Goal: Task Accomplishment & Management: Manage account settings

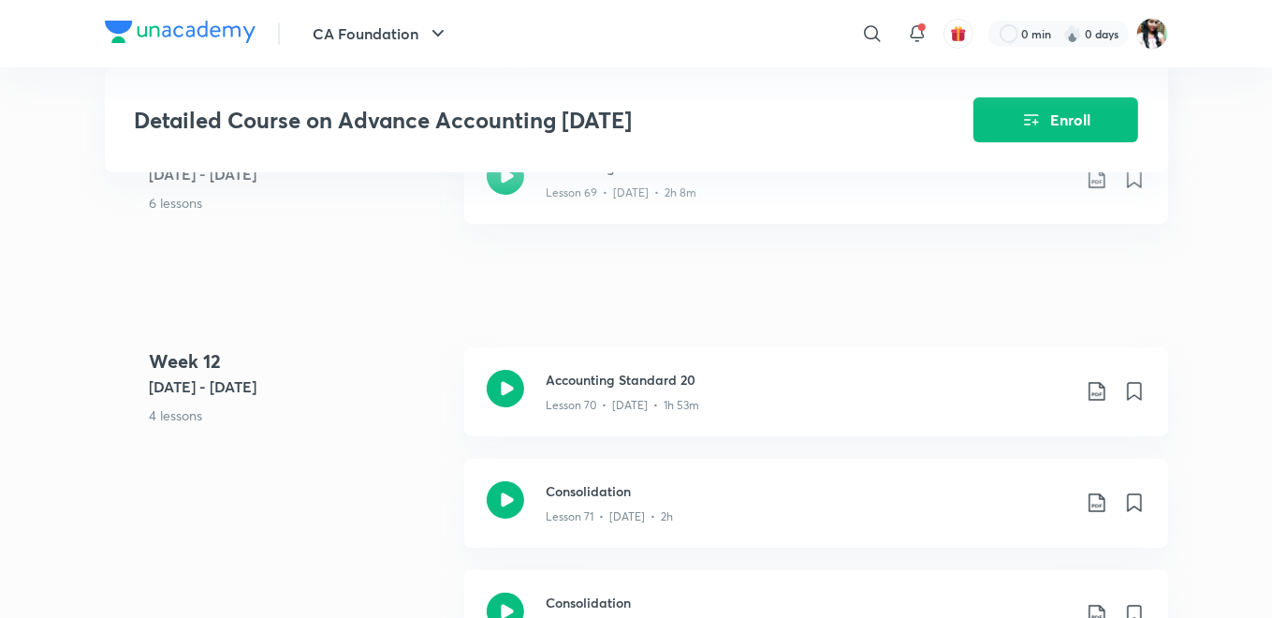
scroll to position [9856, 0]
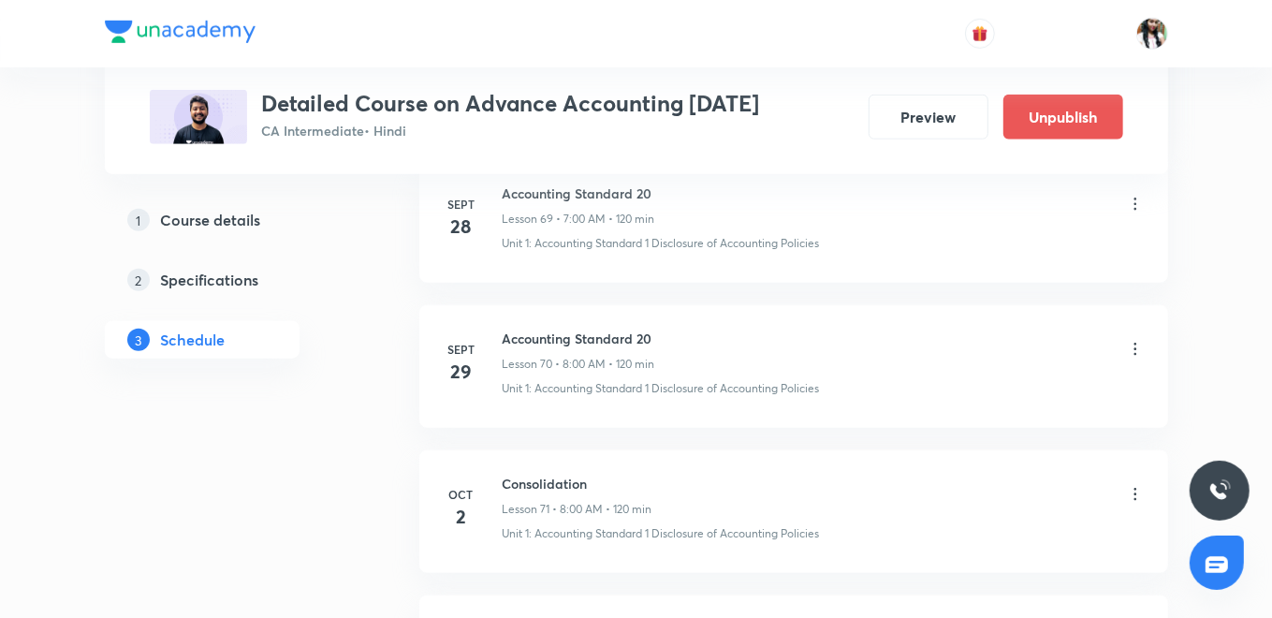
scroll to position [10960, 0]
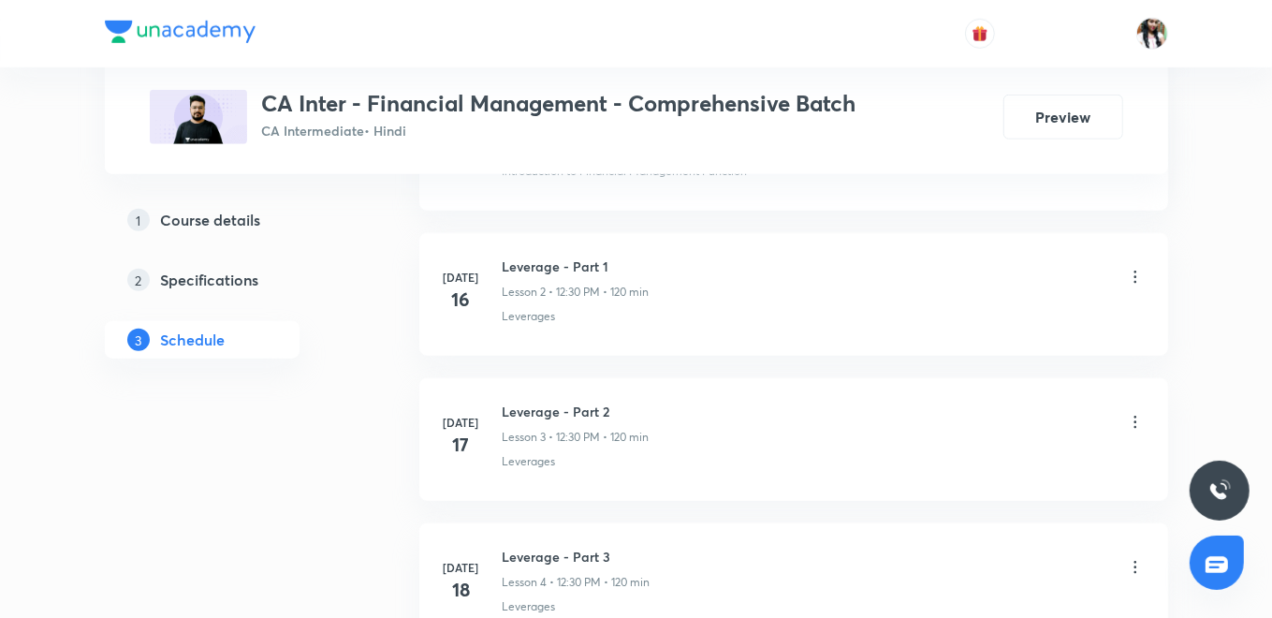
scroll to position [1351, 0]
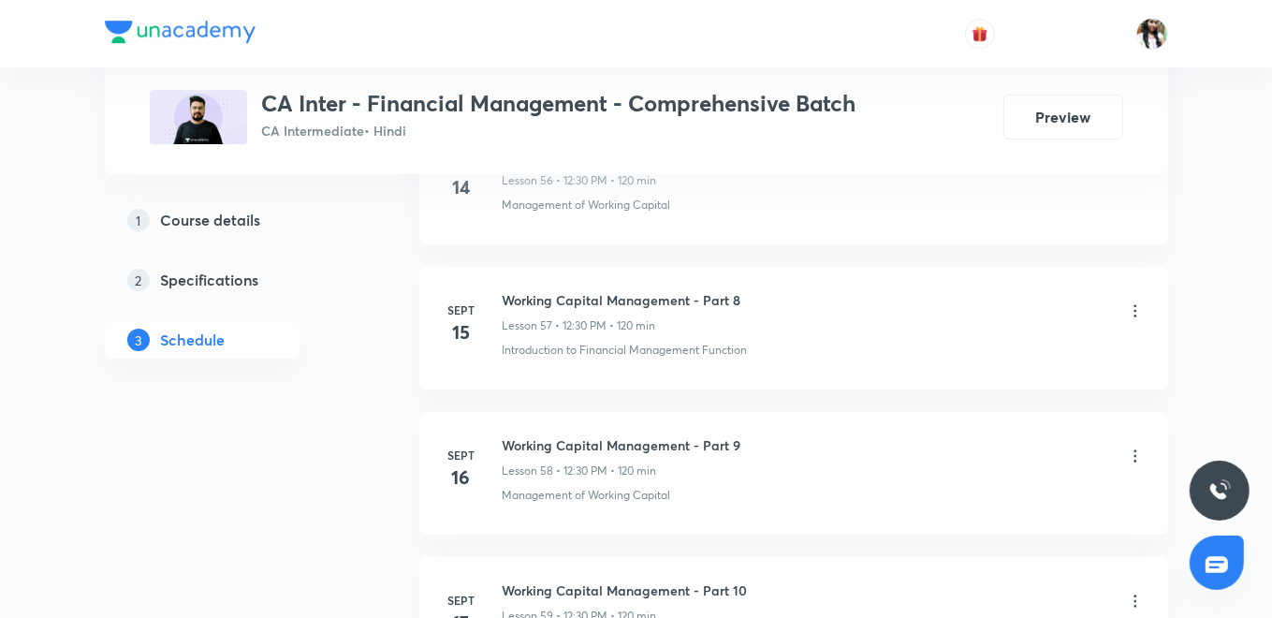
scroll to position [9607, 0]
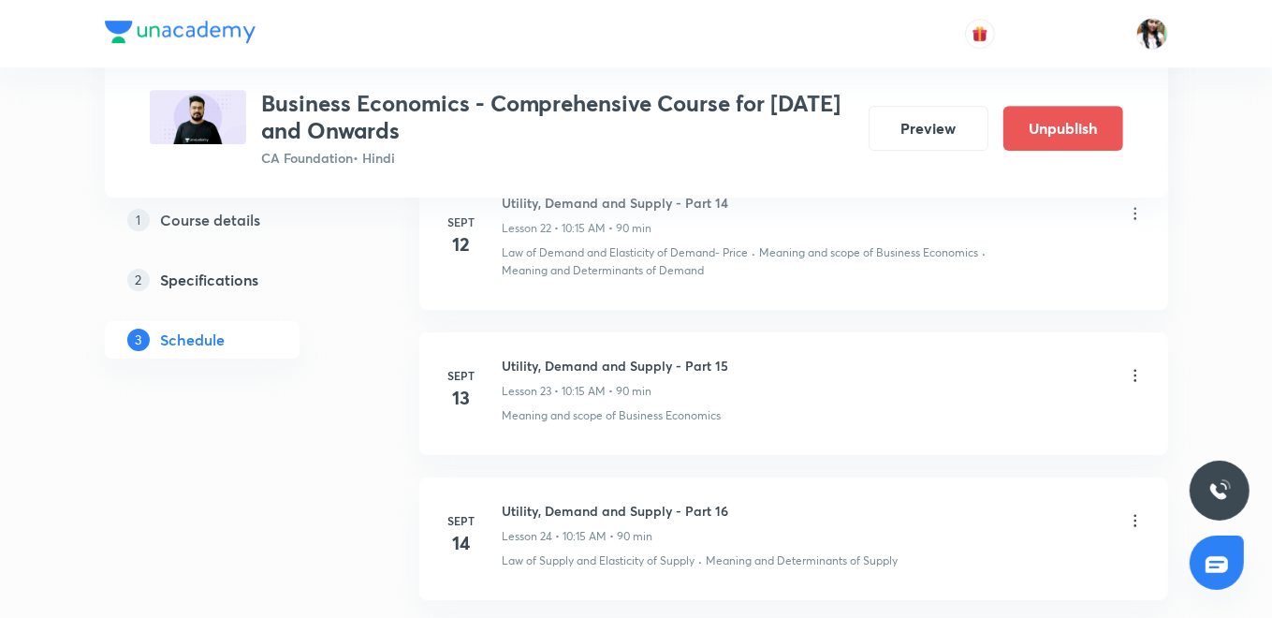
scroll to position [7535, 0]
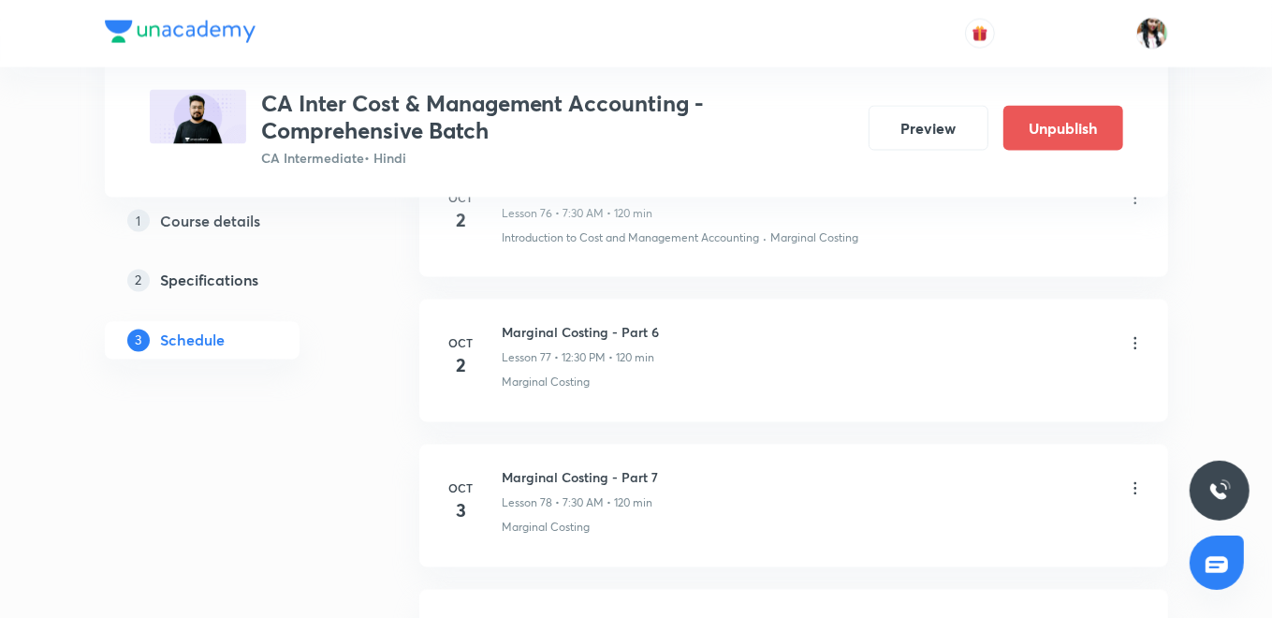
scroll to position [12522, 0]
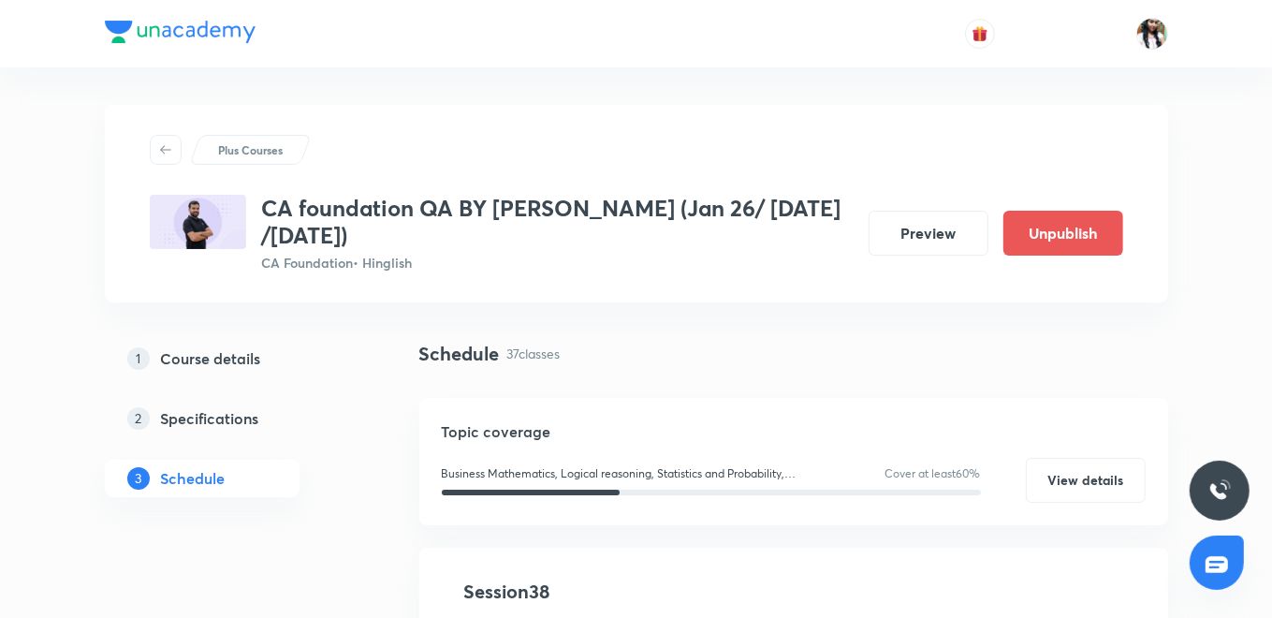
scroll to position [519, 0]
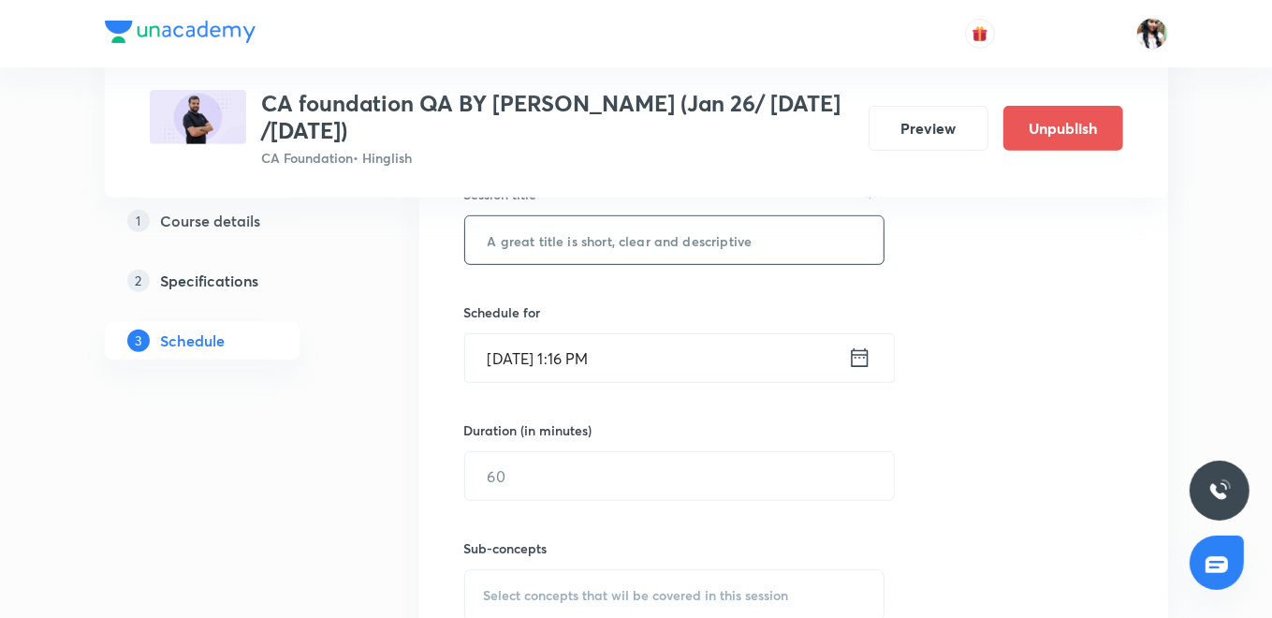
paste input "Ch 7 SET RELATION & FUNCTION L1"
type input "Ch 7 SET RELATION & FUNCTION L1"
click at [863, 361] on icon at bounding box center [859, 357] width 23 height 26
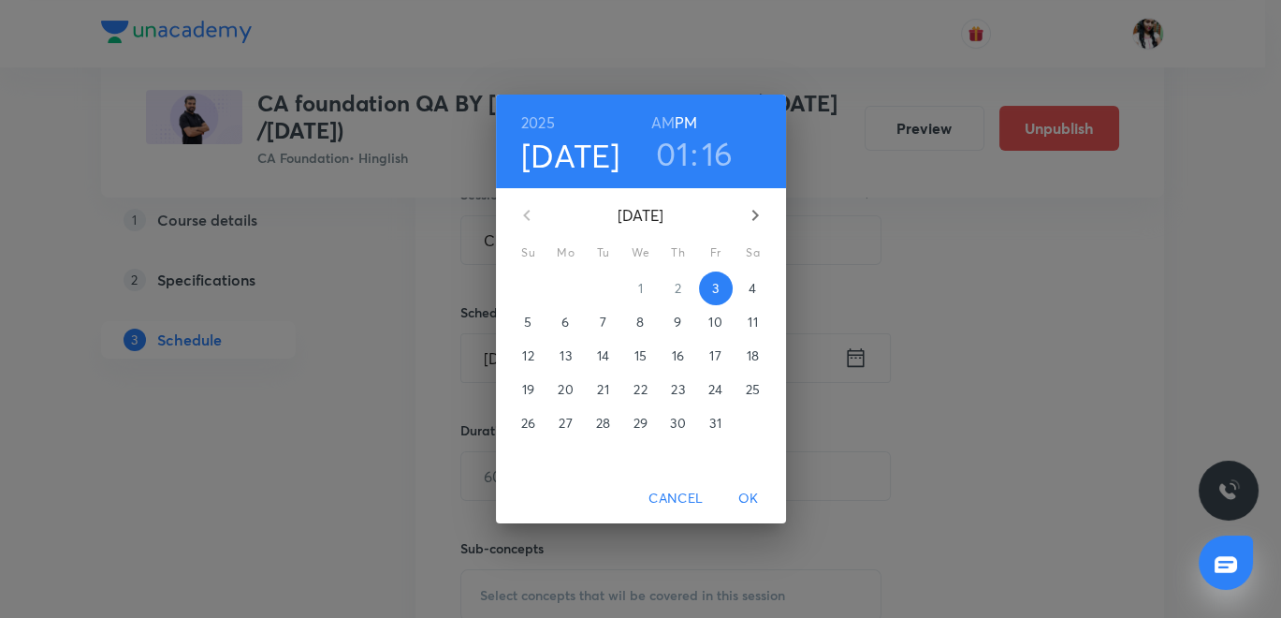
click at [757, 293] on span "4" at bounding box center [754, 288] width 34 height 19
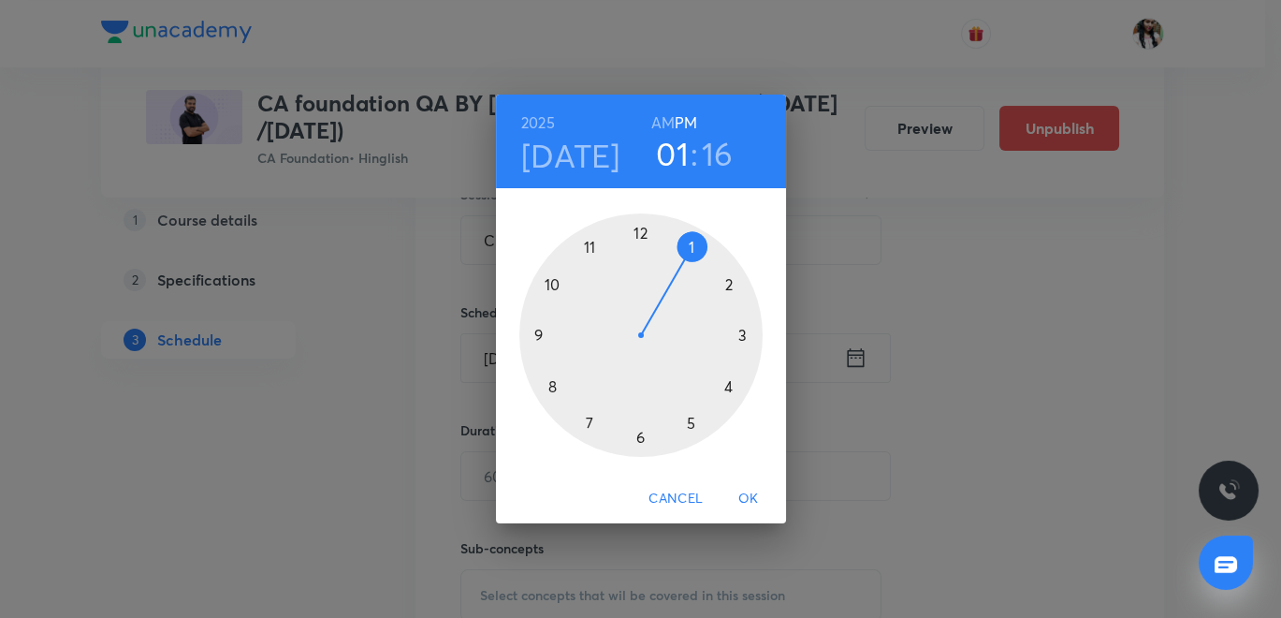
click at [664, 124] on h6 "AM" at bounding box center [662, 122] width 23 height 26
click at [543, 383] on div at bounding box center [640, 334] width 243 height 243
click at [641, 442] on div at bounding box center [640, 334] width 243 height 243
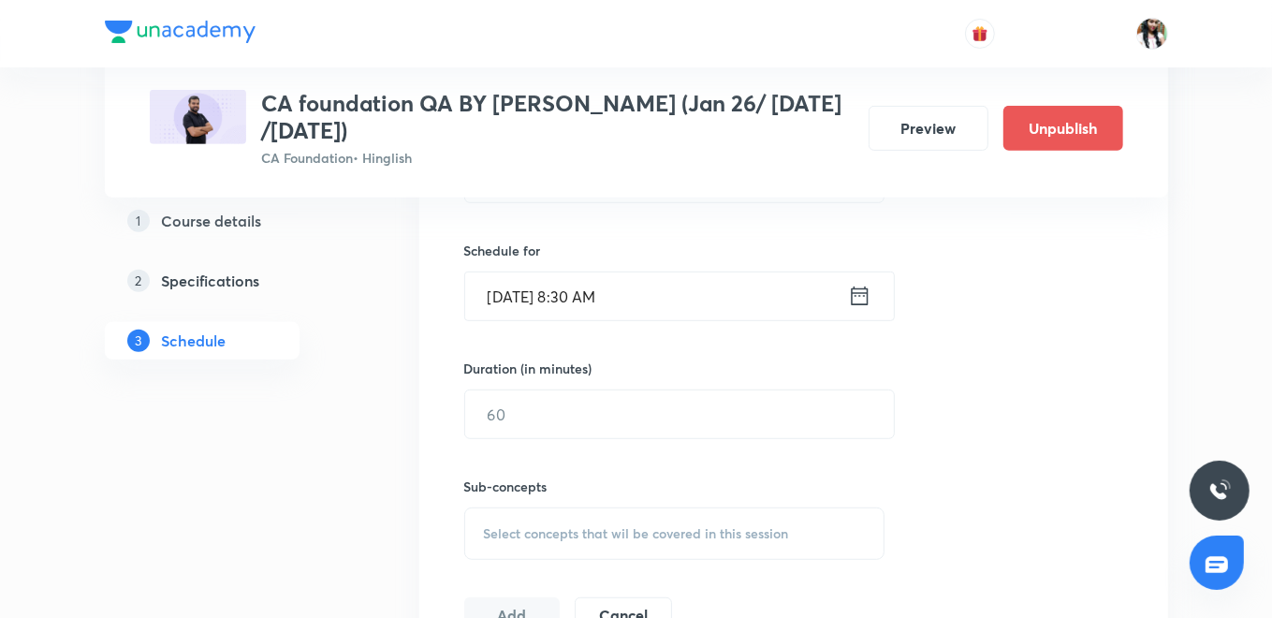
scroll to position [623, 0]
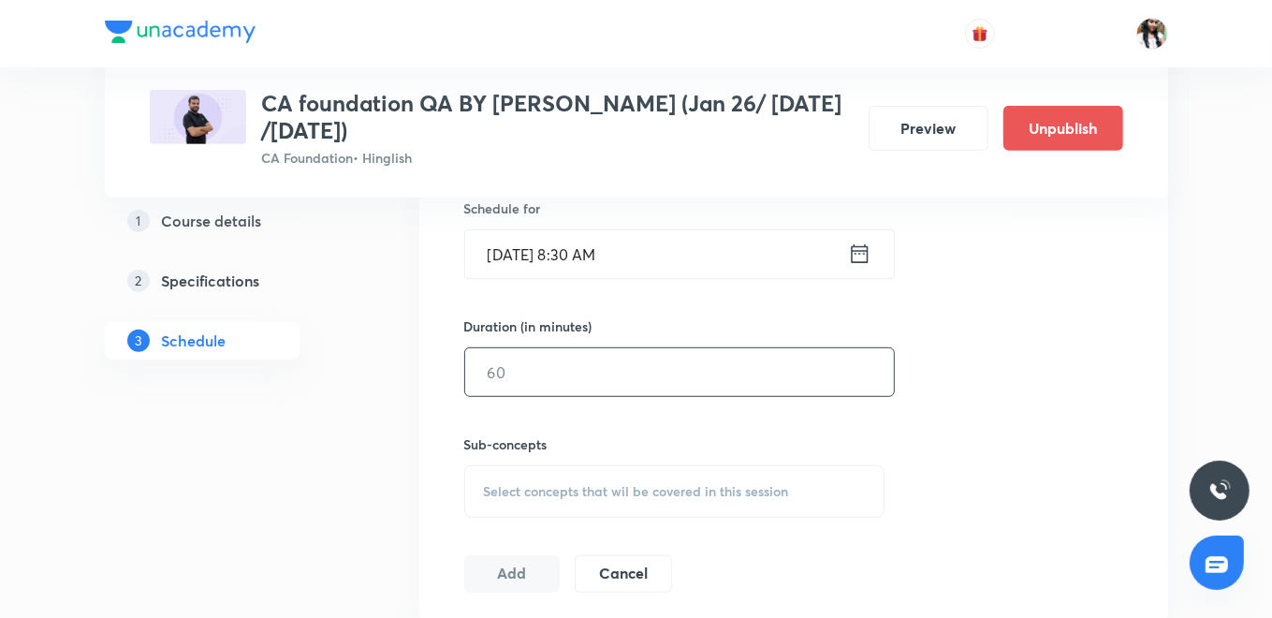
click at [576, 376] on input "text" at bounding box center [679, 372] width 429 height 48
type input "90"
drag, startPoint x: 575, startPoint y: 468, endPoint x: 582, endPoint y: 434, distance: 34.5
click at [576, 470] on div "Select concepts that wil be covered in this session" at bounding box center [674, 491] width 421 height 52
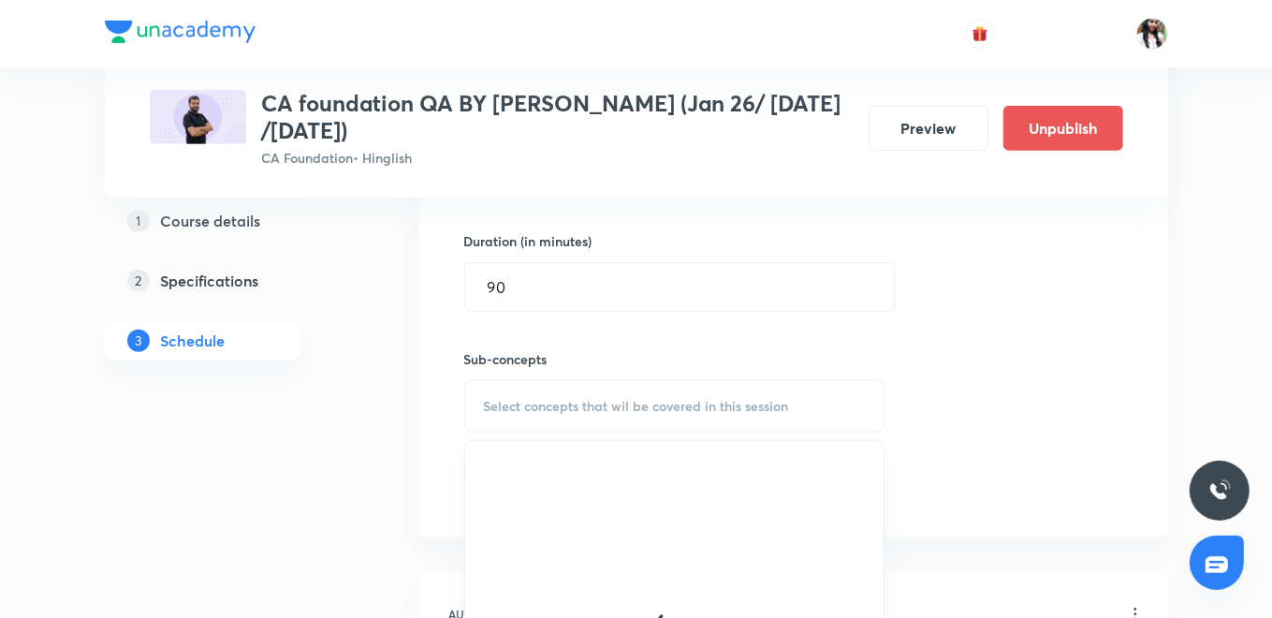
scroll to position [727, 0]
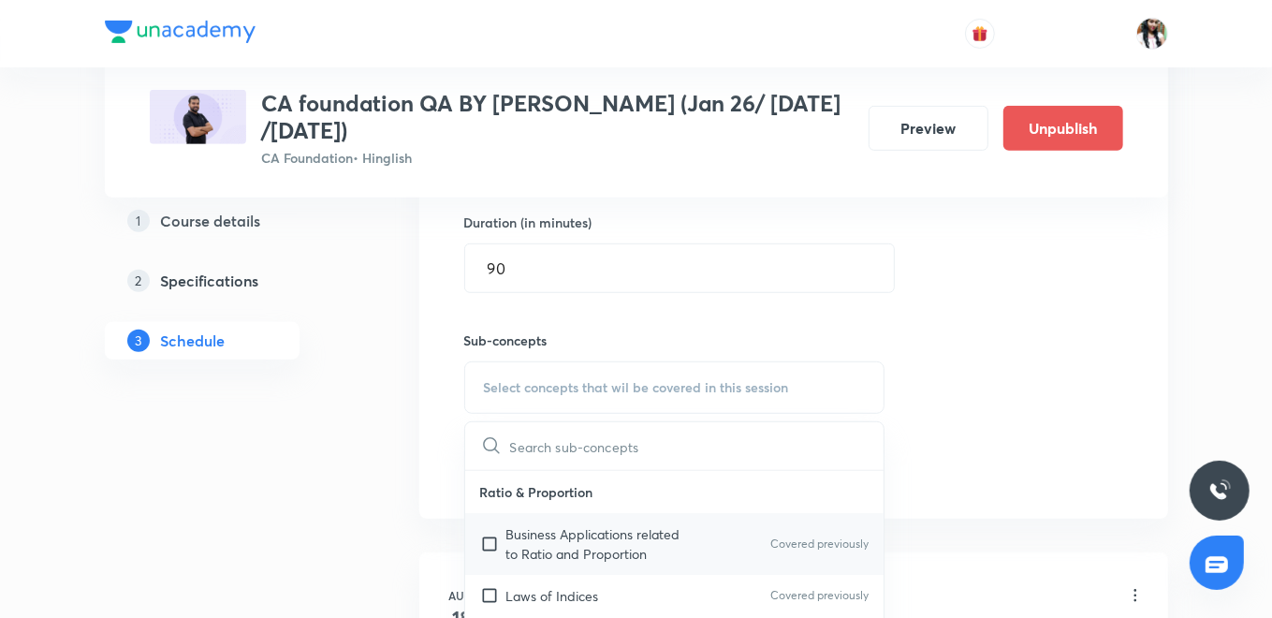
click at [543, 534] on p "Business Applications related to Ratio and Proportion" at bounding box center [600, 543] width 189 height 39
checkbox input "true"
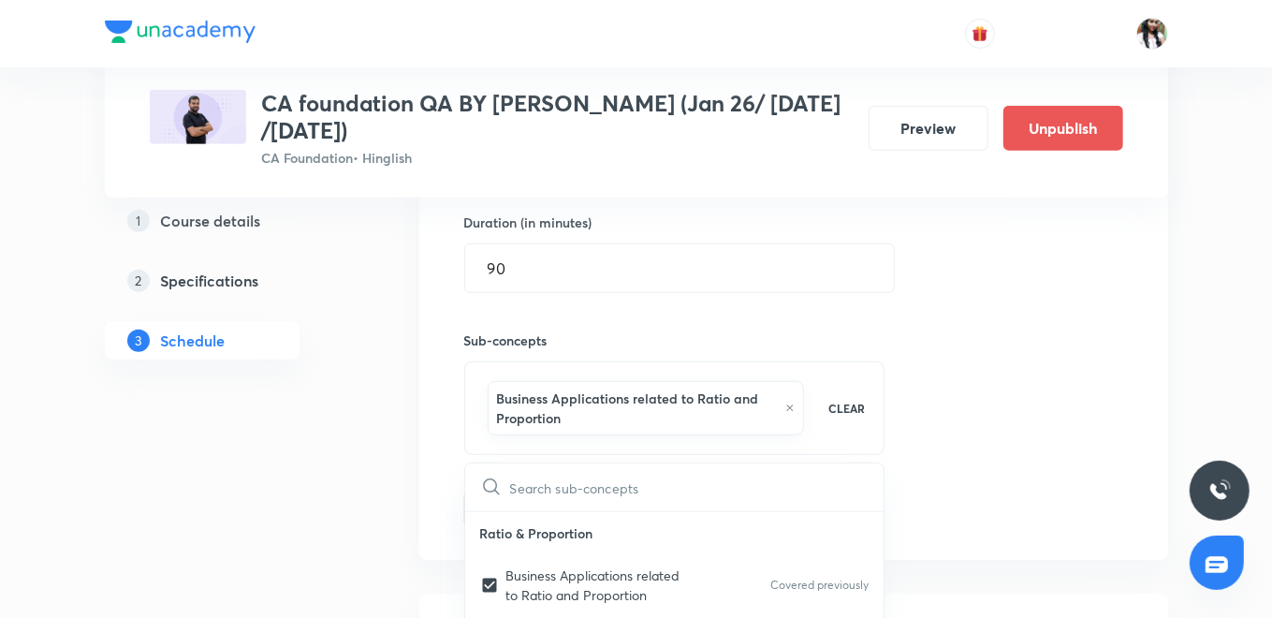
drag, startPoint x: 412, startPoint y: 485, endPoint x: 474, endPoint y: 499, distance: 64.3
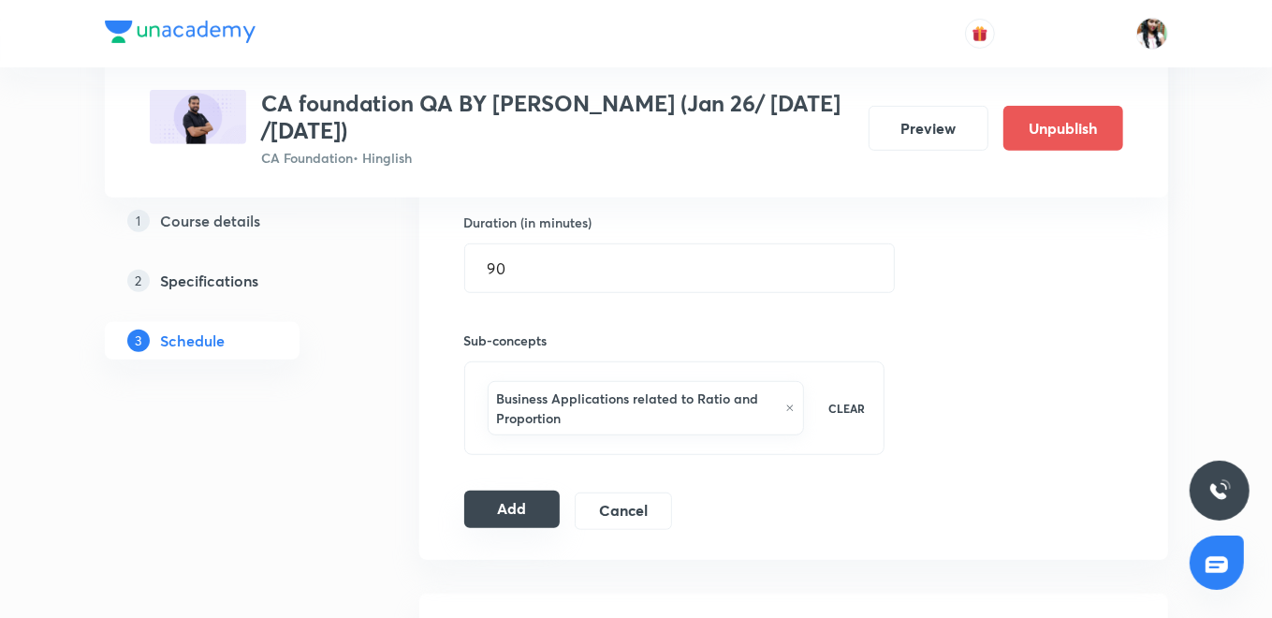
click at [500, 500] on button "Add" at bounding box center [512, 508] width 96 height 37
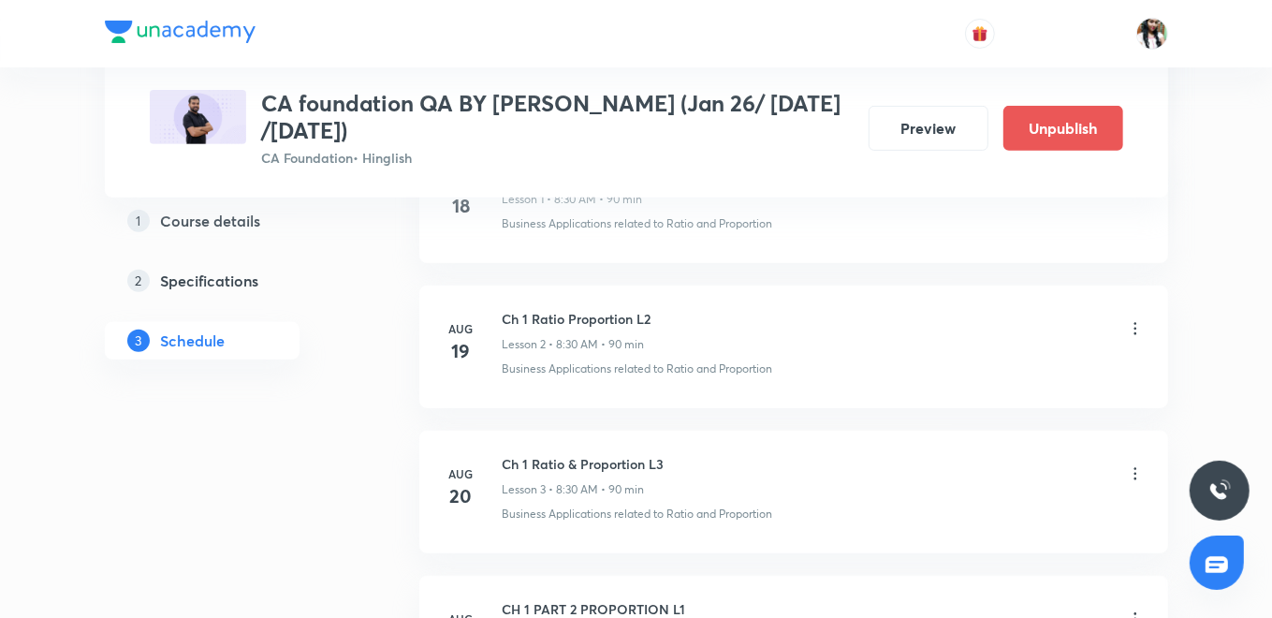
scroll to position [0, 0]
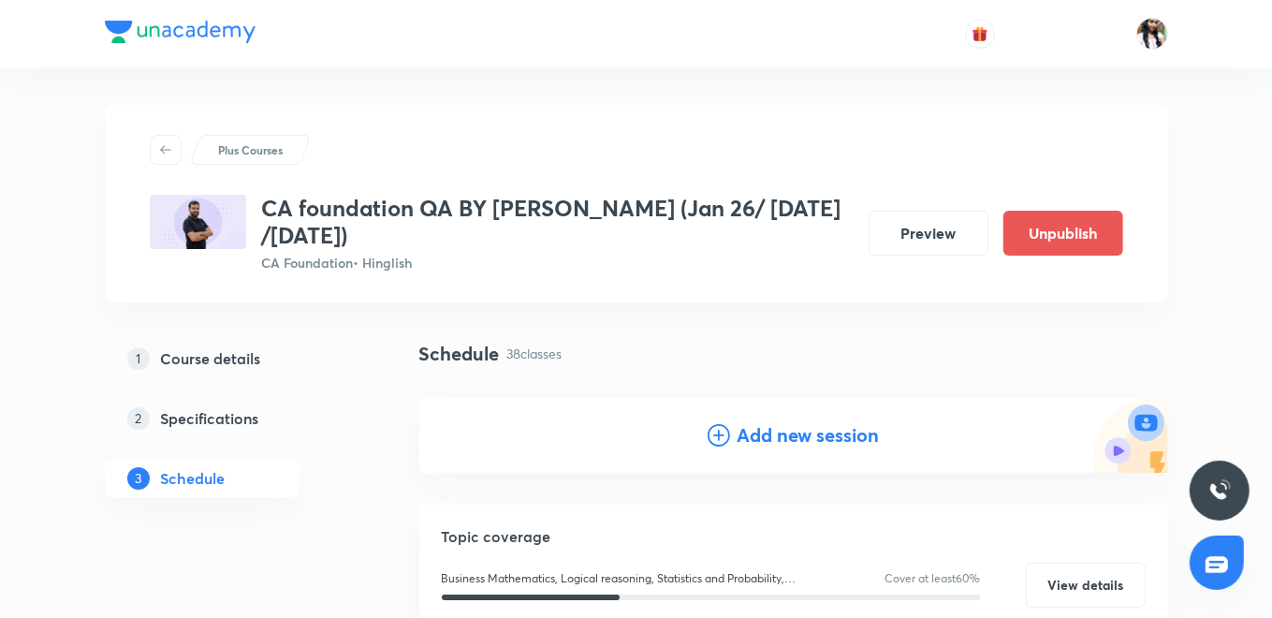
click at [765, 435] on h4 "Add new session" at bounding box center [808, 435] width 142 height 28
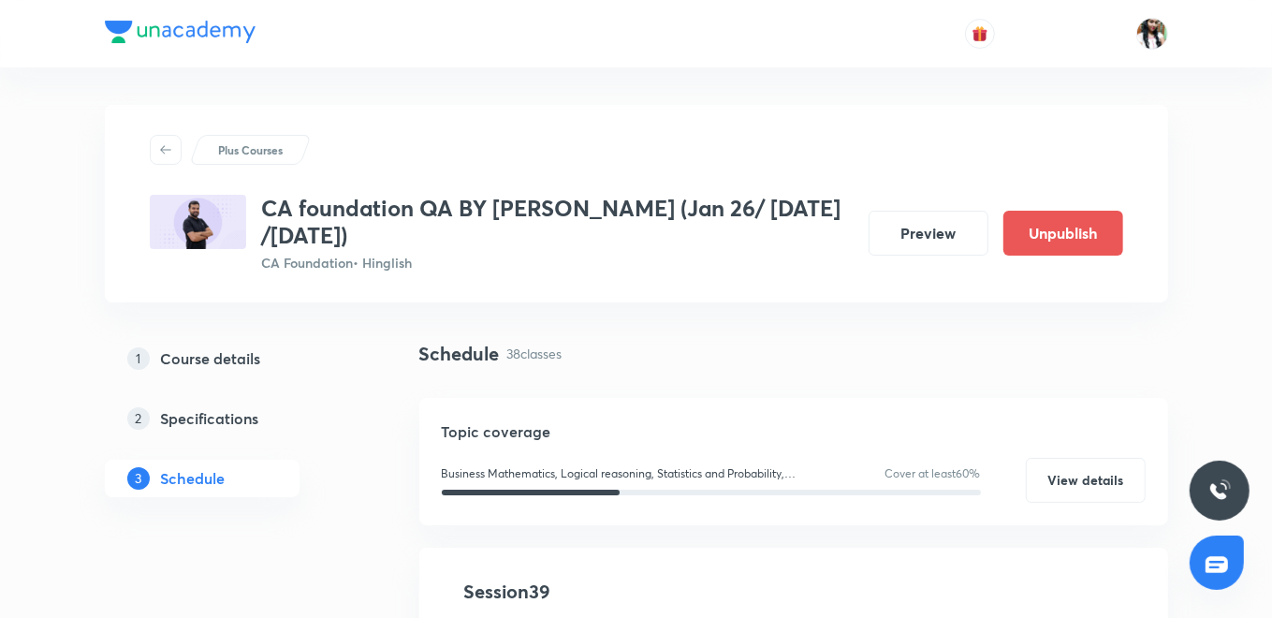
scroll to position [312, 0]
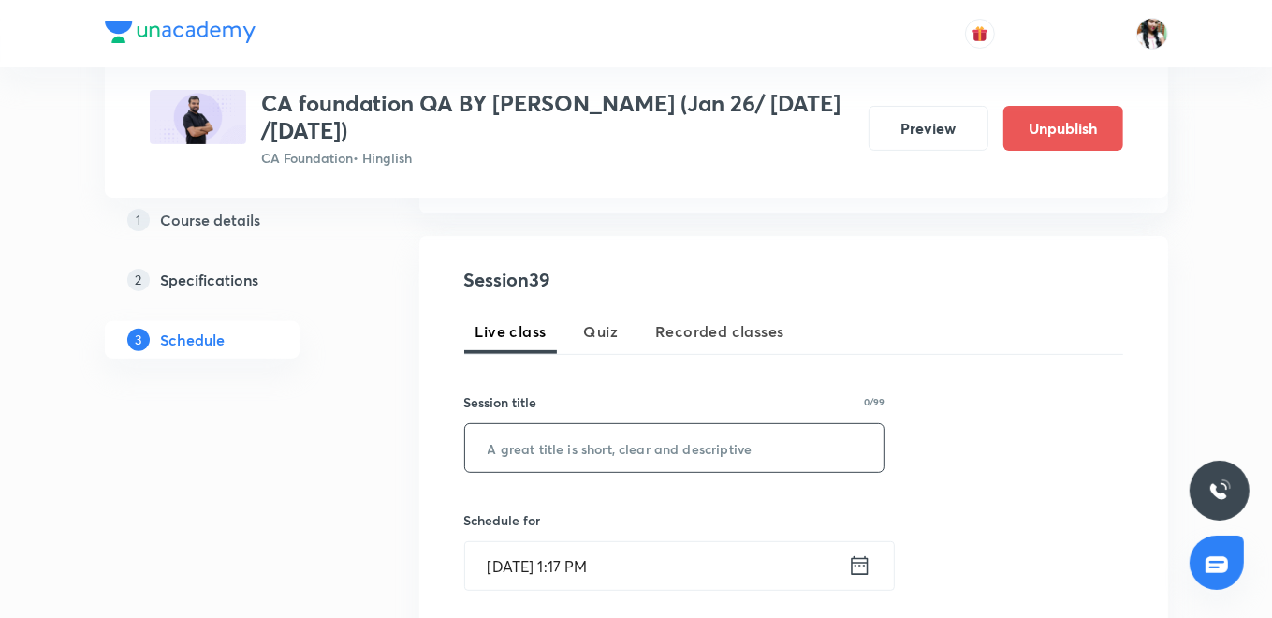
paste input "Ch 7 SET RELATION & FUNCTION L2"
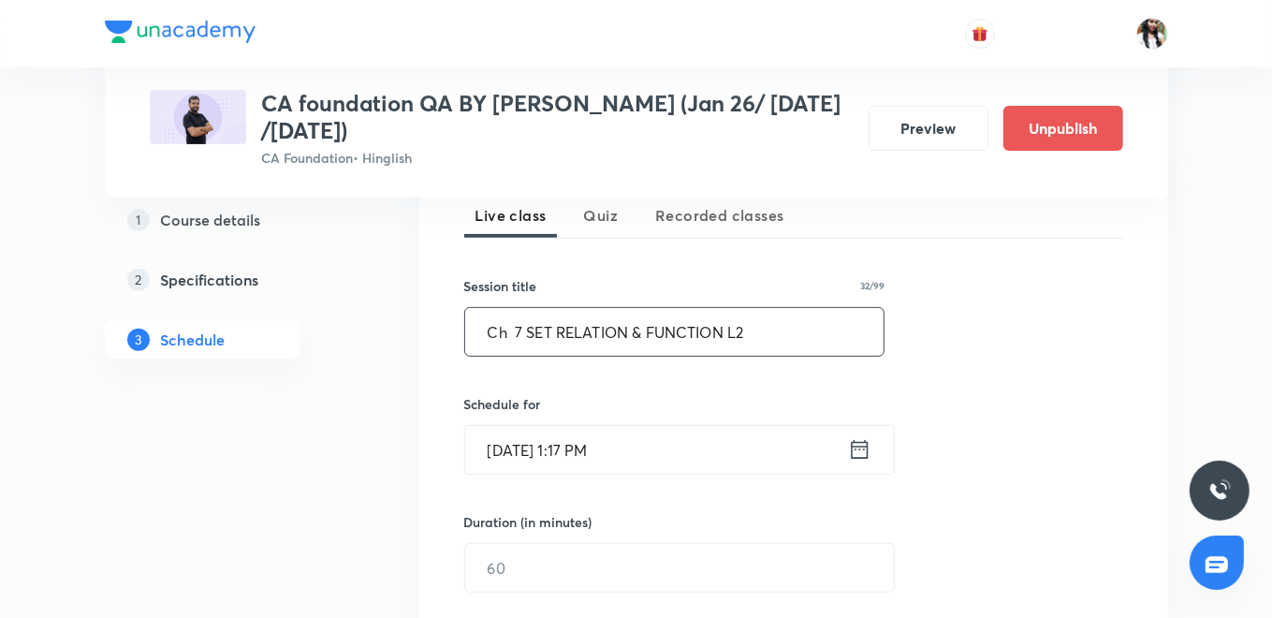
scroll to position [519, 0]
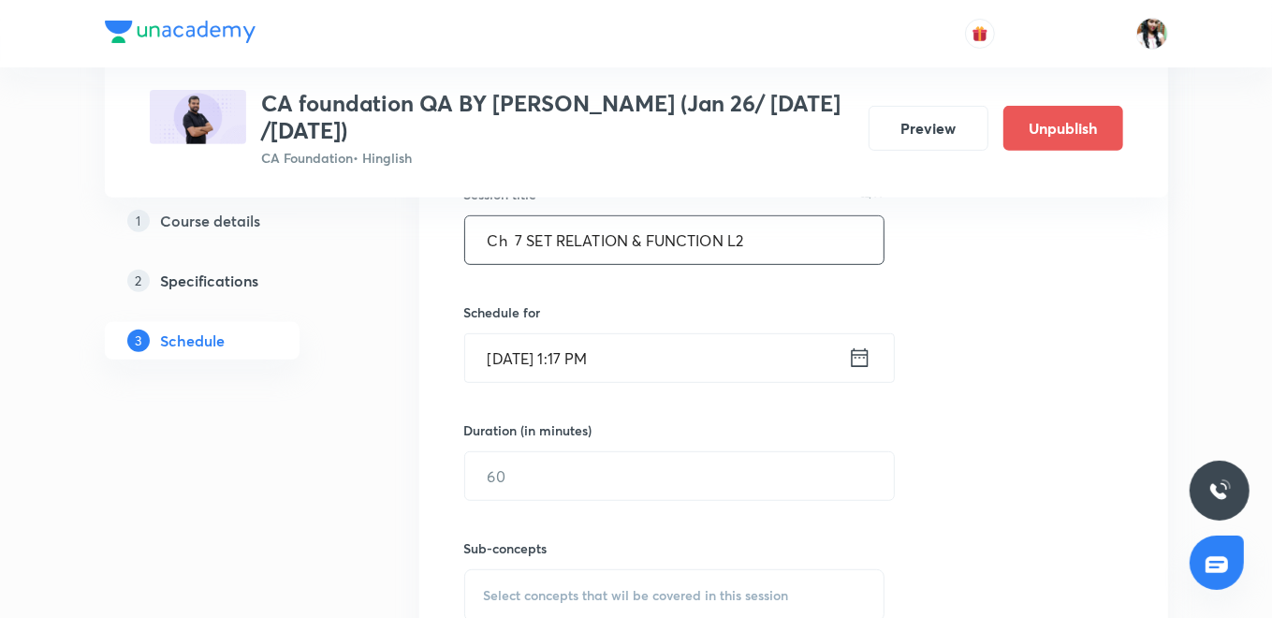
type input "Ch 7 SET RELATION & FUNCTION L2"
click at [854, 358] on icon at bounding box center [859, 357] width 23 height 26
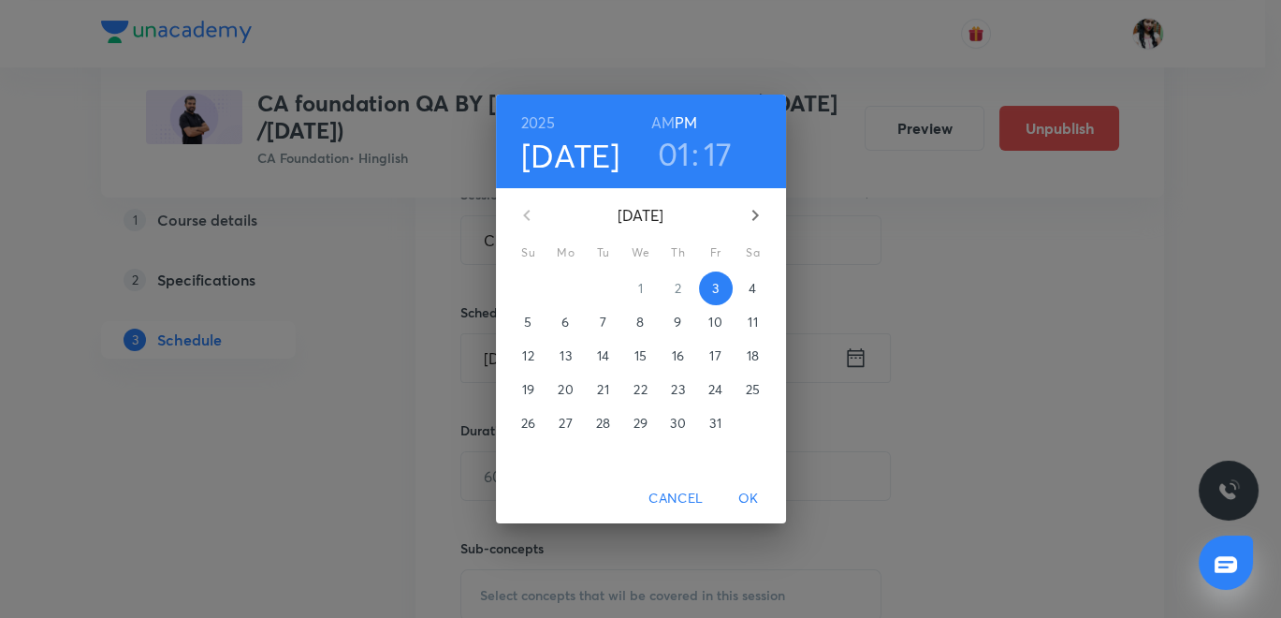
click at [568, 328] on p "6" at bounding box center [565, 322] width 7 height 19
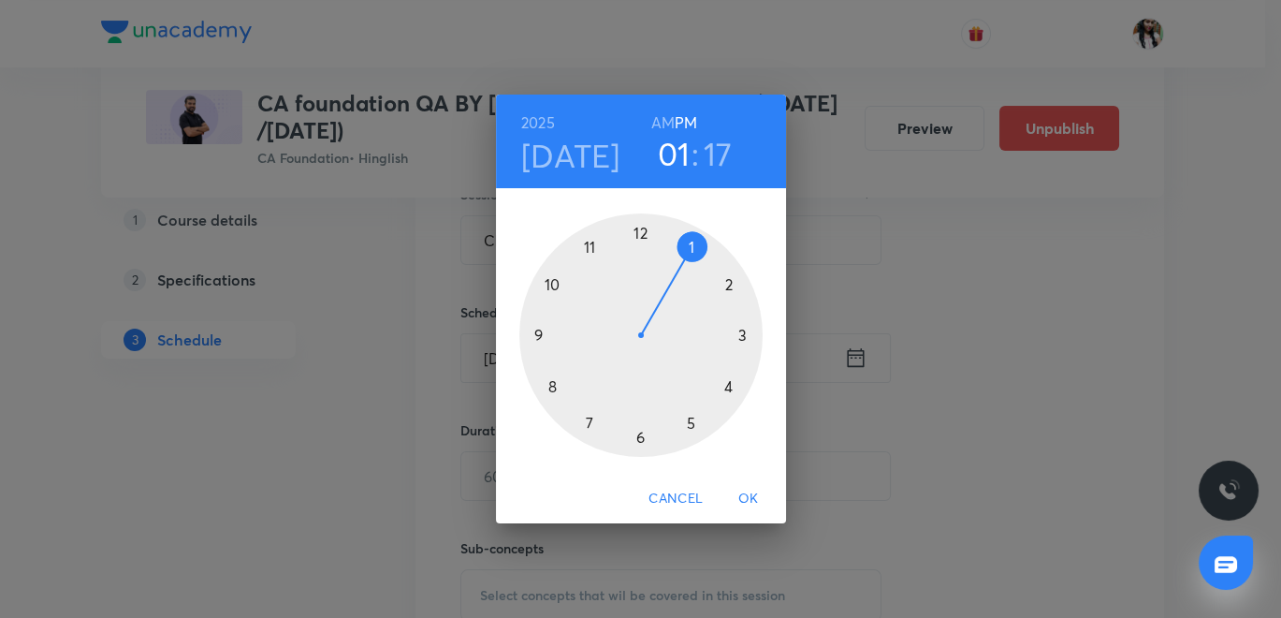
click at [642, 235] on div at bounding box center [640, 334] width 243 height 243
click at [661, 109] on h6 "AM" at bounding box center [662, 122] width 23 height 26
click at [672, 154] on h3 "12" at bounding box center [674, 153] width 30 height 39
click at [551, 383] on div at bounding box center [640, 334] width 243 height 243
click at [638, 436] on div at bounding box center [640, 334] width 243 height 243
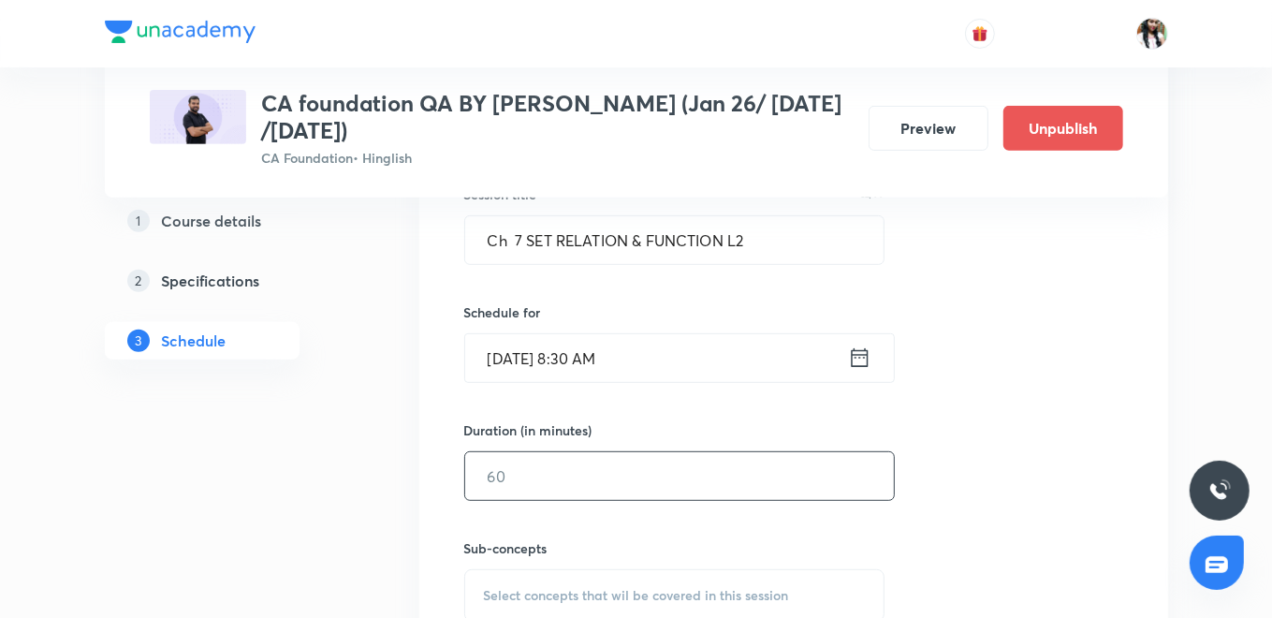
click at [593, 483] on input "text" at bounding box center [679, 476] width 429 height 48
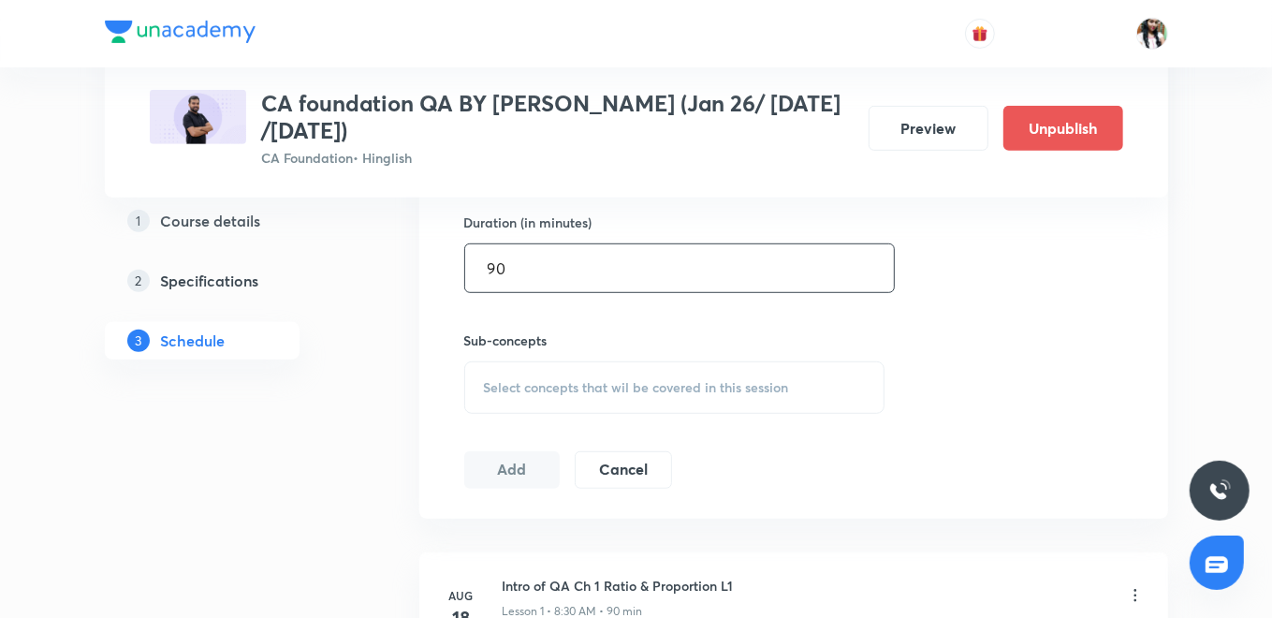
type input "90"
click at [562, 393] on div "Select concepts that wil be covered in this session" at bounding box center [674, 387] width 421 height 52
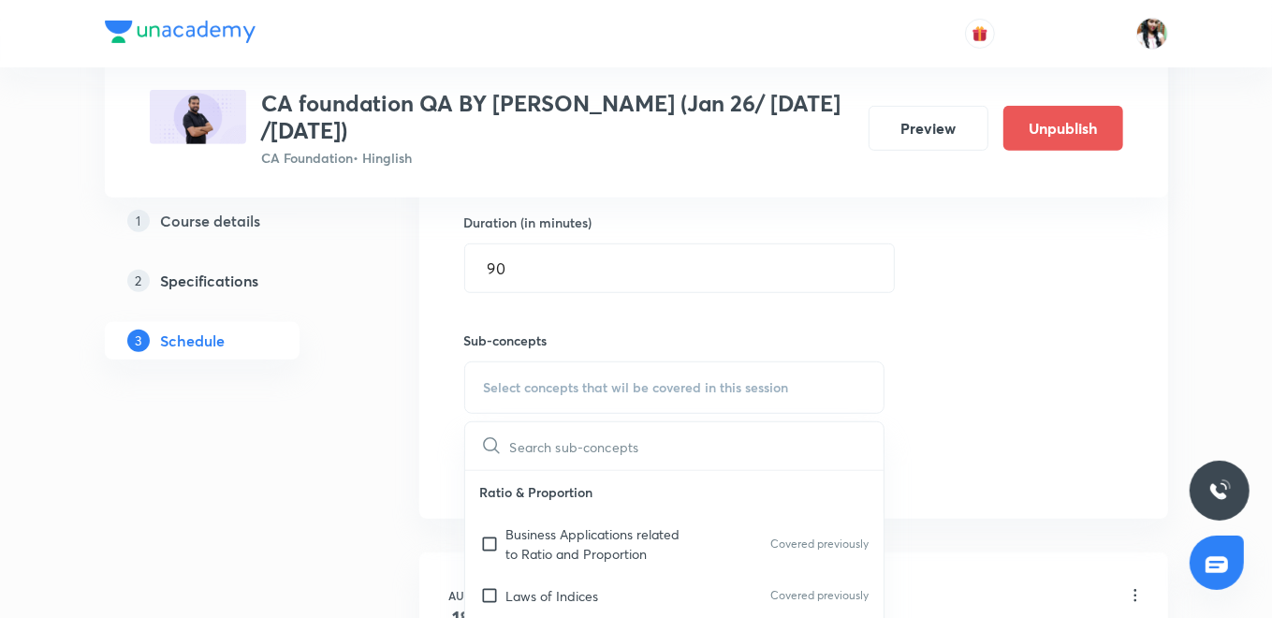
click at [566, 545] on p "Business Applications related to Ratio and Proportion" at bounding box center [600, 543] width 189 height 39
checkbox input "true"
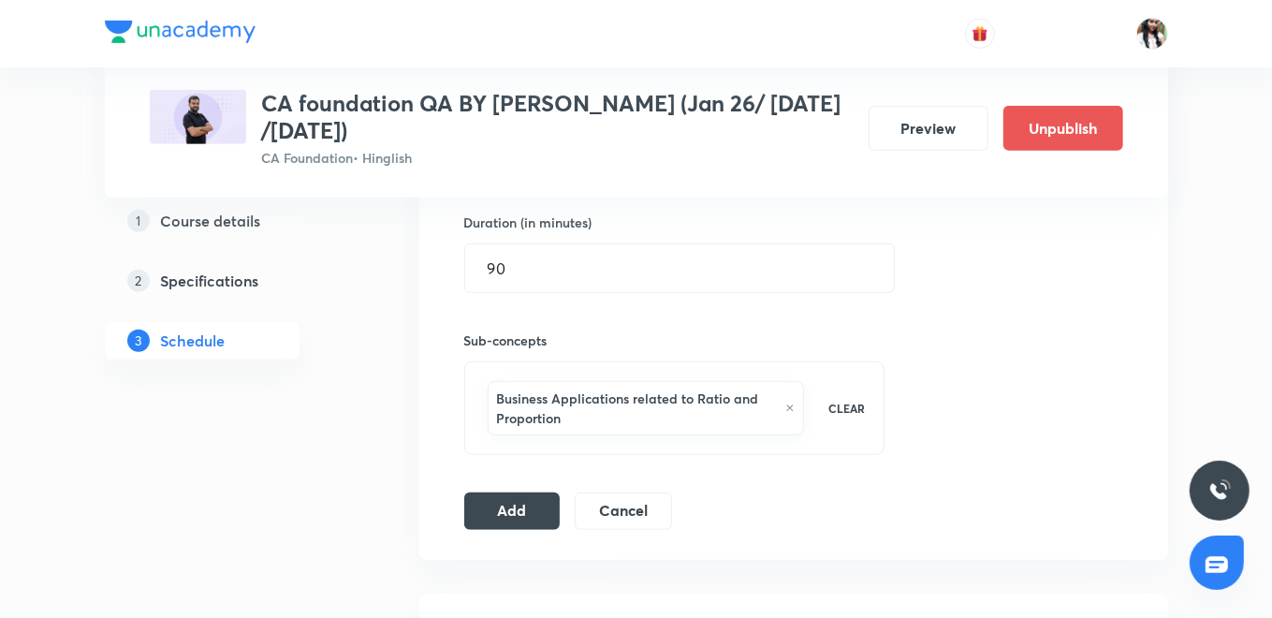
drag, startPoint x: 491, startPoint y: 492, endPoint x: 494, endPoint y: 481, distance: 11.6
click at [492, 492] on button "Add" at bounding box center [512, 510] width 96 height 37
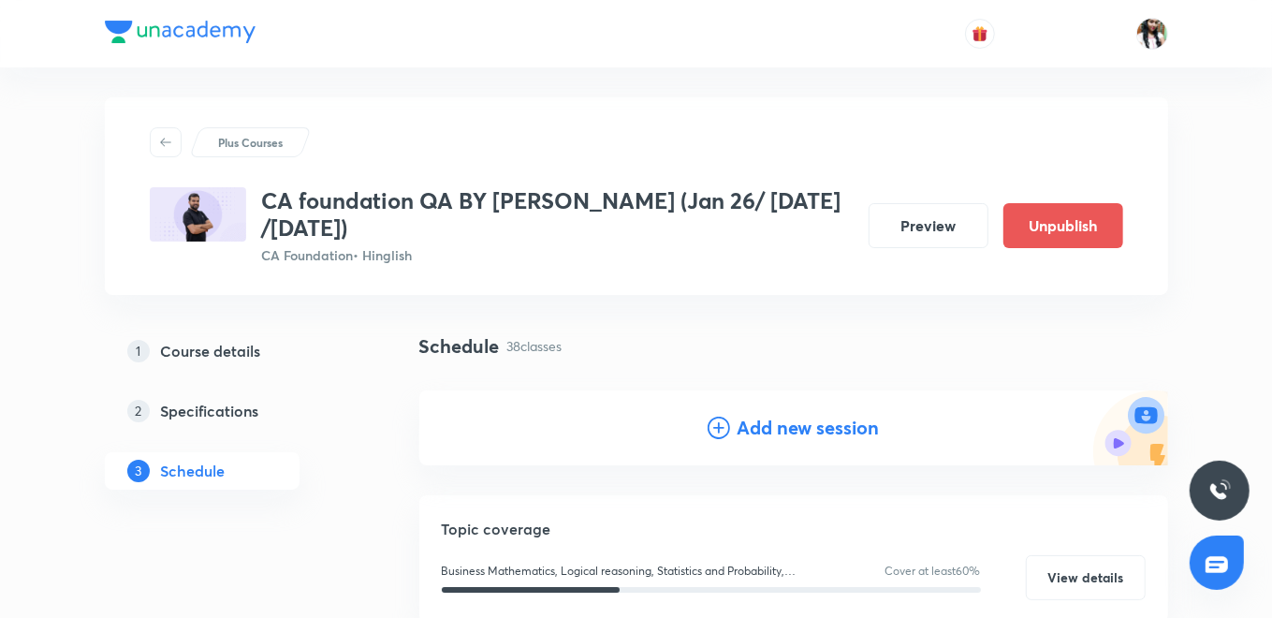
scroll to position [0, 0]
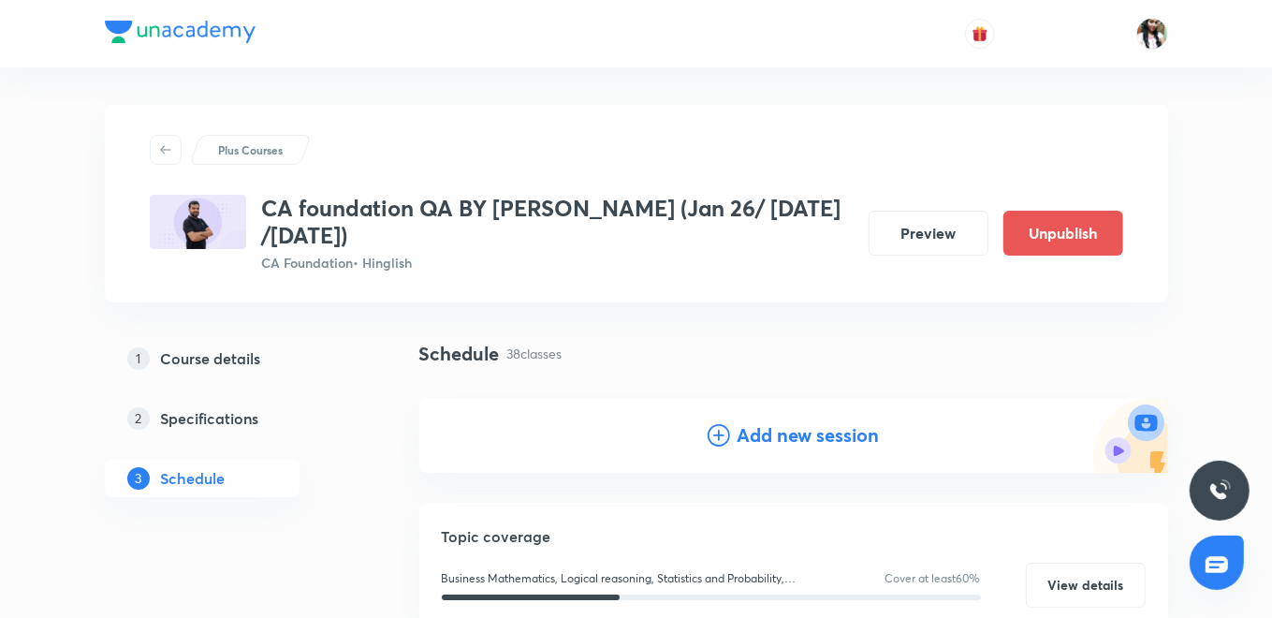
click at [737, 424] on h4 "Add new session" at bounding box center [808, 435] width 142 height 28
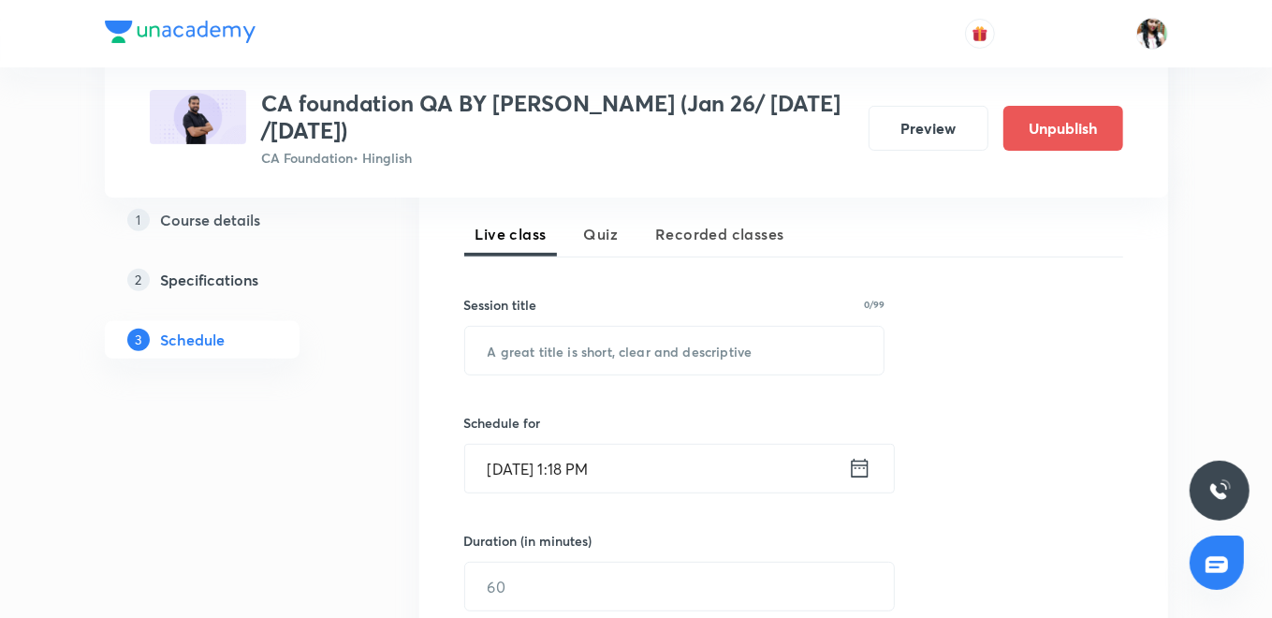
scroll to position [416, 0]
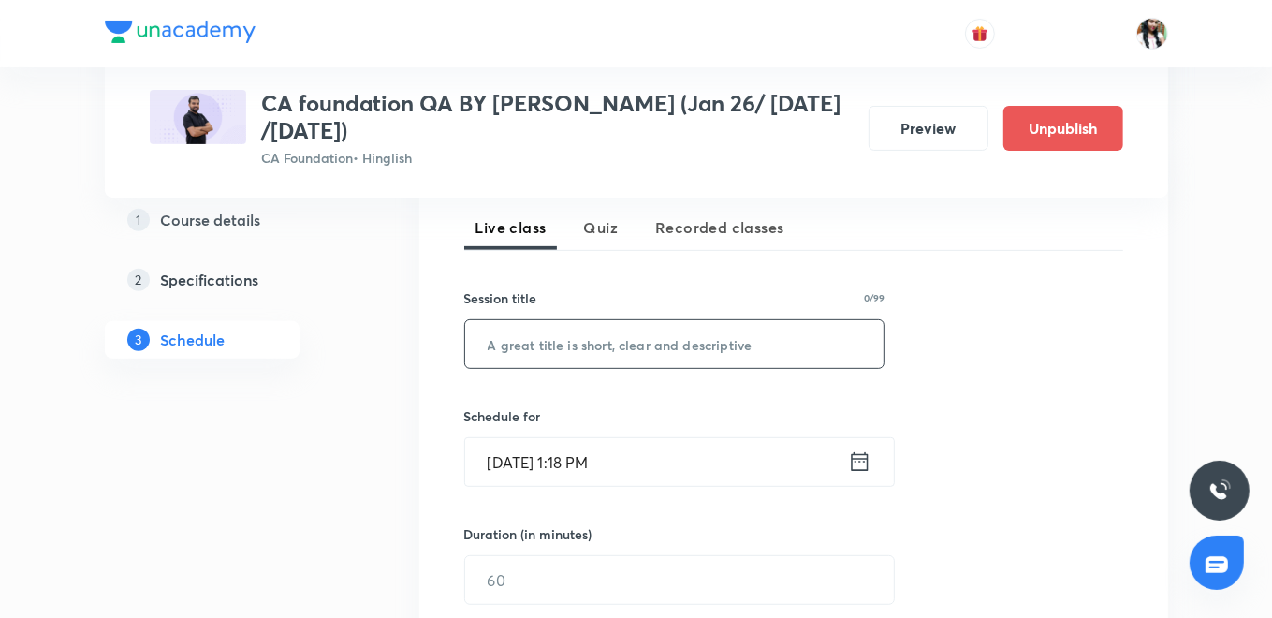
paste input "Ch 7 SET RELATION & FUNCTION L3"
type input "Ch 7 SET RELATION & FUNCTION L3"
click at [861, 464] on icon at bounding box center [859, 461] width 23 height 26
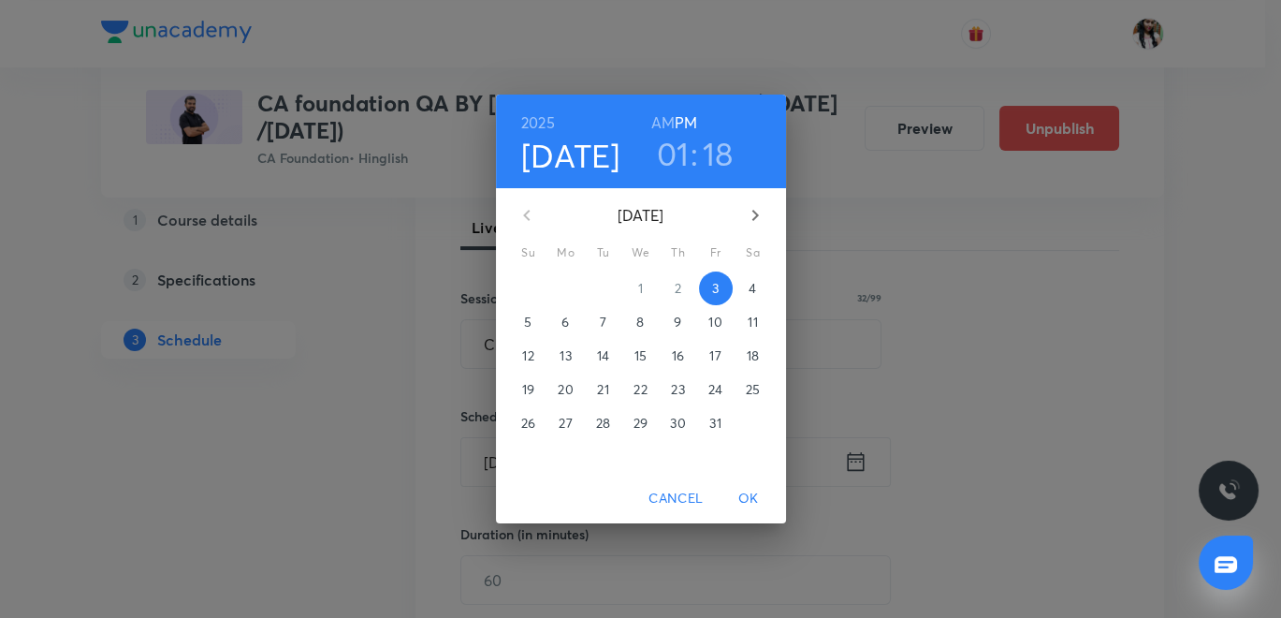
click at [598, 322] on span "7" at bounding box center [604, 322] width 34 height 19
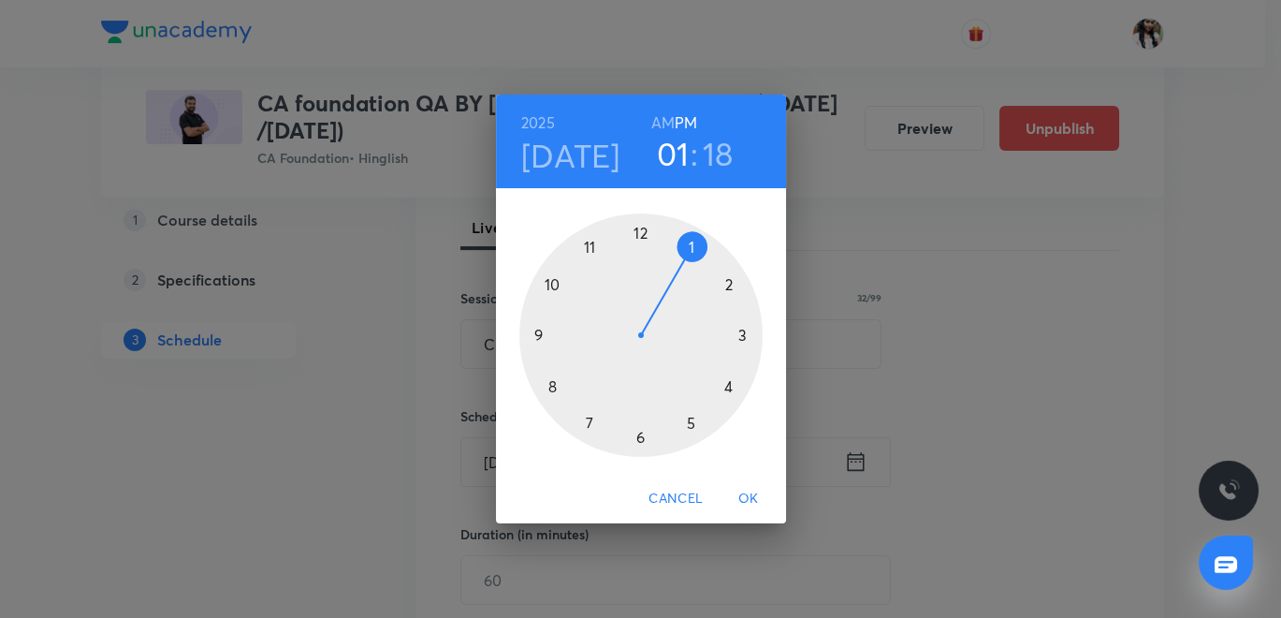
click at [667, 121] on h6 "AM" at bounding box center [662, 122] width 23 height 26
click at [547, 381] on div at bounding box center [640, 334] width 243 height 243
click at [641, 437] on div at bounding box center [640, 334] width 243 height 243
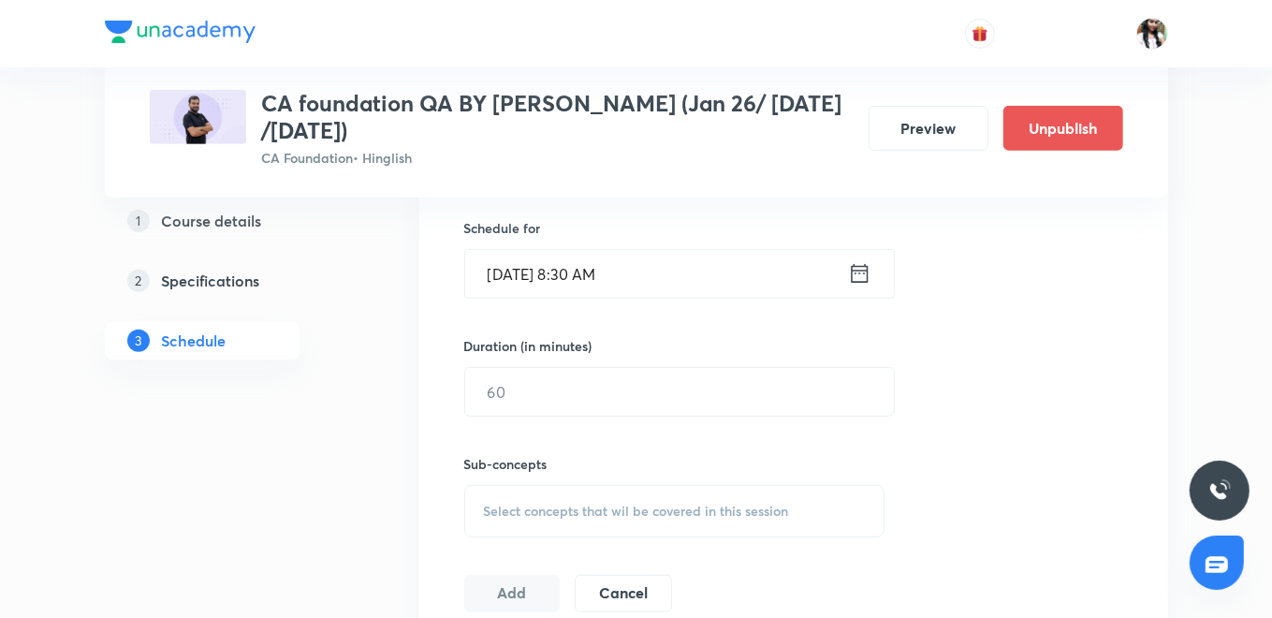
scroll to position [623, 0]
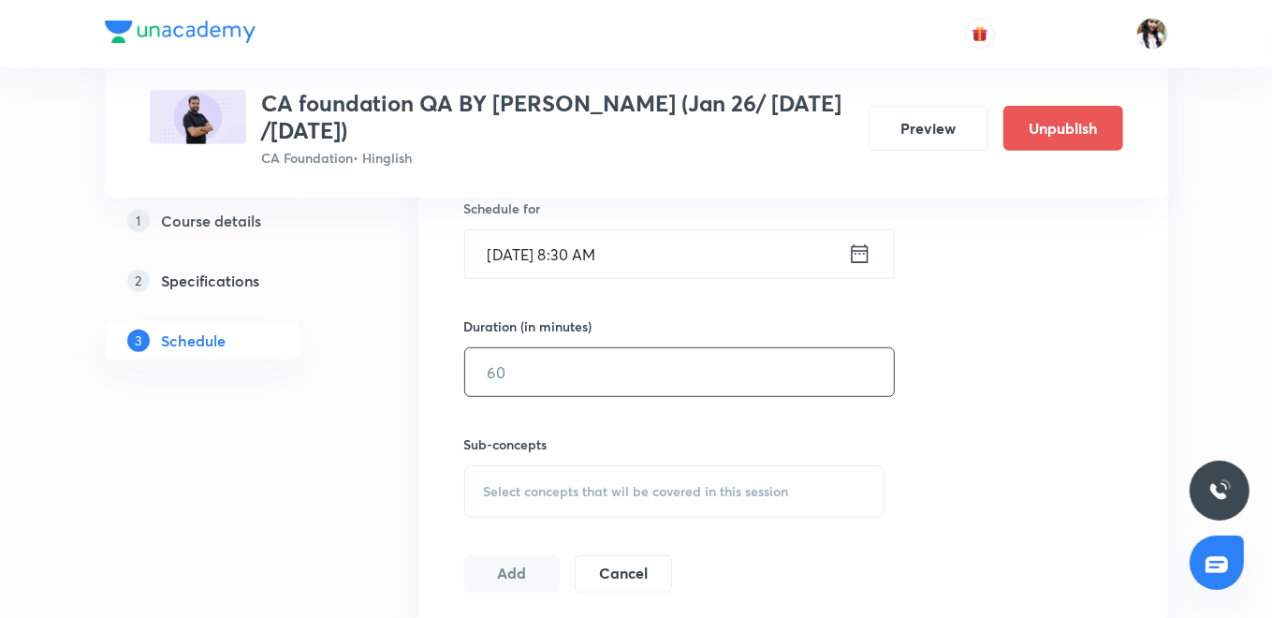
click at [553, 368] on input "text" at bounding box center [679, 372] width 429 height 48
type input "90"
click at [575, 484] on span "Select concepts that wil be covered in this session" at bounding box center [636, 491] width 305 height 15
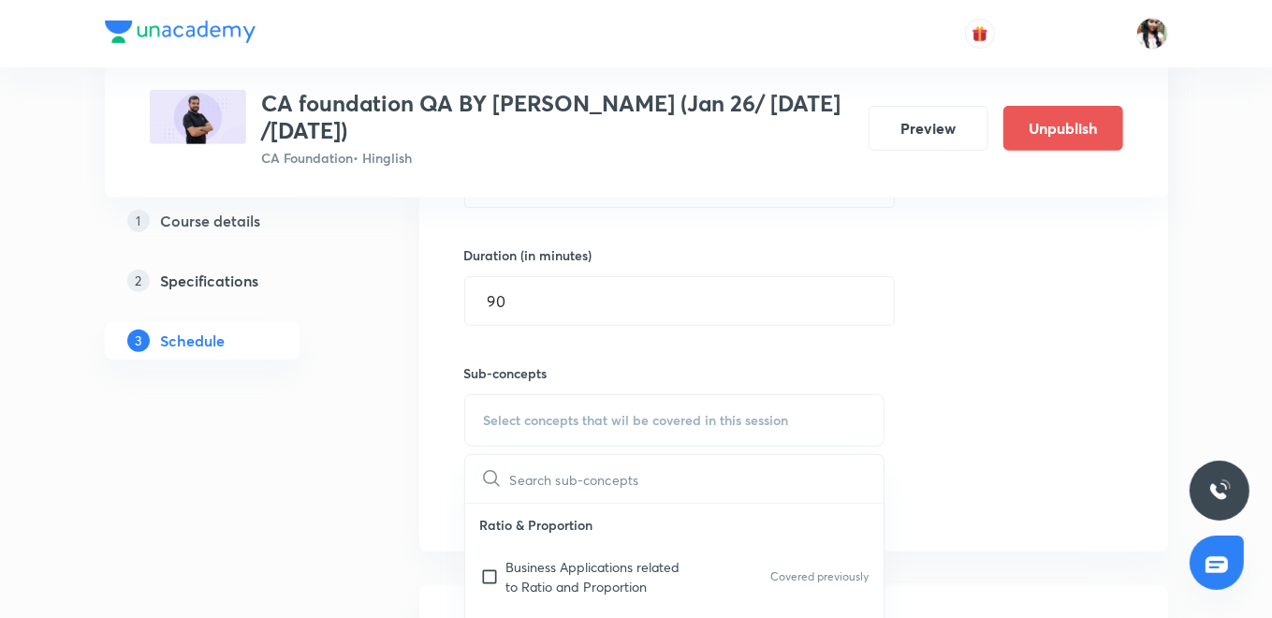
scroll to position [727, 0]
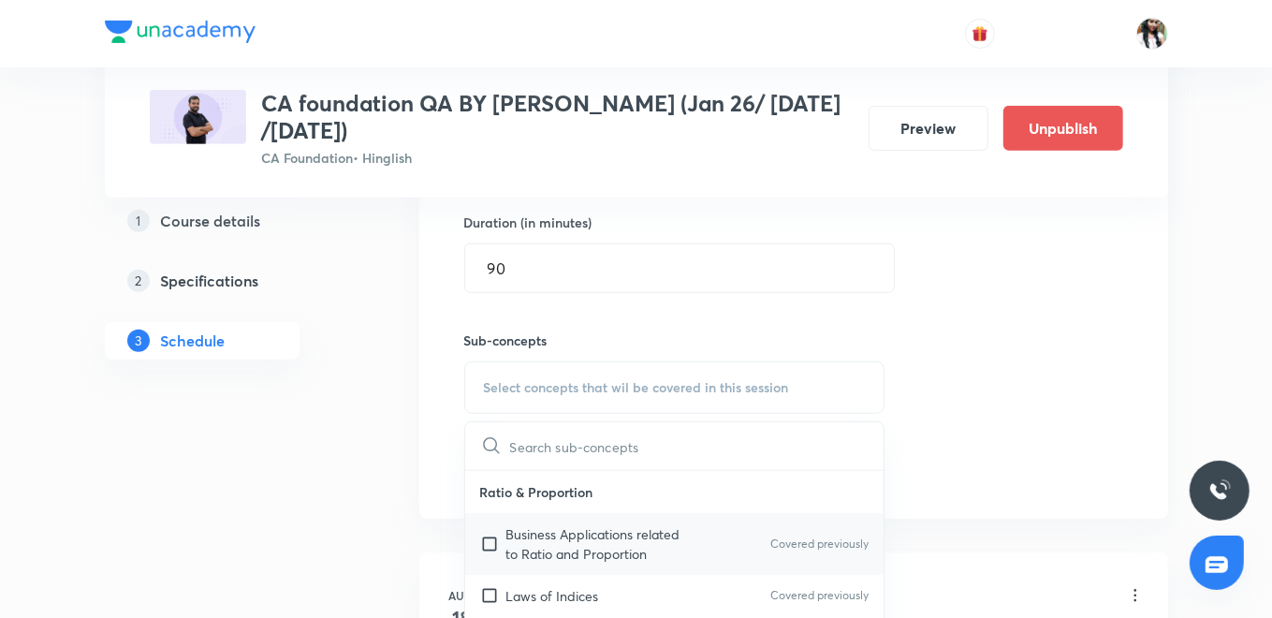
click at [573, 547] on p "Business Applications related to Ratio and Proportion" at bounding box center [600, 543] width 189 height 39
checkbox input "true"
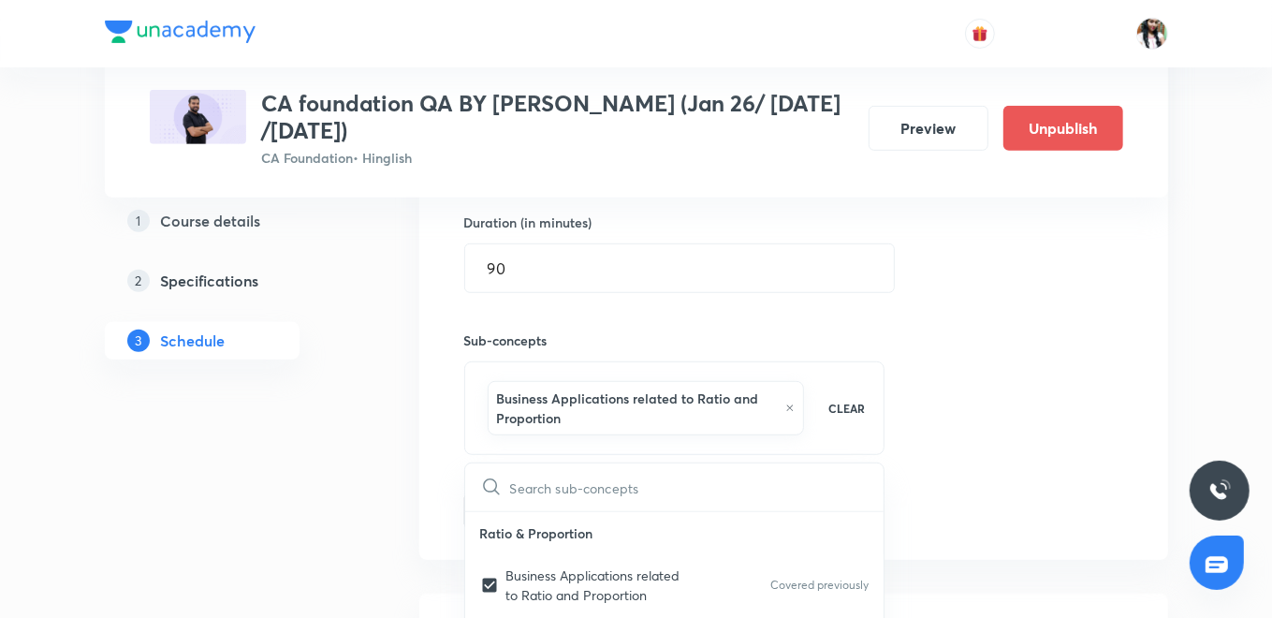
click at [428, 436] on div "Session 40 Live class Quiz Recorded classes Session title 32/99 Ch 7 SET RELATI…" at bounding box center [793, 189] width 749 height 739
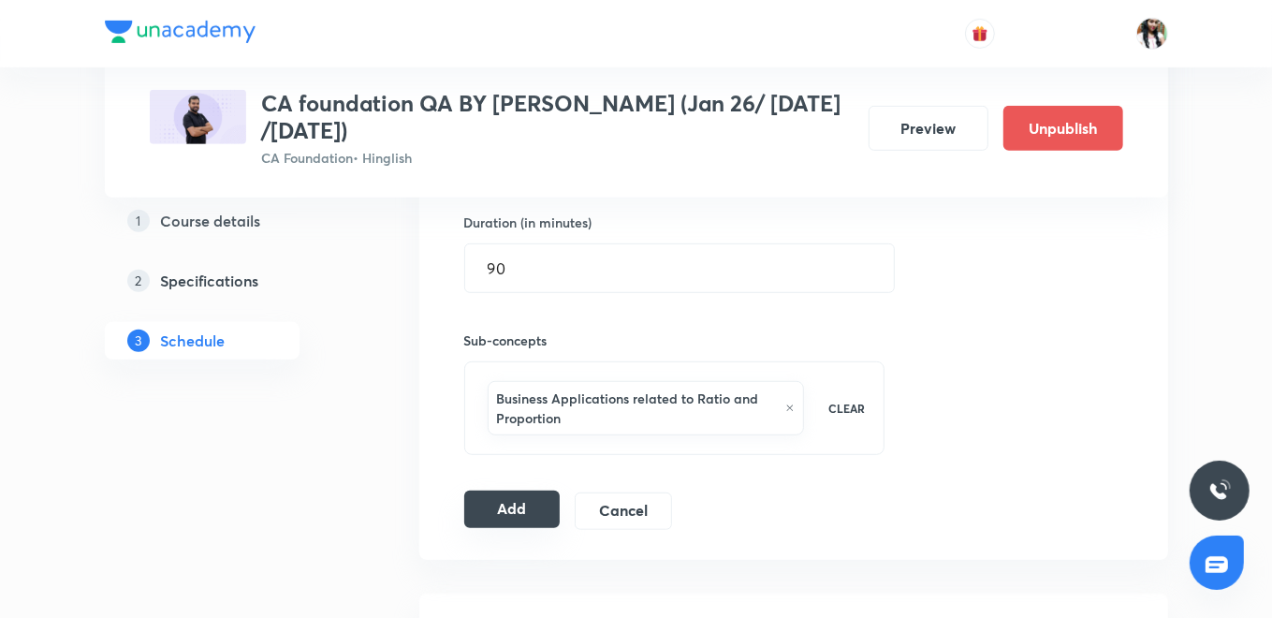
click at [477, 490] on button "Add" at bounding box center [512, 508] width 96 height 37
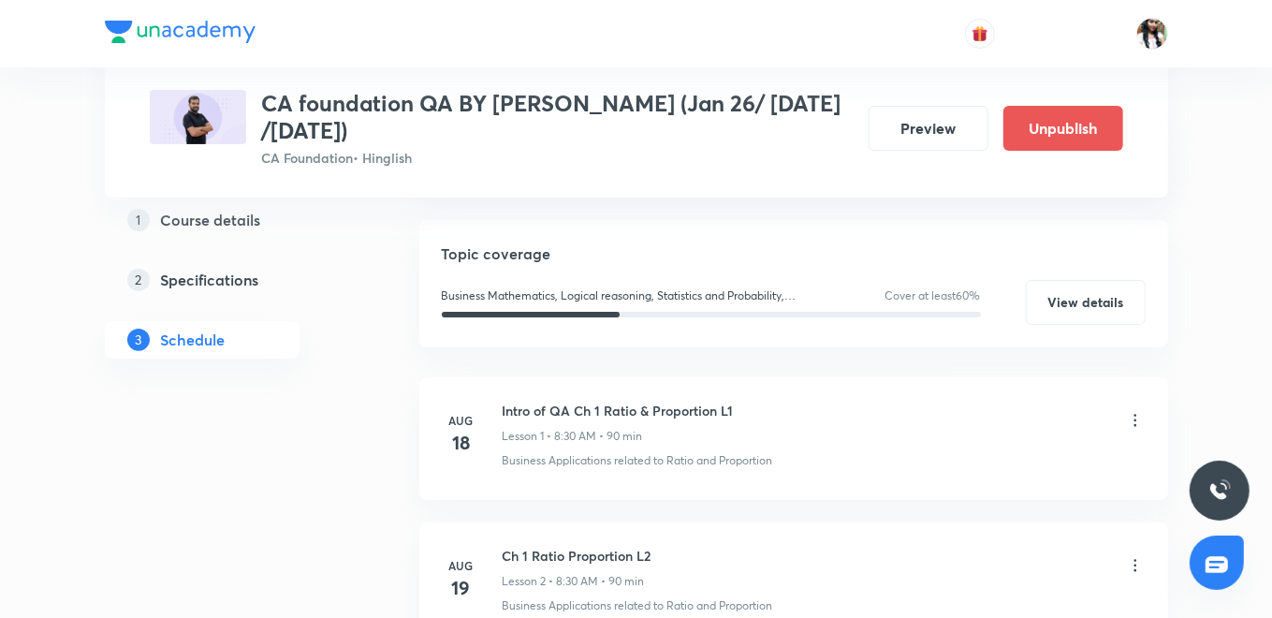
scroll to position [0, 0]
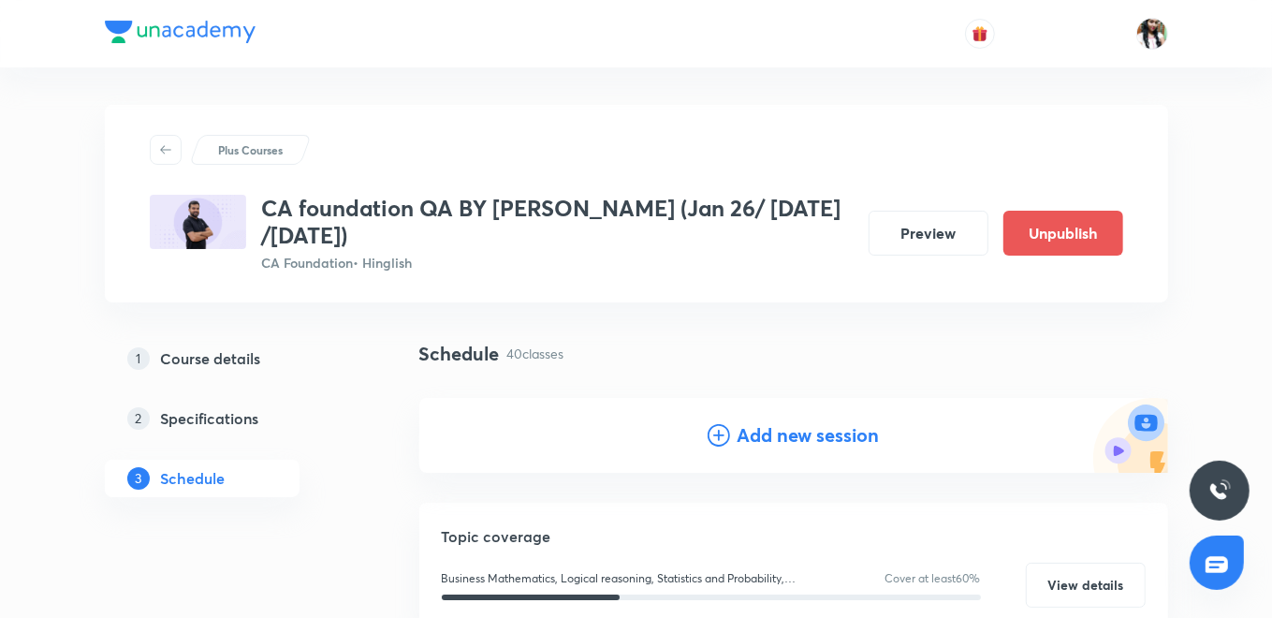
click at [740, 432] on h4 "Add new session" at bounding box center [808, 435] width 142 height 28
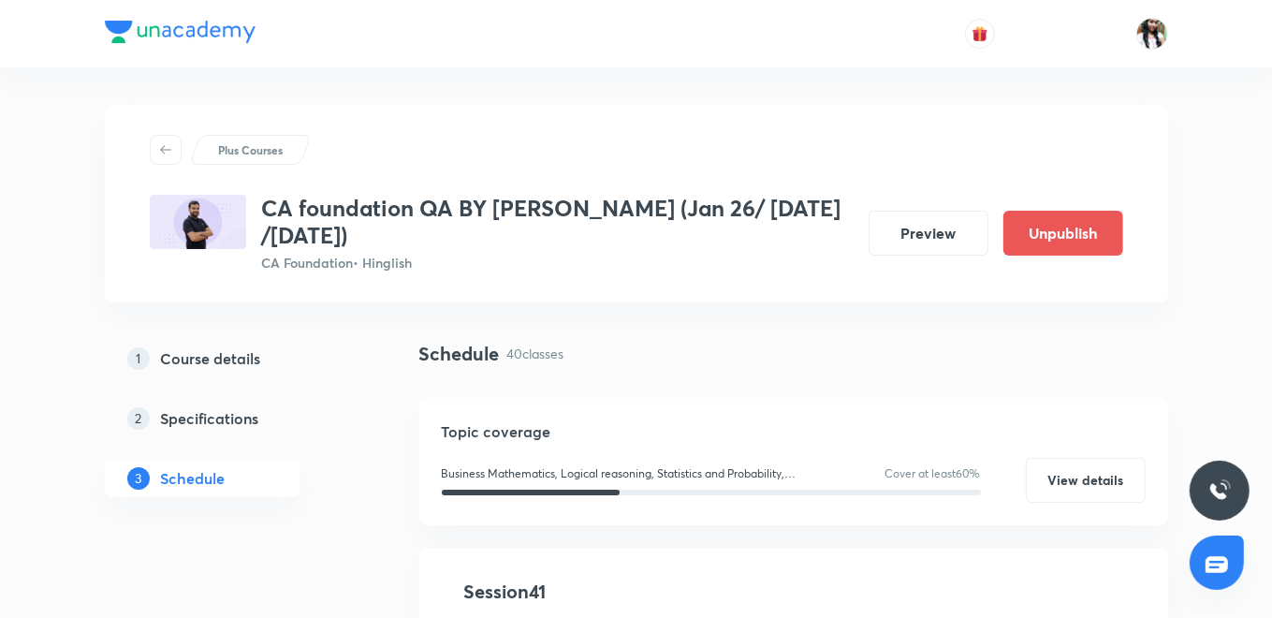
scroll to position [312, 0]
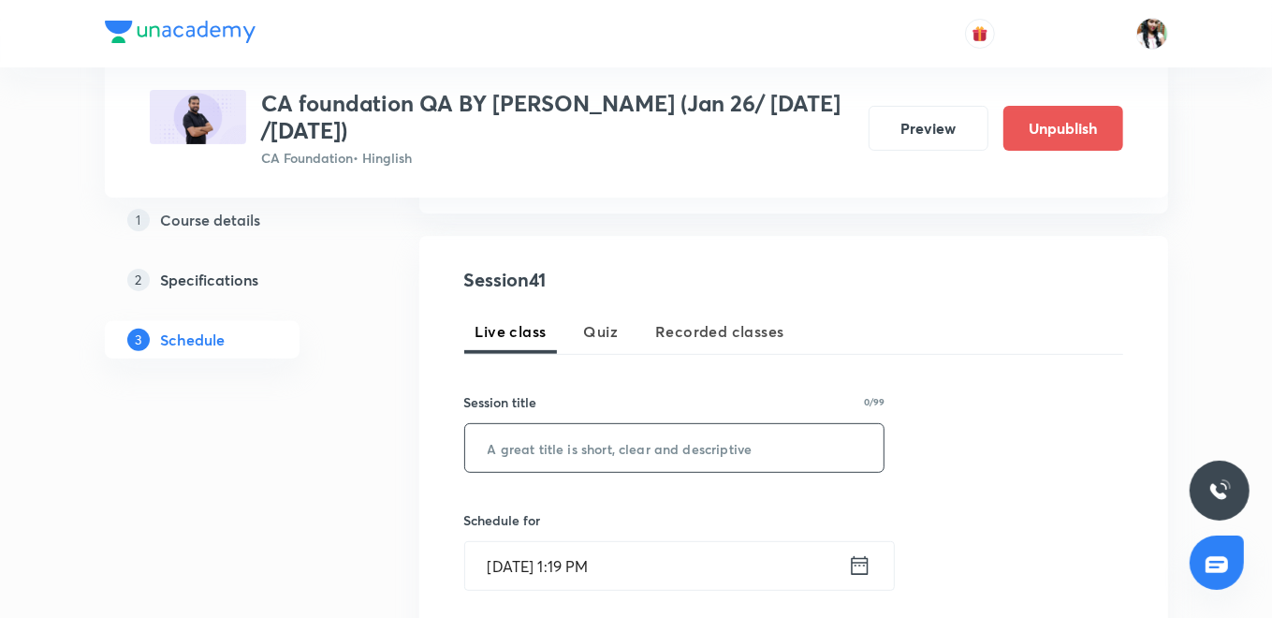
paste input "Ch 7 SET RELATION & FUNCTION L4"
type input "Ch 7 SET RELATION & FUNCTION L4"
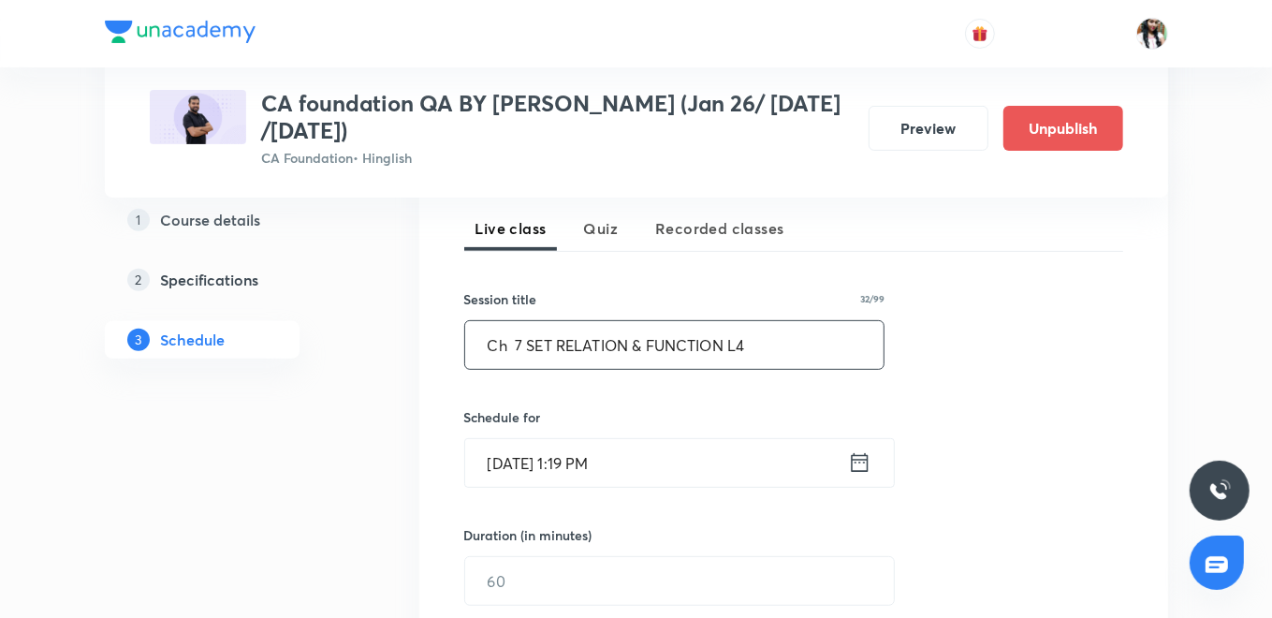
scroll to position [416, 0]
click at [855, 460] on icon at bounding box center [859, 461] width 17 height 19
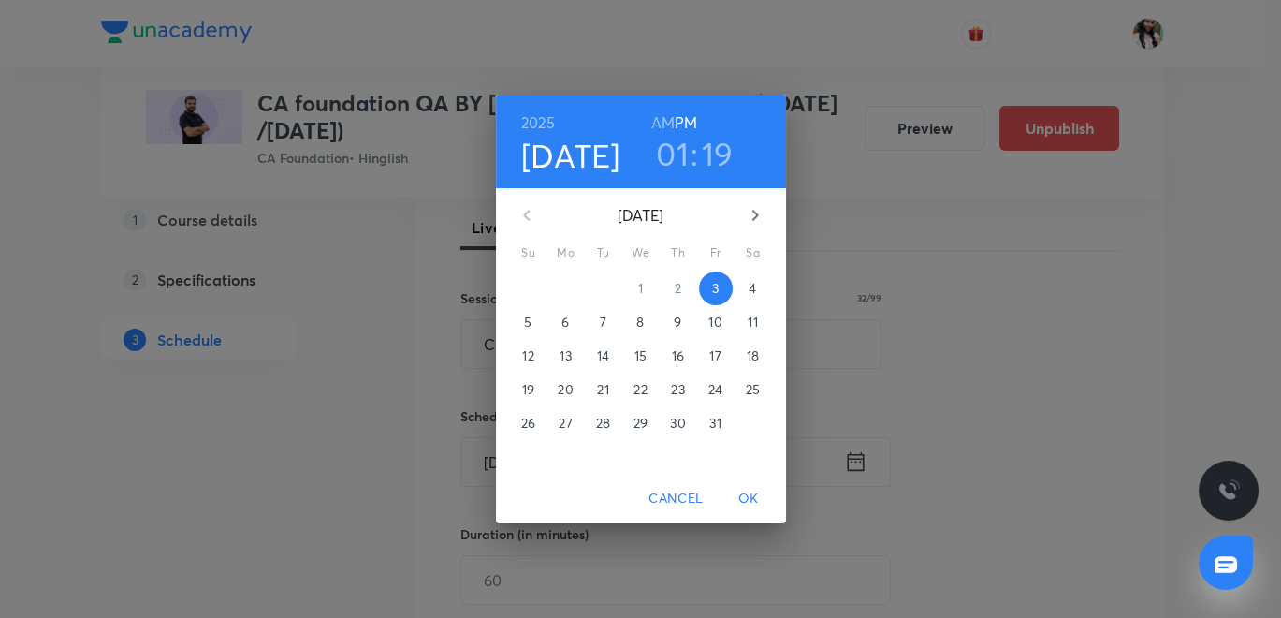
click at [645, 323] on span "8" at bounding box center [641, 322] width 34 height 19
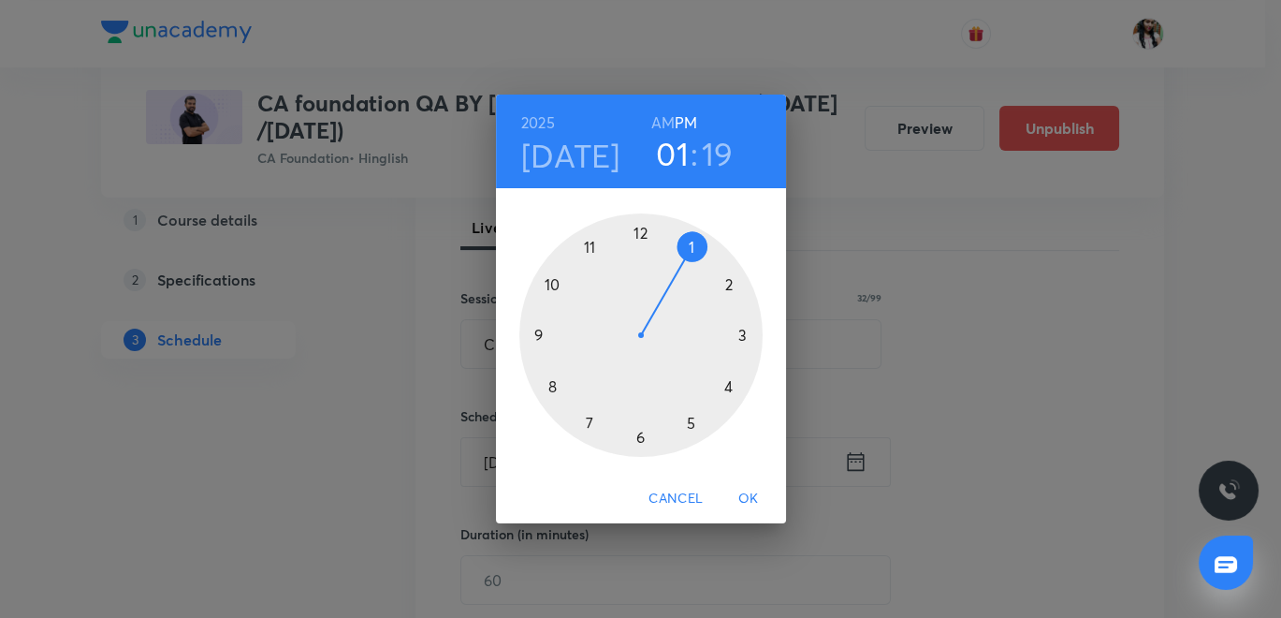
click at [665, 112] on h6 "AM" at bounding box center [662, 122] width 23 height 26
click at [547, 385] on div at bounding box center [640, 334] width 243 height 243
click at [636, 439] on div at bounding box center [640, 334] width 243 height 243
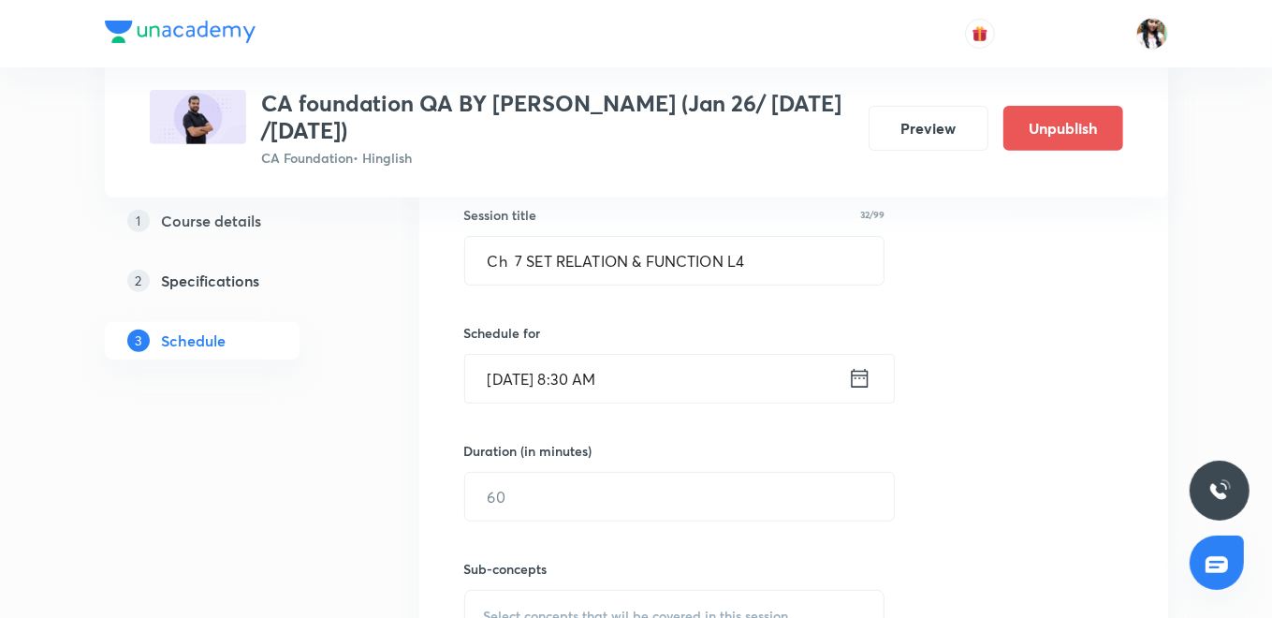
scroll to position [623, 0]
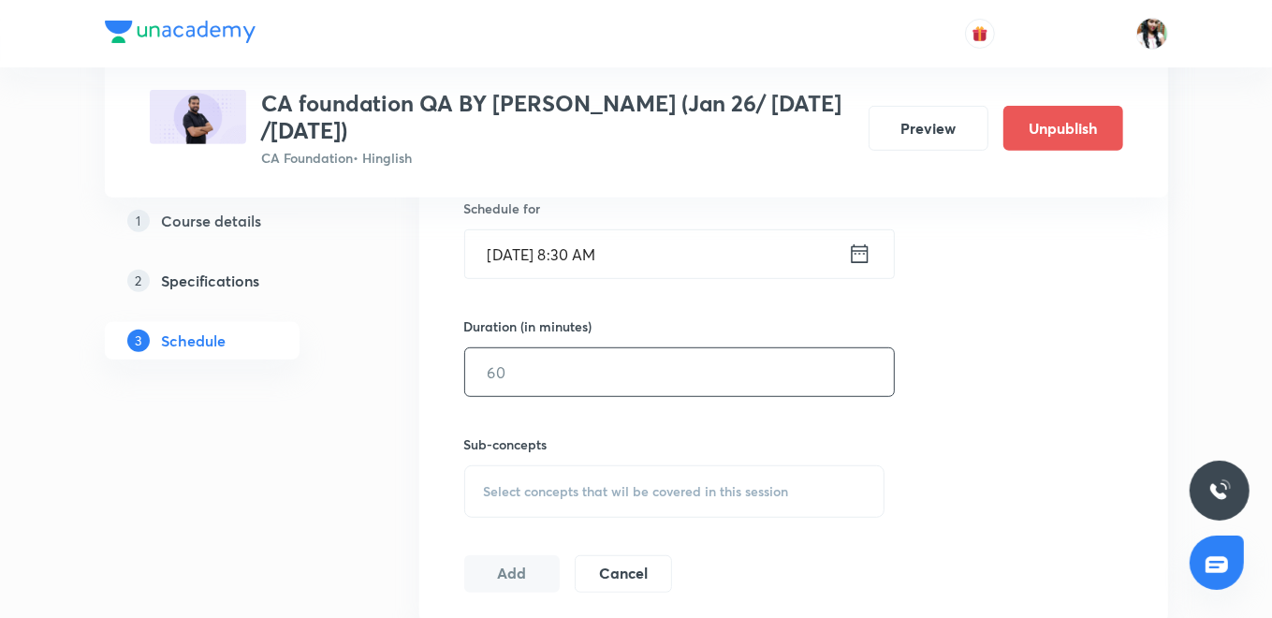
drag, startPoint x: 529, startPoint y: 374, endPoint x: 508, endPoint y: 347, distance: 34.1
click at [529, 374] on input "text" at bounding box center [679, 372] width 429 height 48
type input "90"
drag, startPoint x: 576, startPoint y: 478, endPoint x: 547, endPoint y: 387, distance: 95.9
click at [576, 476] on div "Select concepts that wil be covered in this session" at bounding box center [674, 491] width 421 height 52
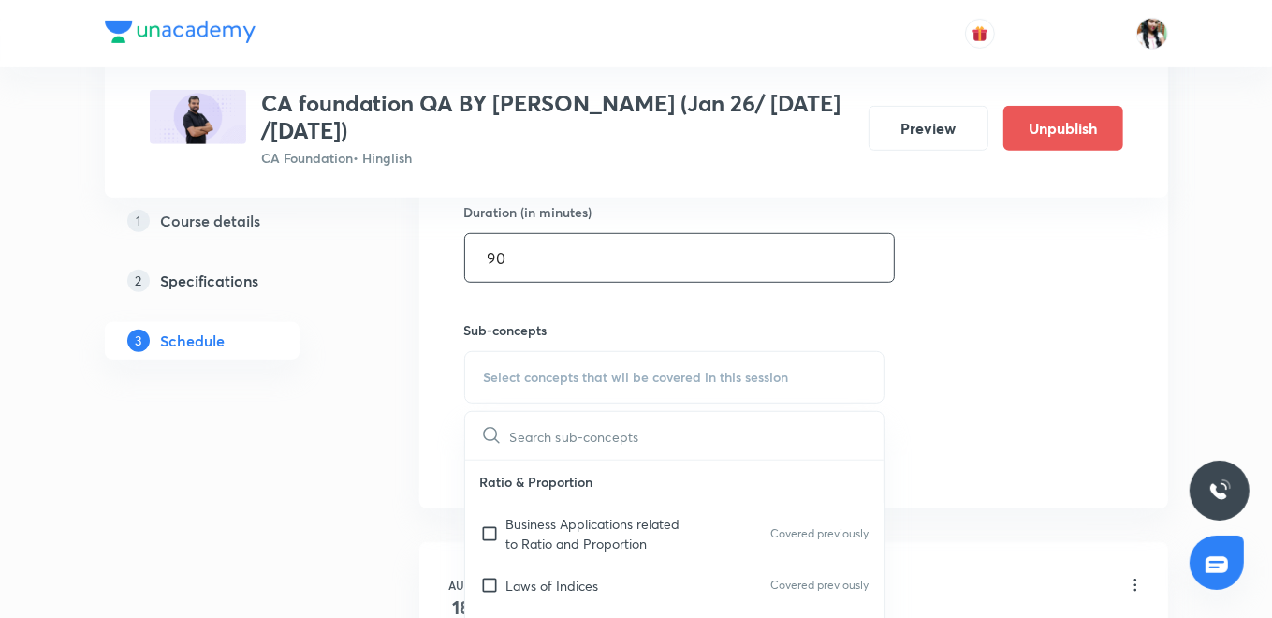
scroll to position [831, 0]
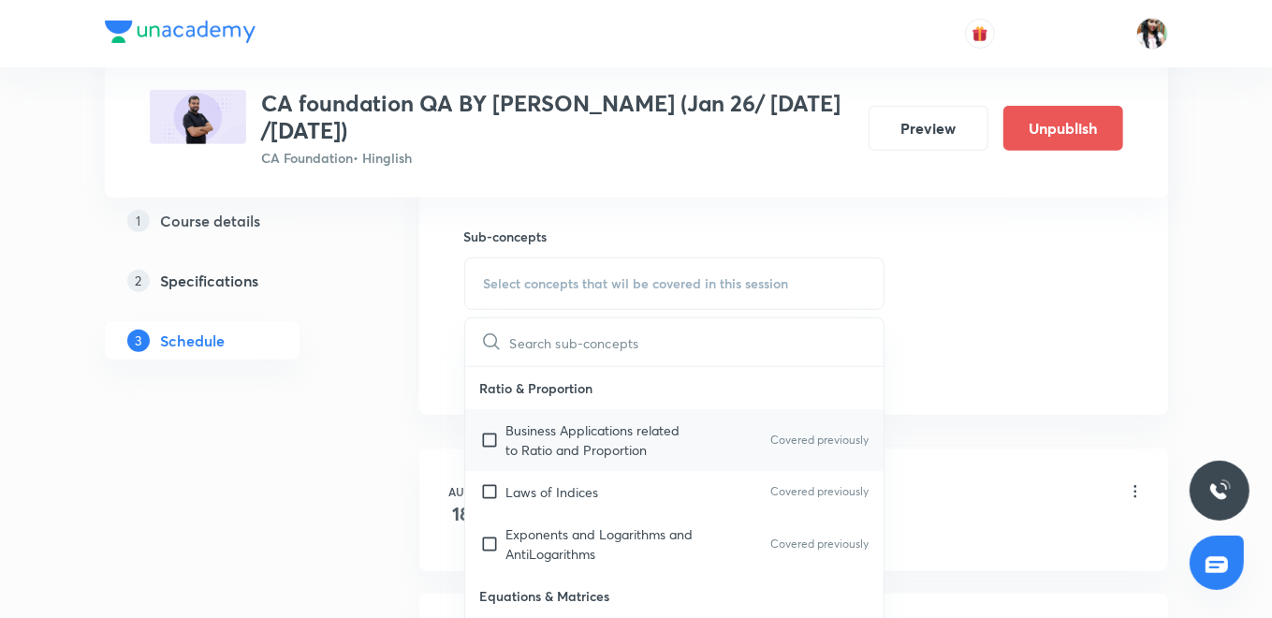
click at [545, 440] on p "Business Applications related to Ratio and Proportion" at bounding box center [600, 439] width 189 height 39
checkbox input "true"
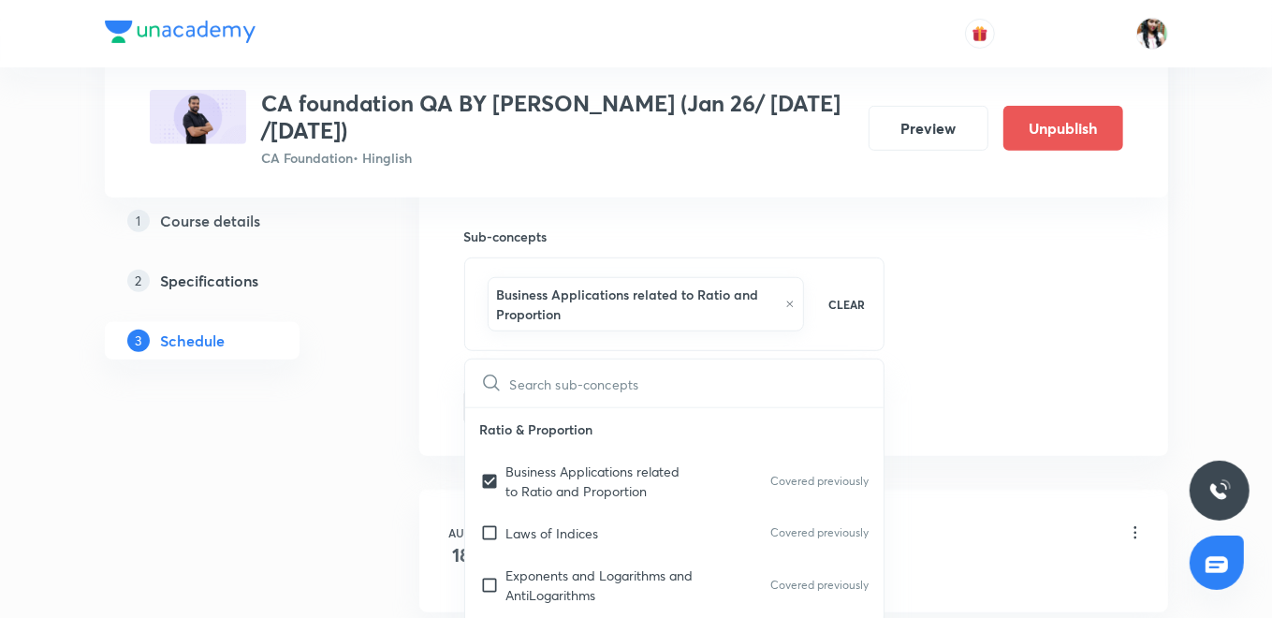
click at [428, 395] on div "Session 41 Live class Quiz Recorded classes Session title 32/99 Ch 7 SET RELATI…" at bounding box center [793, 85] width 749 height 739
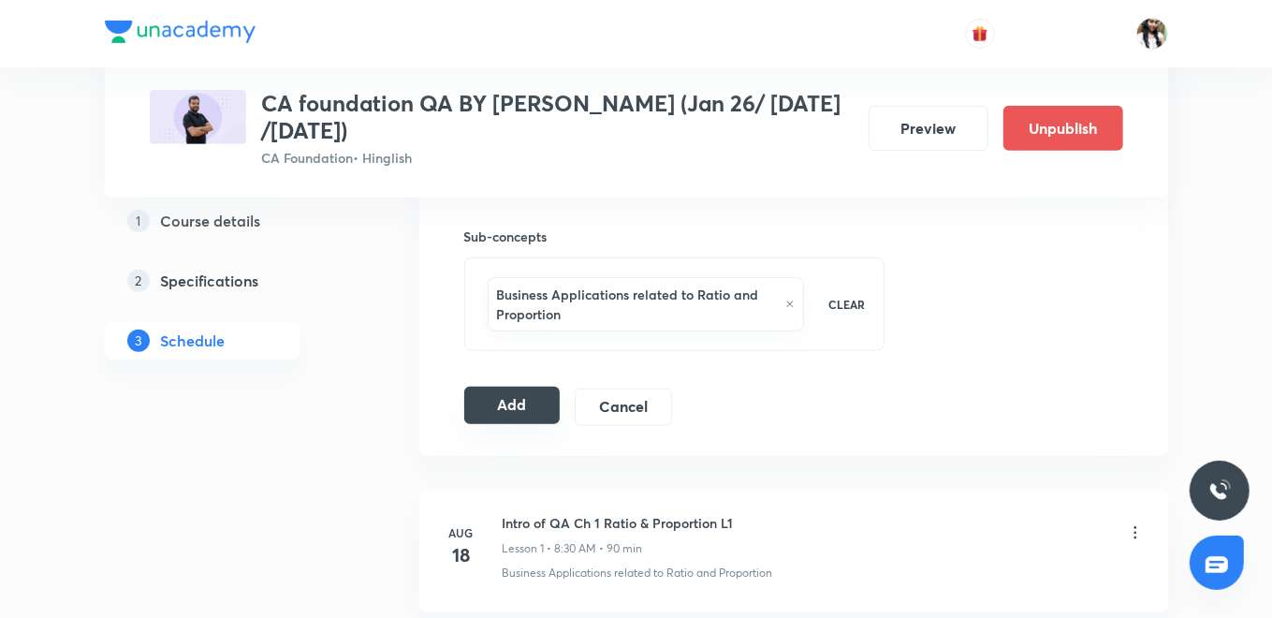
click at [516, 401] on button "Add" at bounding box center [512, 405] width 96 height 37
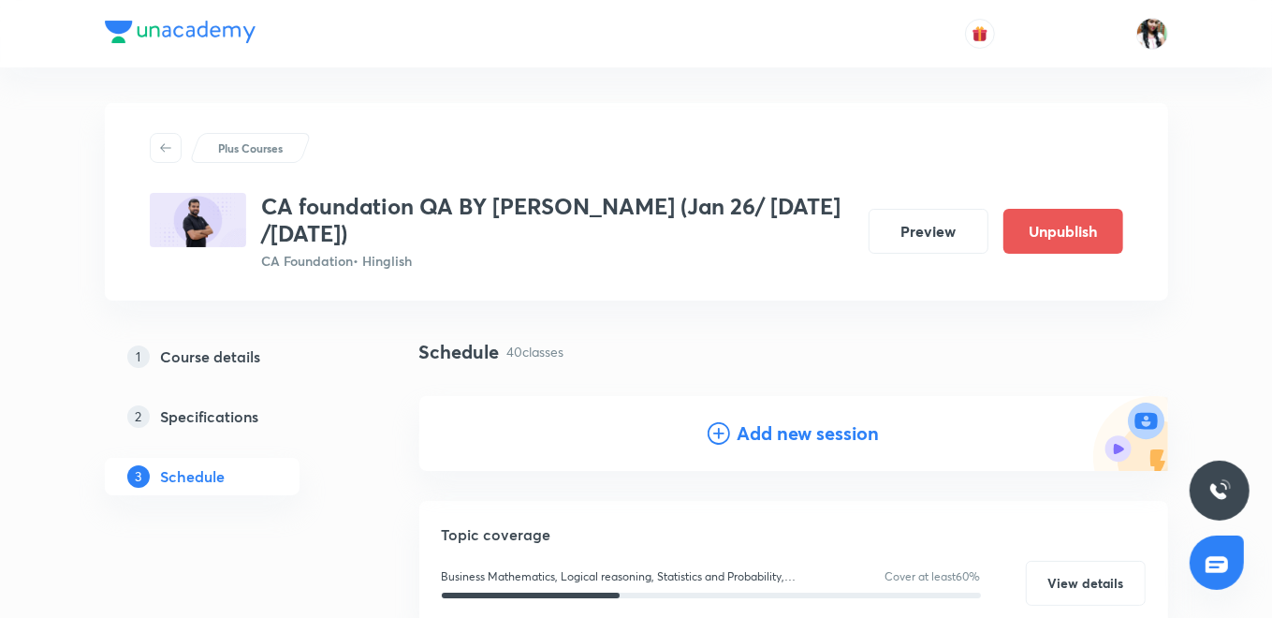
scroll to position [0, 0]
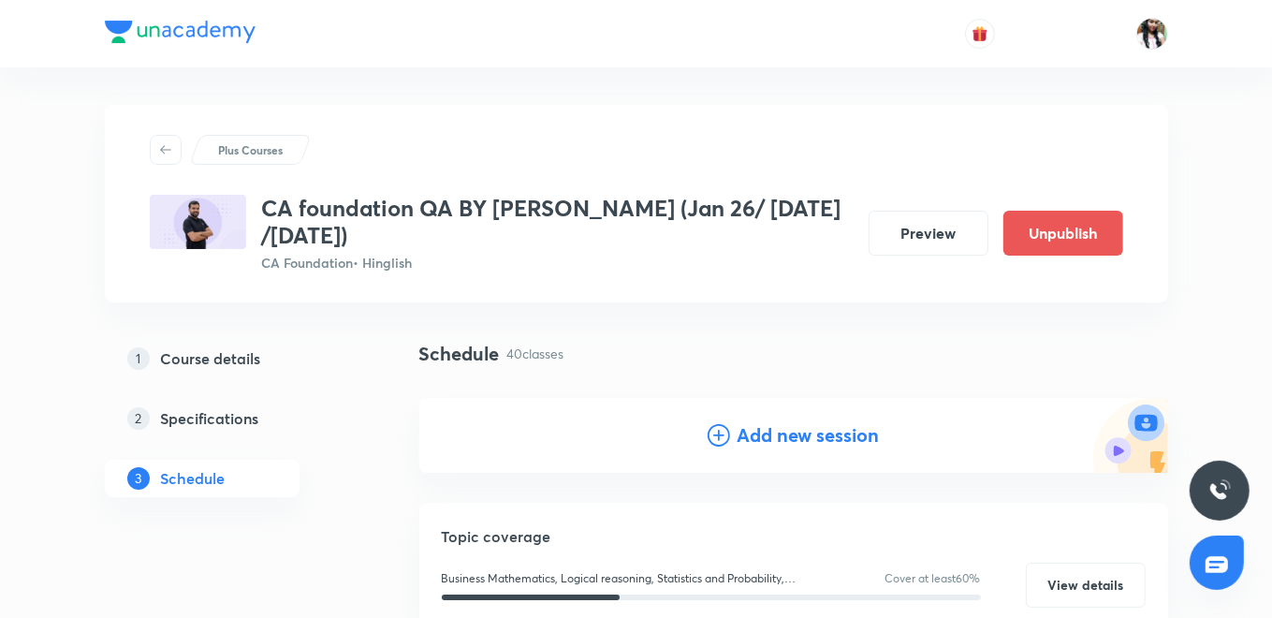
drag, startPoint x: 771, startPoint y: 434, endPoint x: 744, endPoint y: 395, distance: 47.8
click at [771, 433] on h4 "Add new session" at bounding box center [808, 435] width 142 height 28
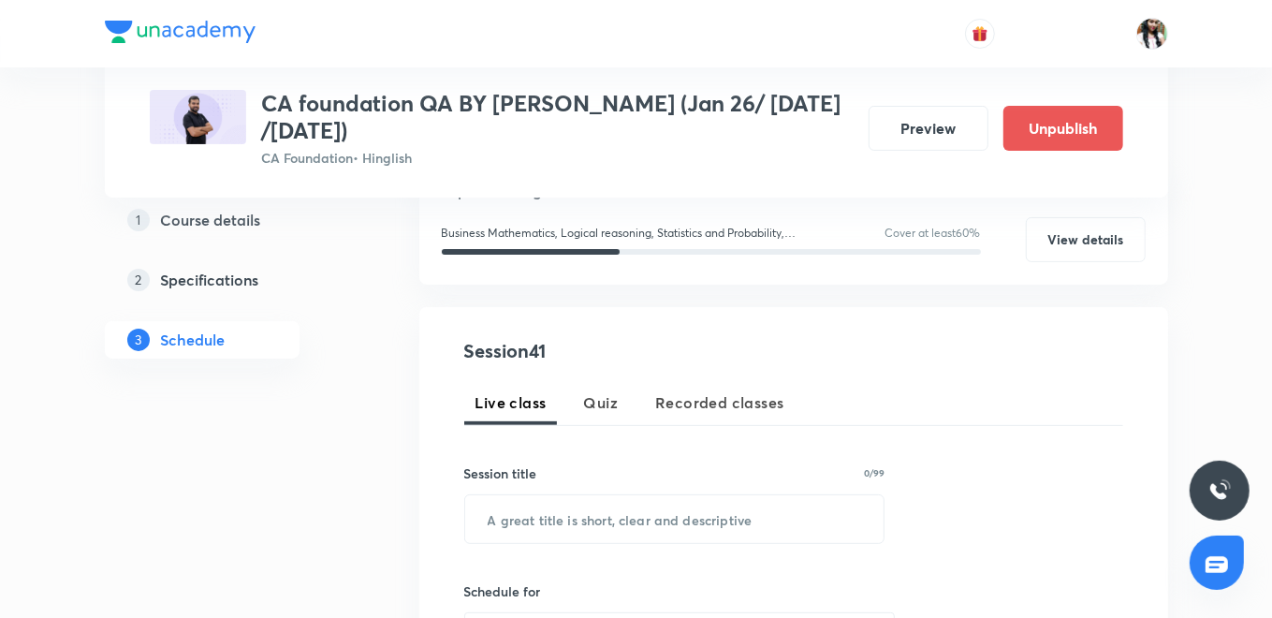
scroll to position [416, 0]
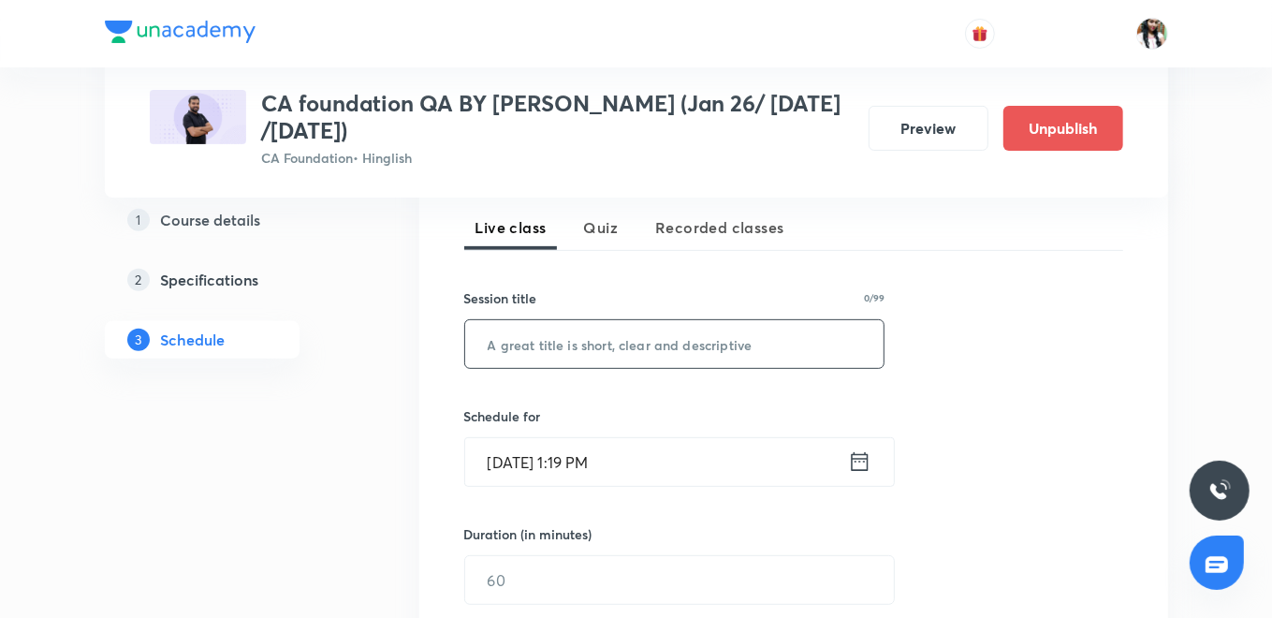
paste input "Ch 7 SET RELATION & FUNCTION L5"
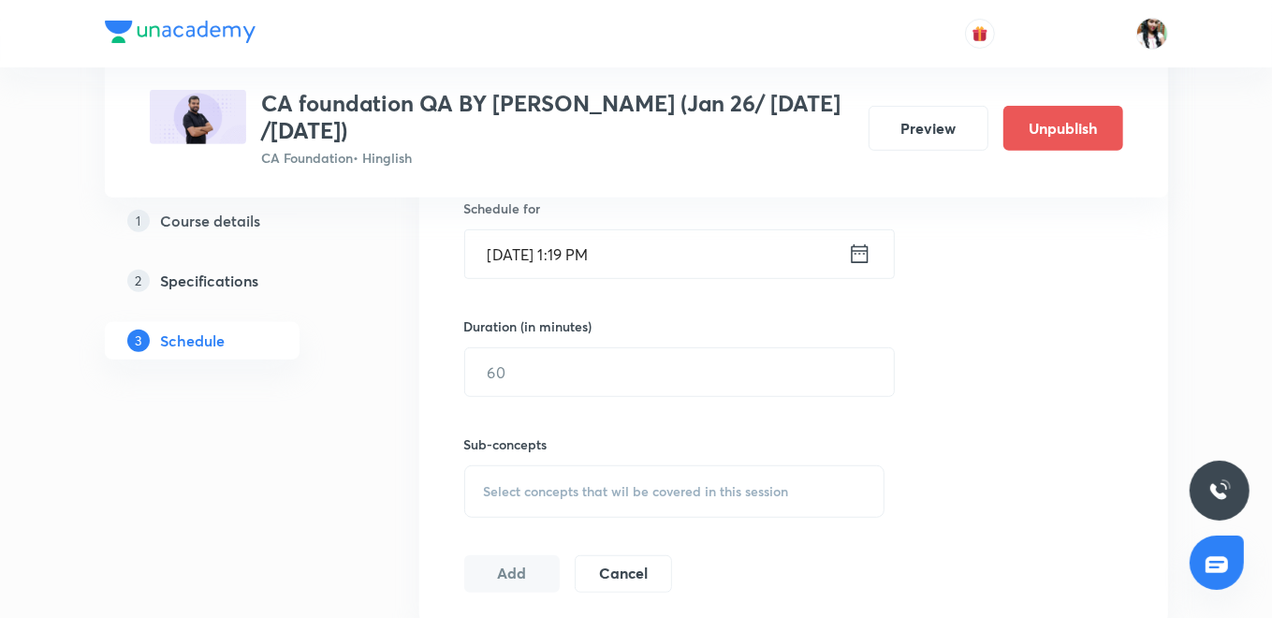
type input "Ch 7 SET RELATION & FUNCTION L5"
click at [861, 255] on icon at bounding box center [859, 254] width 23 height 26
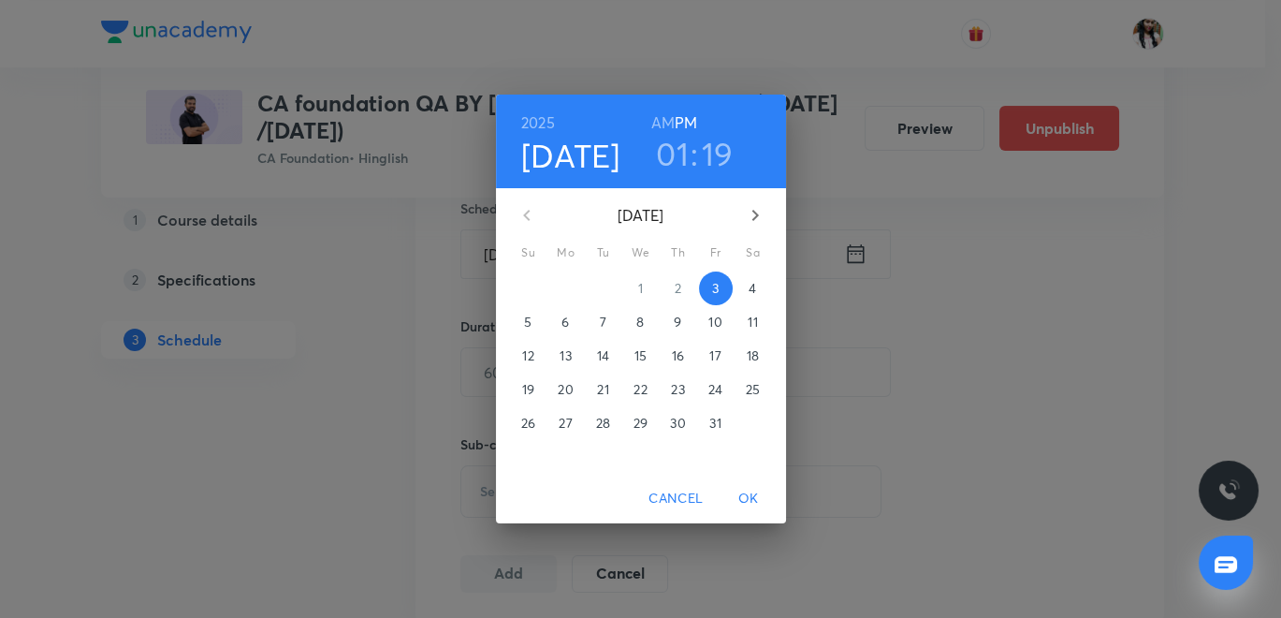
click at [642, 325] on p "8" at bounding box center [639, 322] width 7 height 19
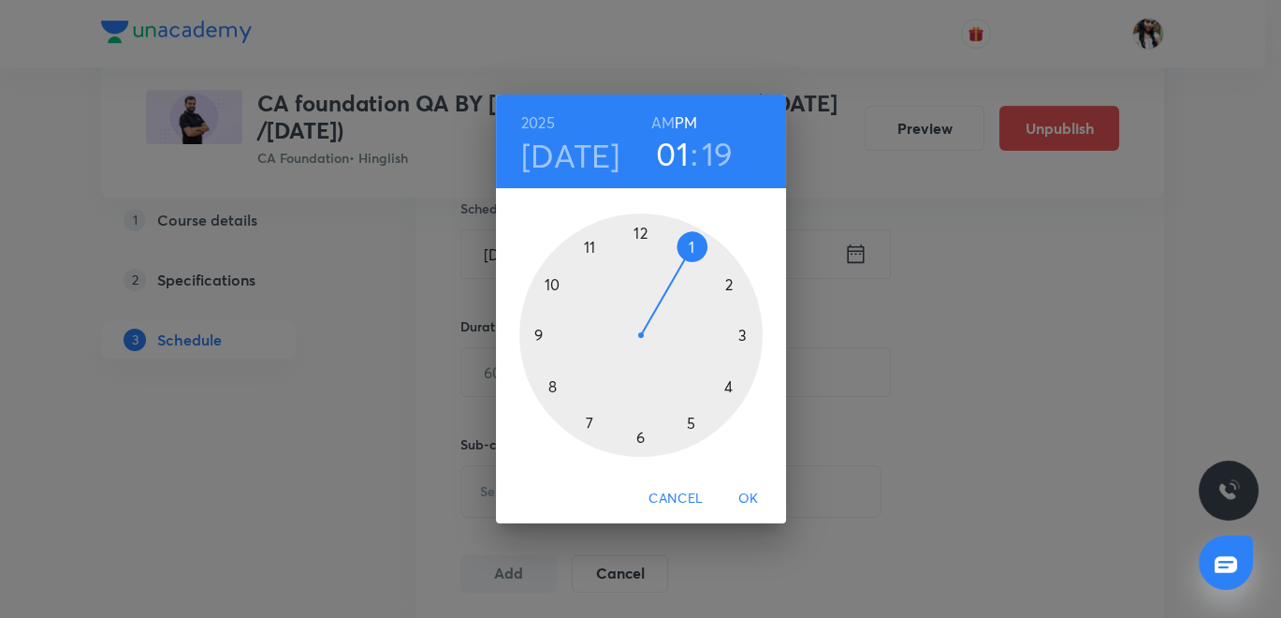
click at [664, 119] on h6 "AM" at bounding box center [662, 122] width 23 height 26
click at [551, 381] on div at bounding box center [640, 334] width 243 height 243
click at [635, 435] on div at bounding box center [640, 334] width 243 height 243
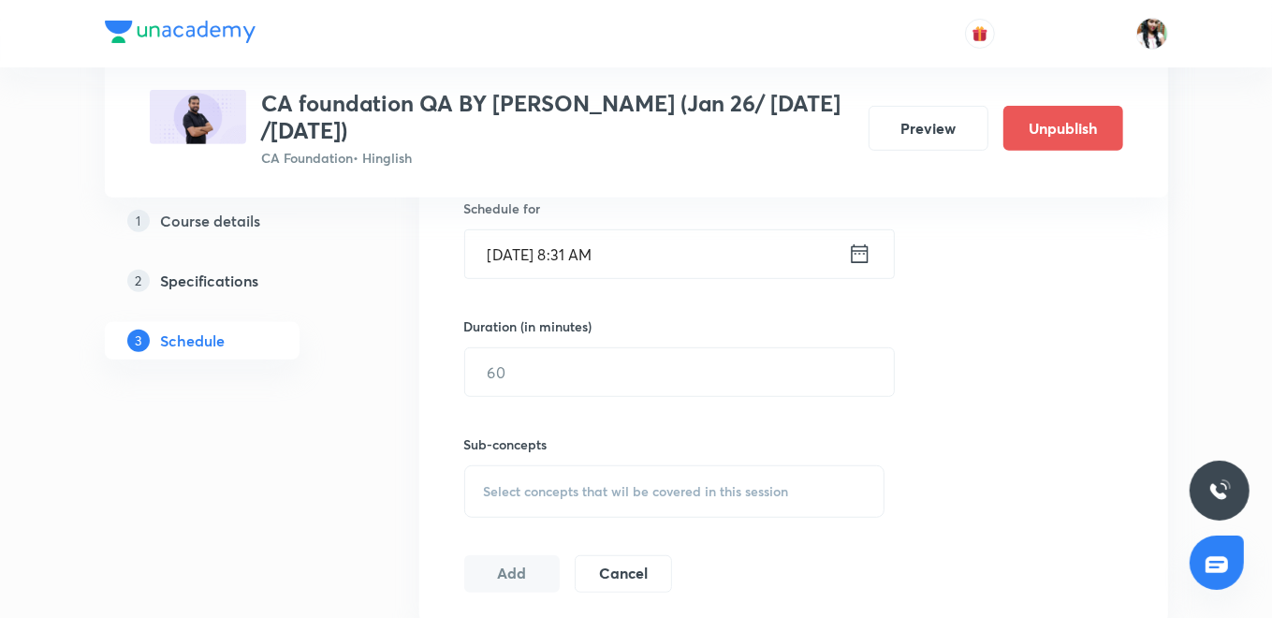
click at [868, 254] on icon at bounding box center [859, 253] width 17 height 19
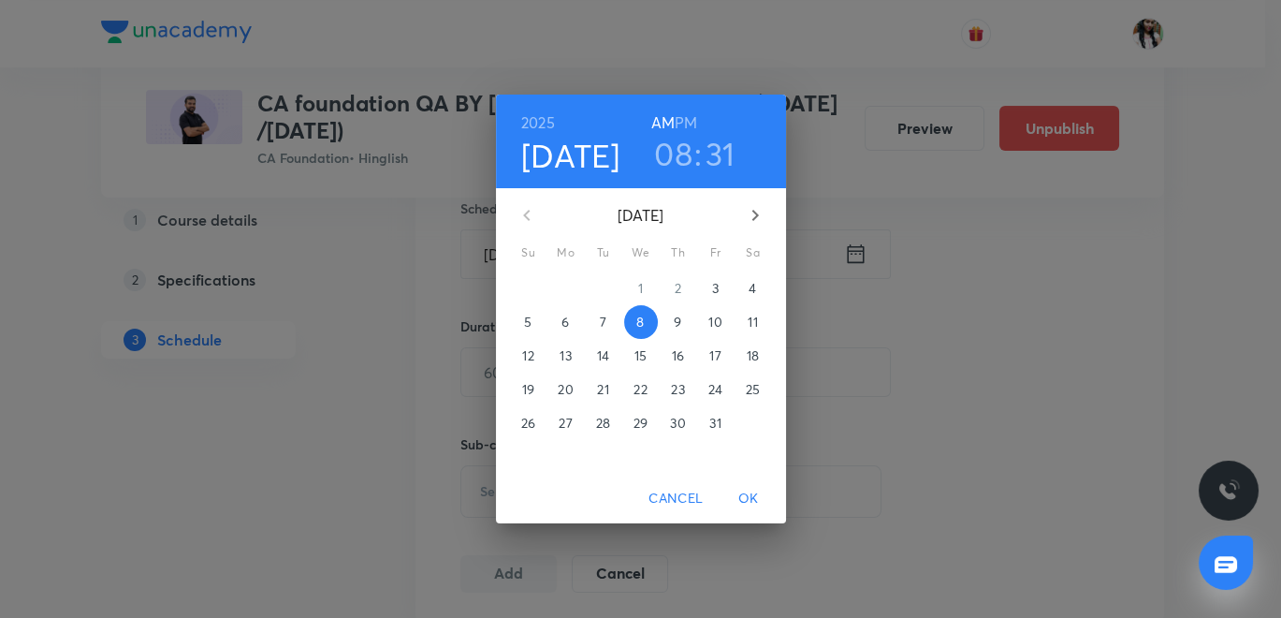
click at [727, 166] on h3 "31" at bounding box center [721, 153] width 30 height 39
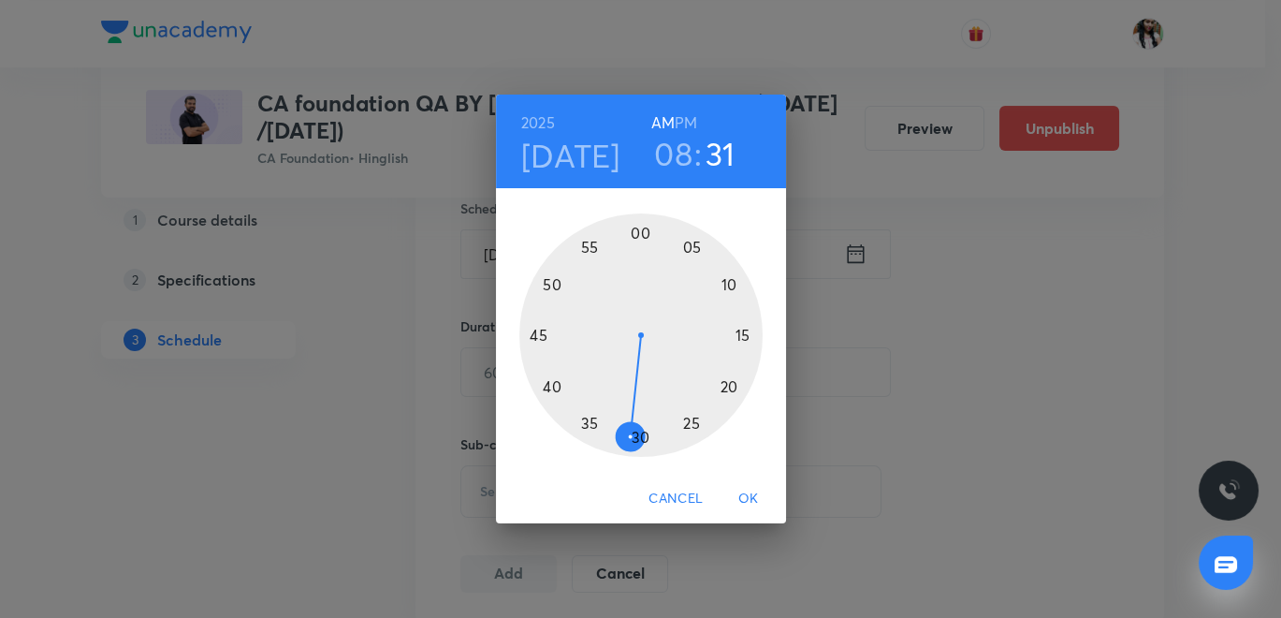
click at [636, 430] on div at bounding box center [640, 334] width 243 height 243
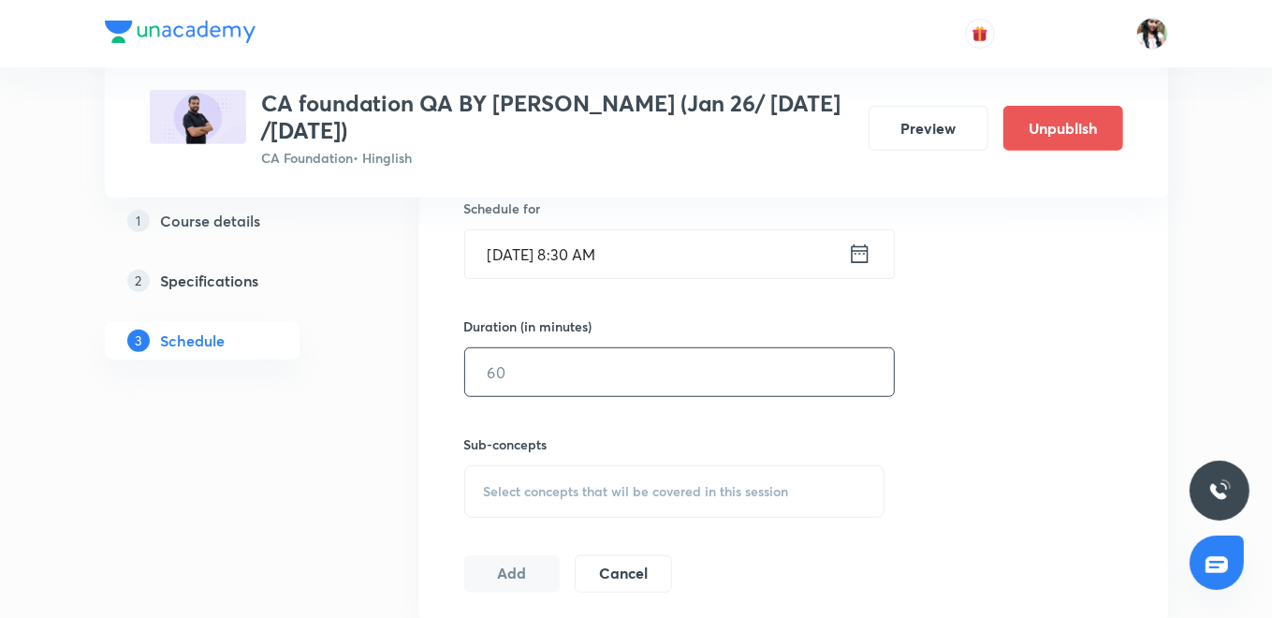
click at [582, 391] on input "text" at bounding box center [679, 372] width 429 height 48
type input "90"
drag, startPoint x: 533, startPoint y: 486, endPoint x: 553, endPoint y: 385, distance: 103.0
click at [534, 484] on span "Select concepts that wil be covered in this session" at bounding box center [636, 491] width 305 height 15
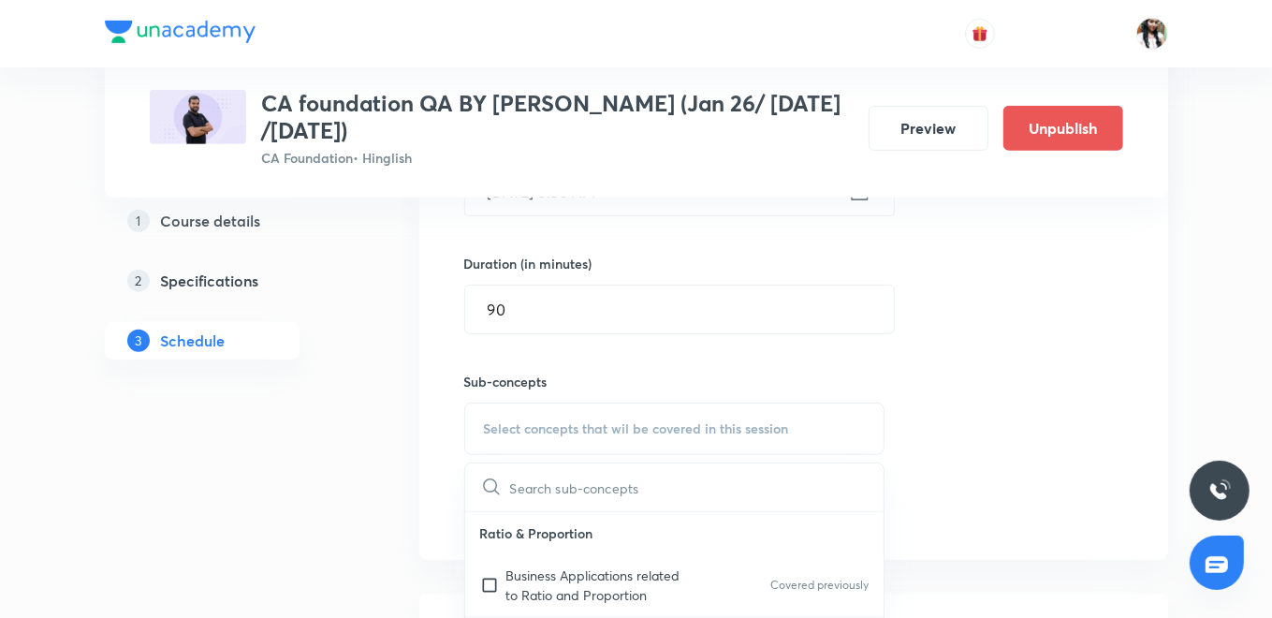
scroll to position [727, 0]
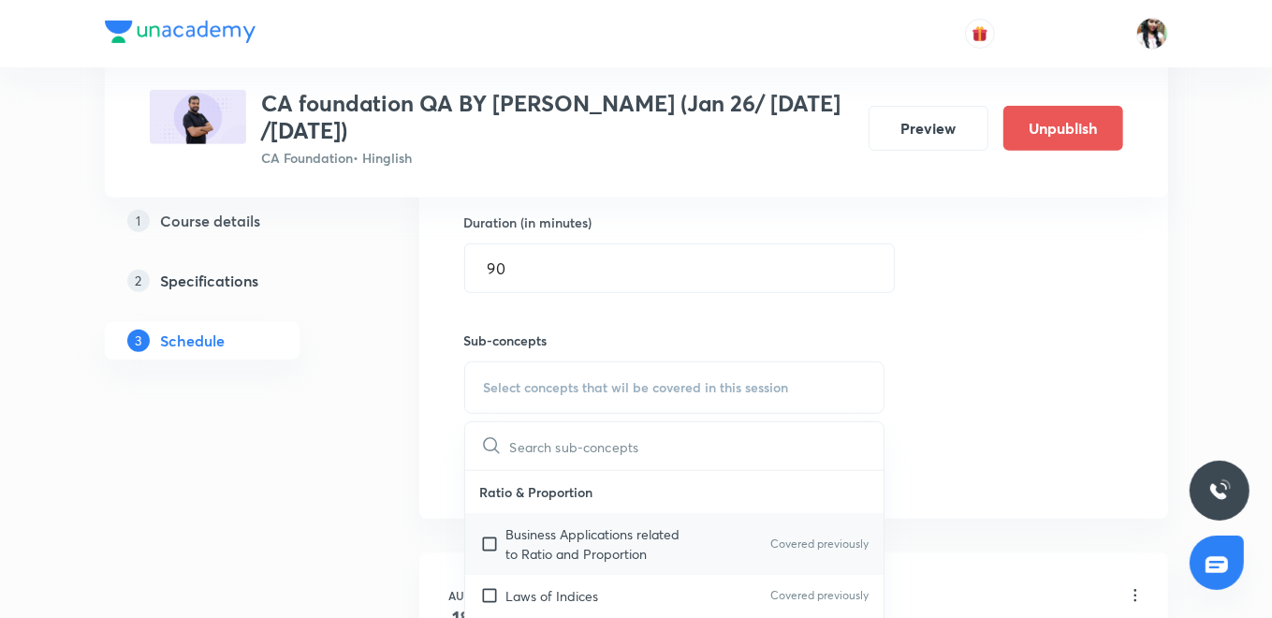
click at [602, 564] on div "Business Applications related to Ratio and Proportion Covered previously" at bounding box center [674, 544] width 419 height 62
checkbox input "true"
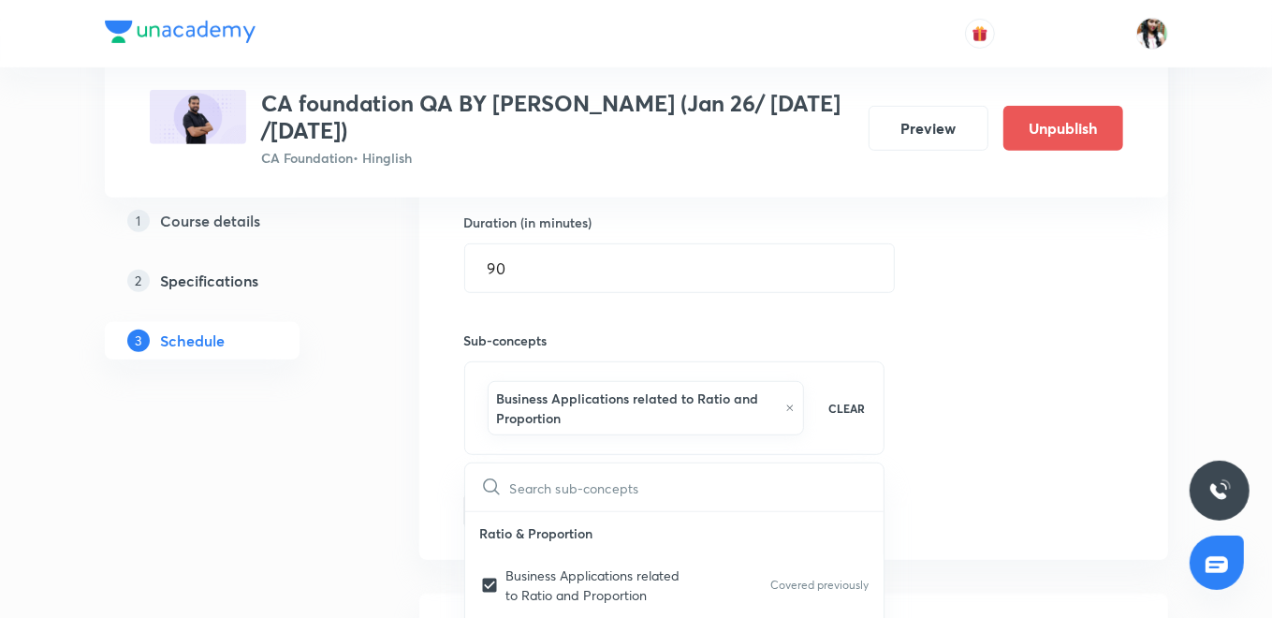
click at [419, 454] on div "Session 42 Live class Quiz Recorded classes Session title 32/99 Ch 7 SET RELATI…" at bounding box center [793, 189] width 749 height 739
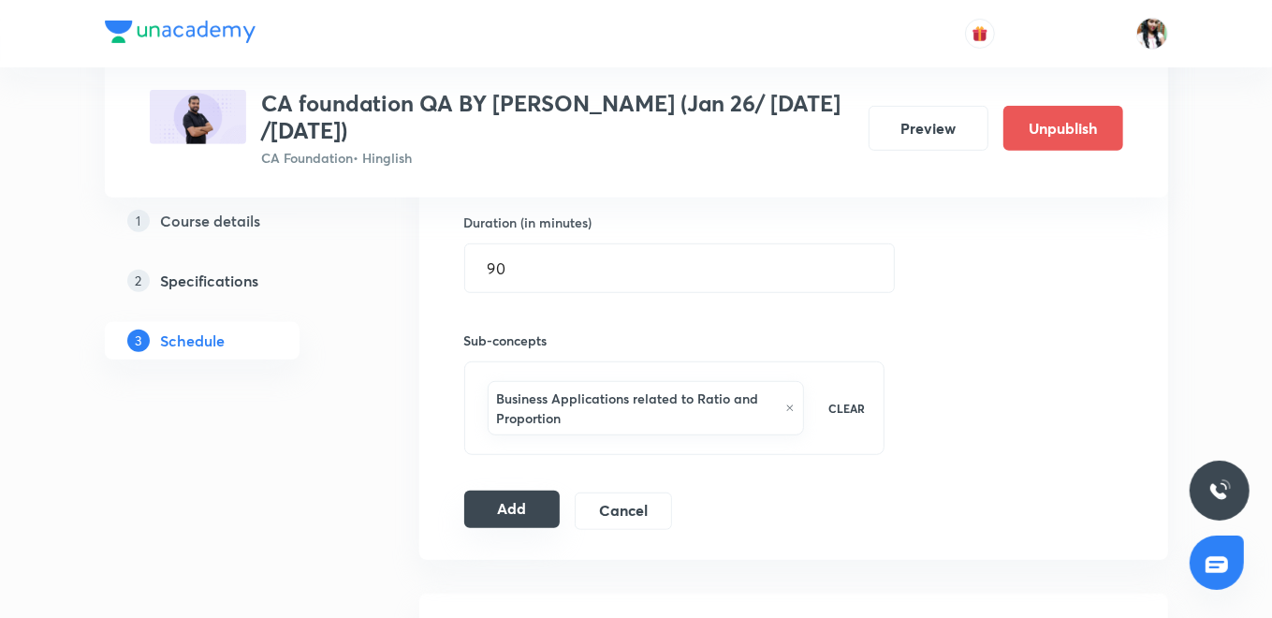
click at [497, 503] on button "Add" at bounding box center [512, 508] width 96 height 37
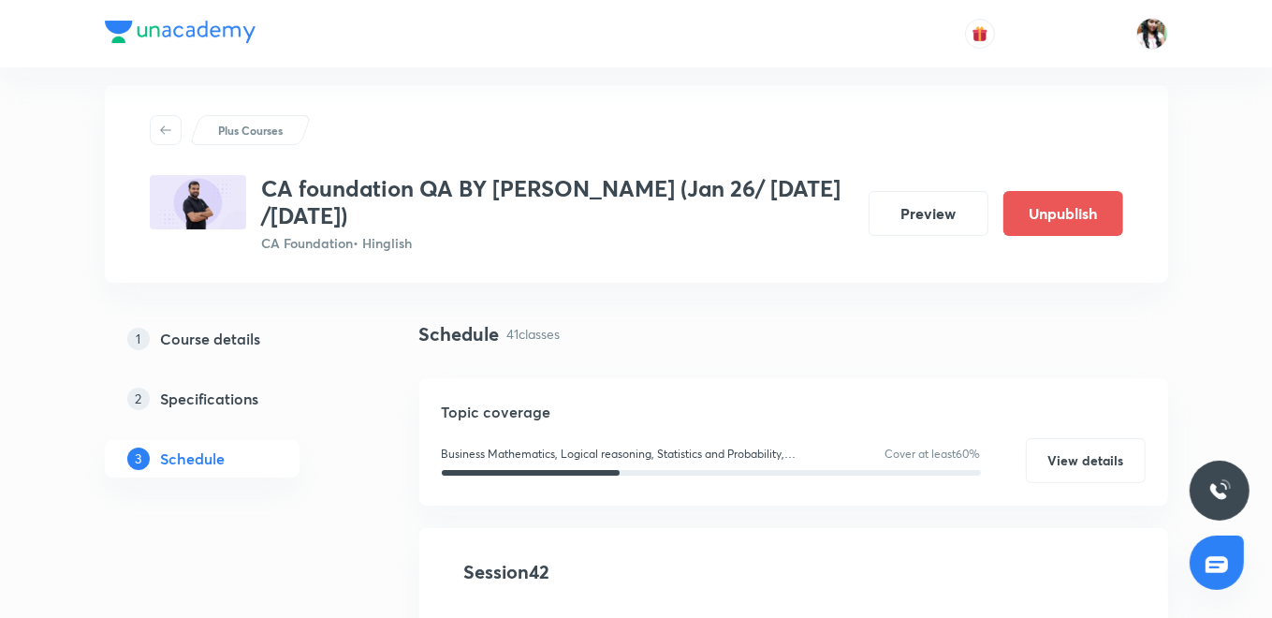
scroll to position [312, 0]
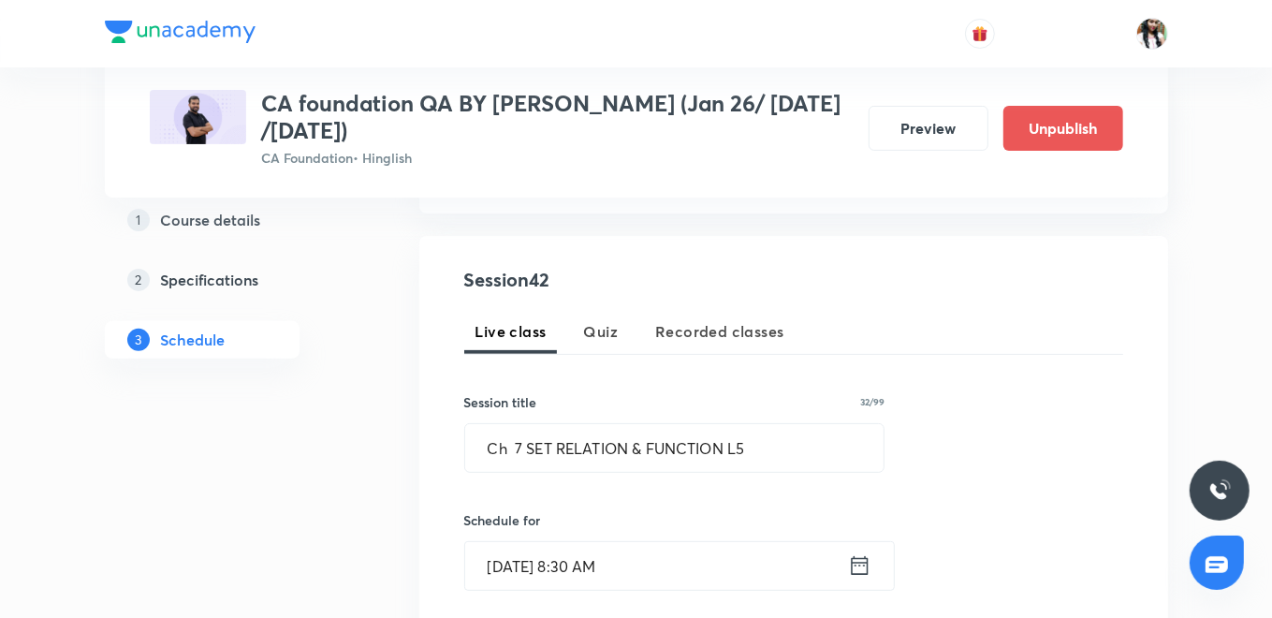
click at [858, 562] on icon at bounding box center [859, 565] width 23 height 26
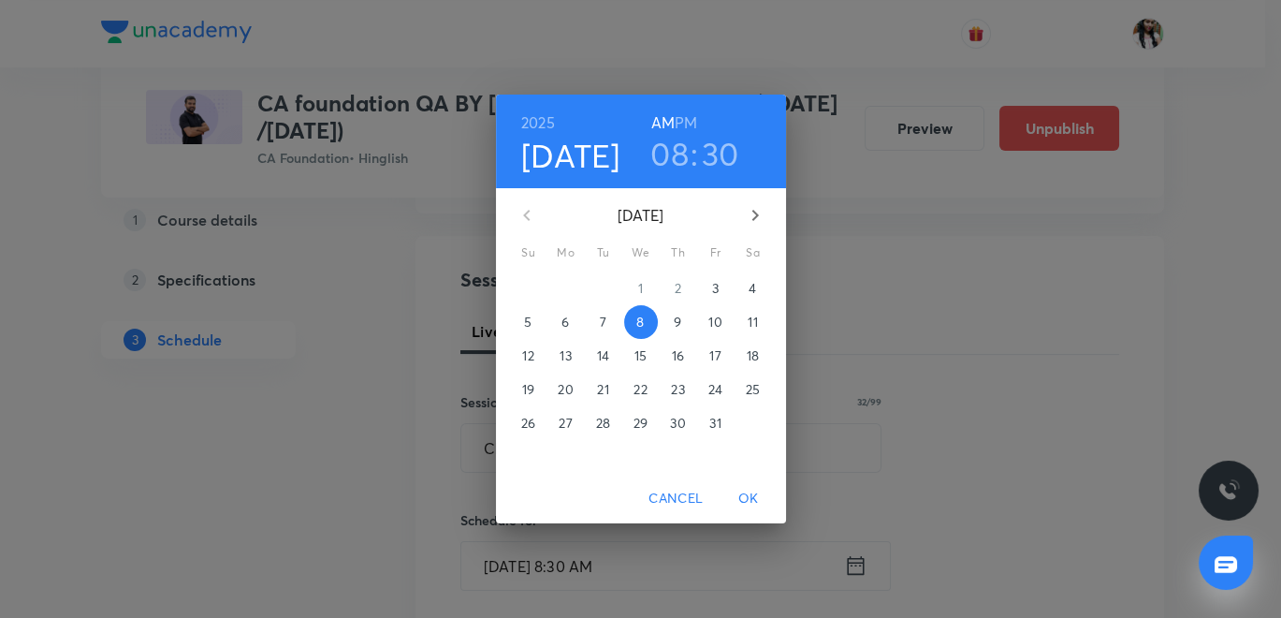
click at [687, 321] on span "9" at bounding box center [679, 322] width 34 height 19
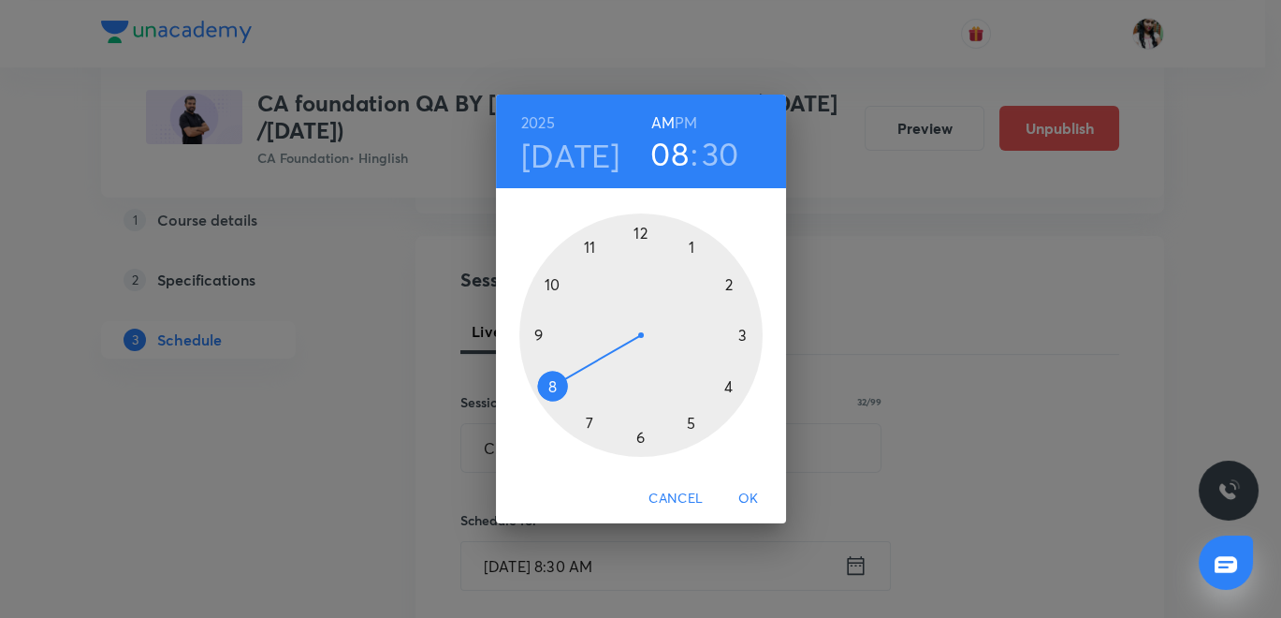
click at [749, 496] on span "OK" at bounding box center [748, 498] width 45 height 23
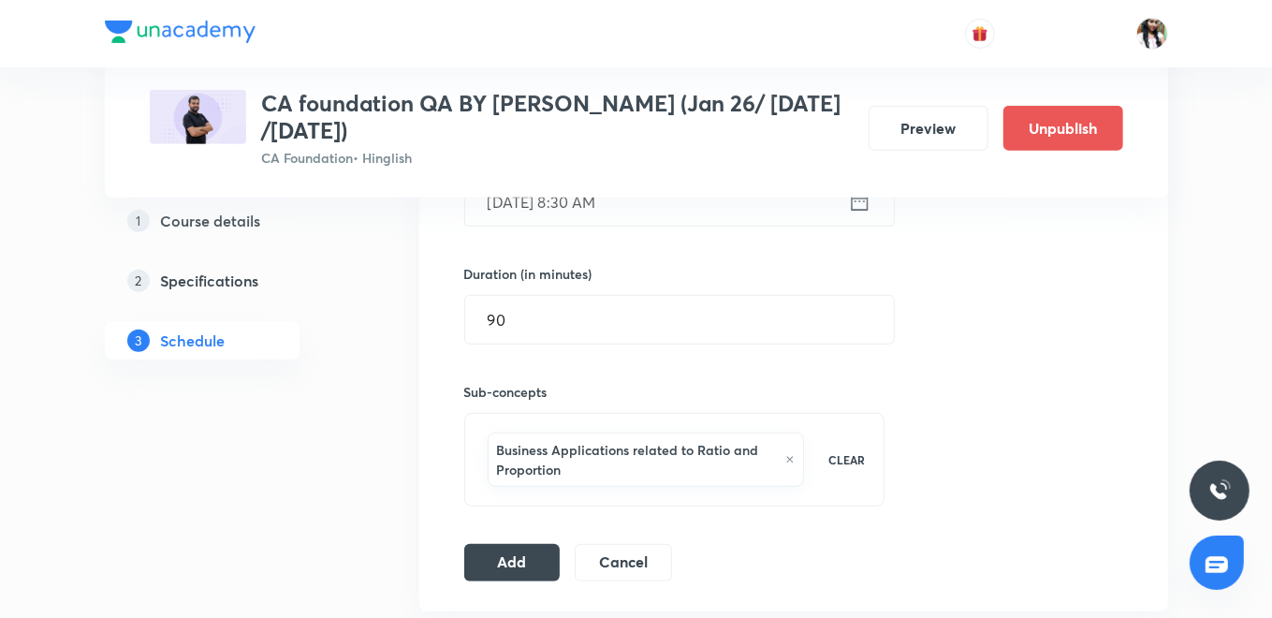
scroll to position [727, 0]
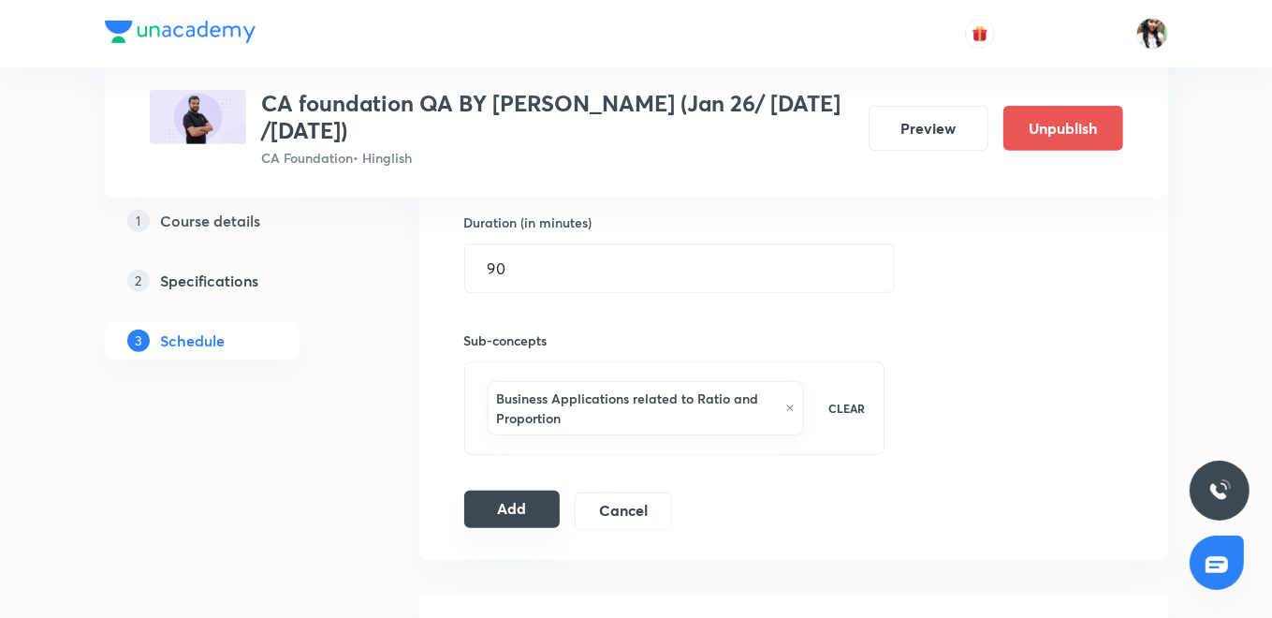
click at [493, 510] on button "Add" at bounding box center [512, 508] width 96 height 37
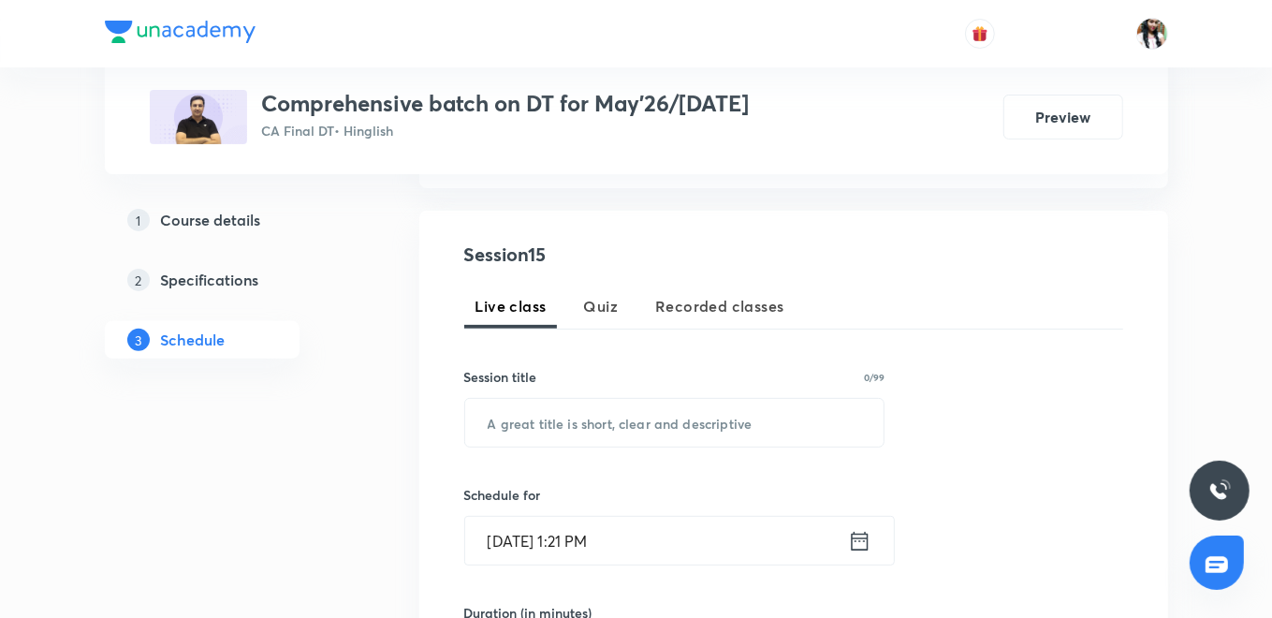
scroll to position [109, 0]
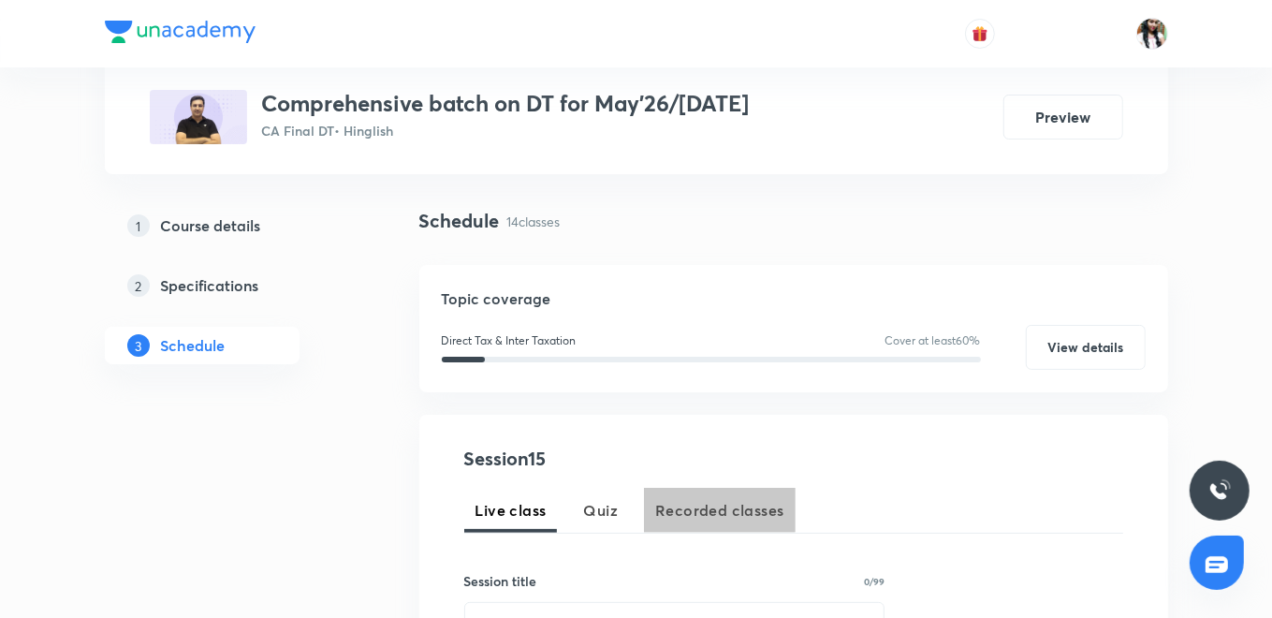
click at [708, 506] on span "Recorded classes" at bounding box center [719, 510] width 128 height 22
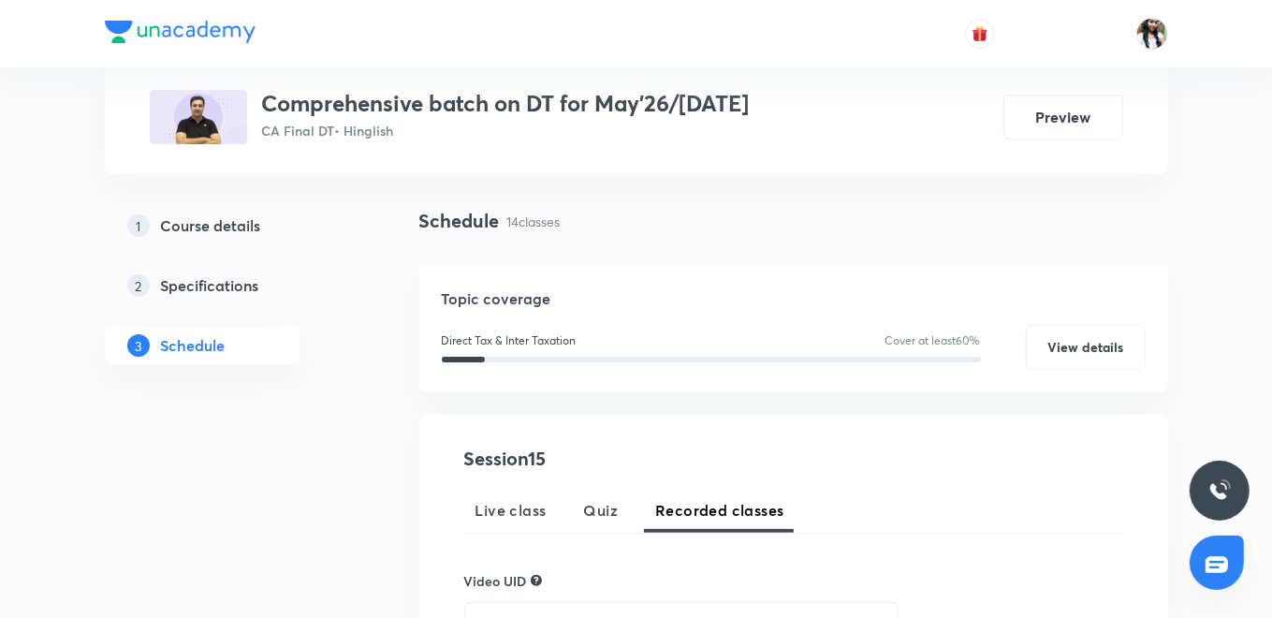
scroll to position [317, 0]
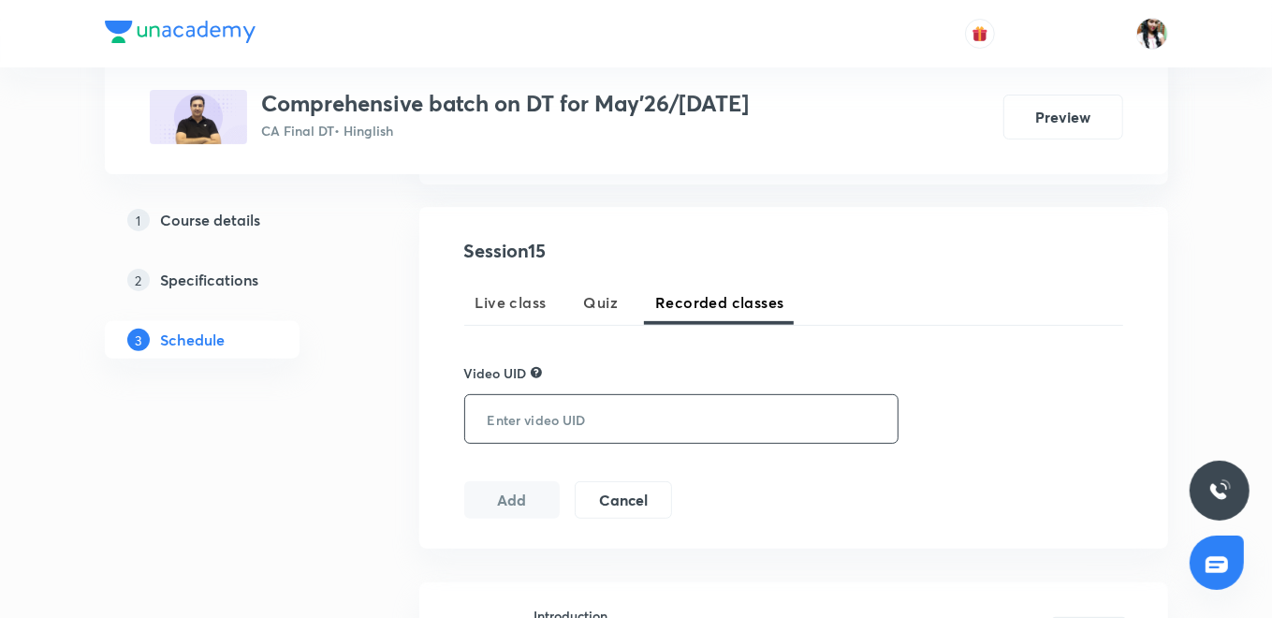
paste input "BWWLD9Y9CD"
type input "BWWLD9Y9CD"
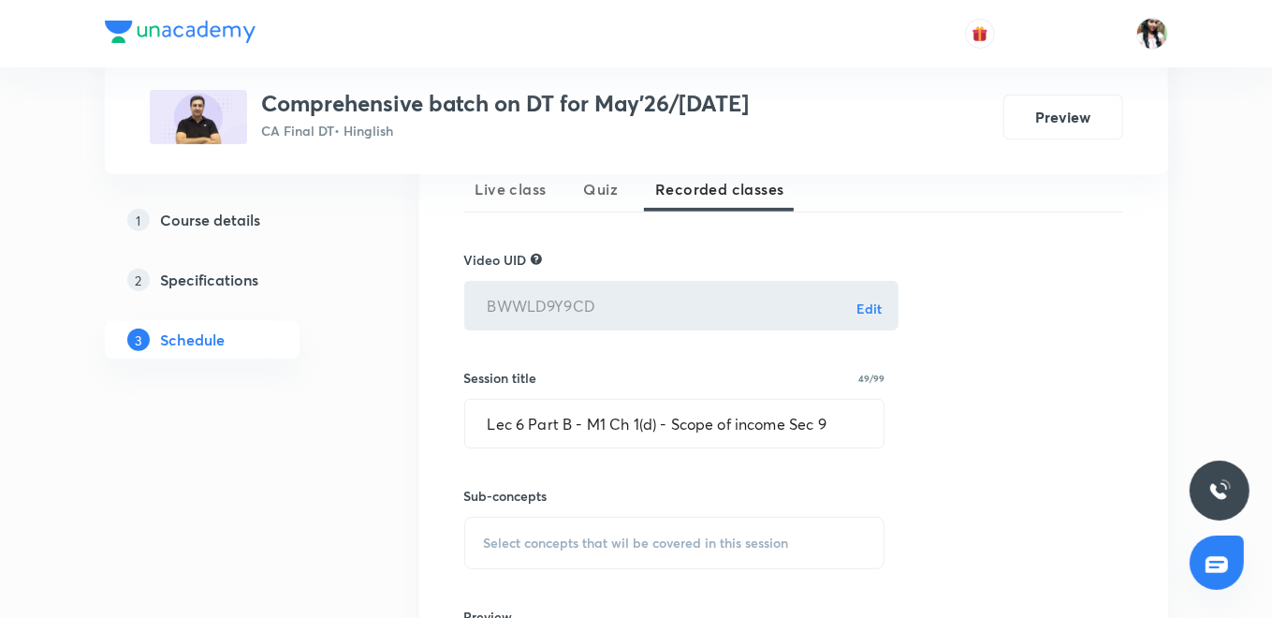
scroll to position [629, 0]
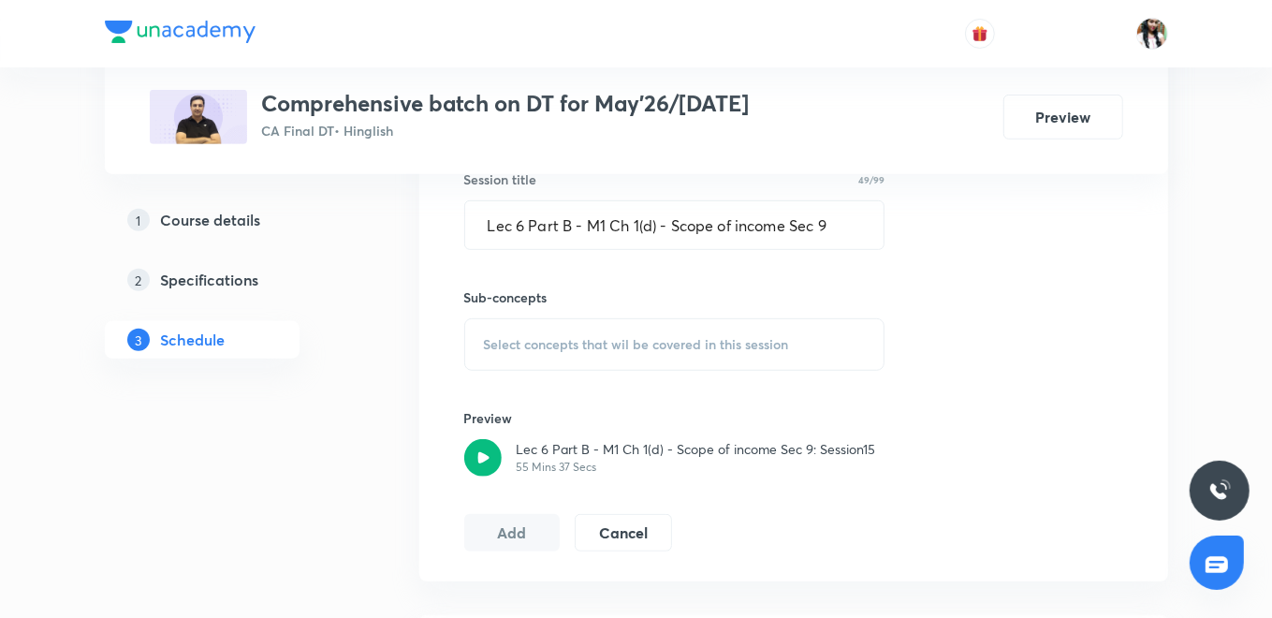
click at [566, 349] on span "Select concepts that wil be covered in this session" at bounding box center [636, 344] width 305 height 15
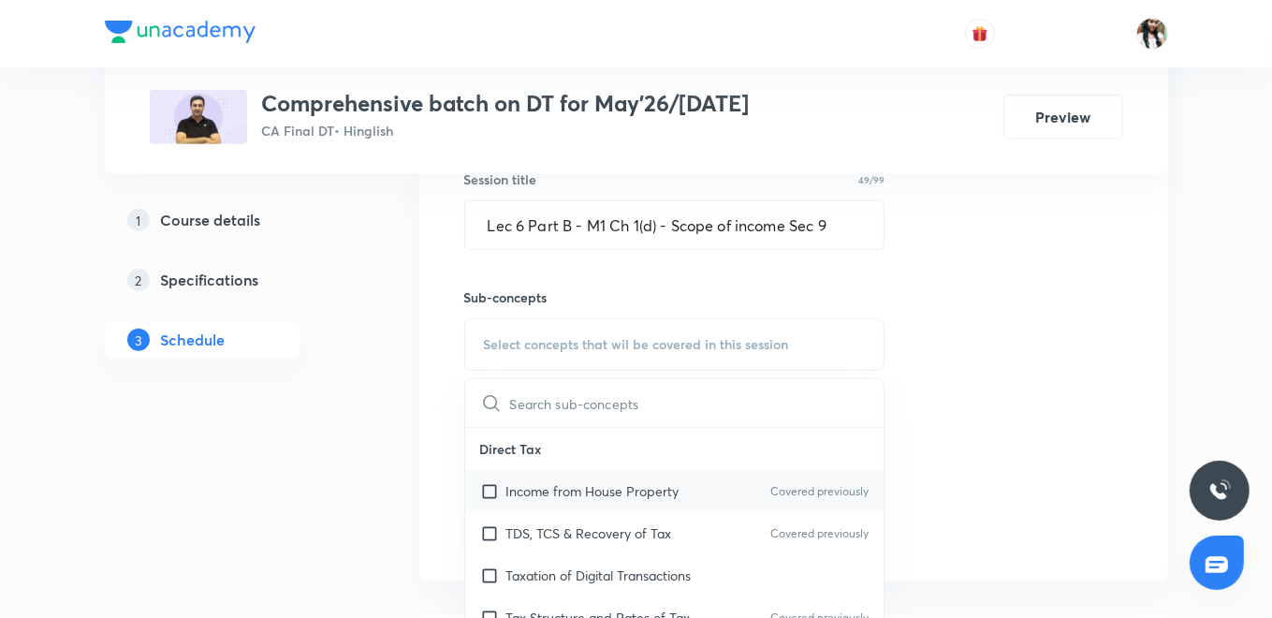
click at [578, 489] on p "Income from House Property" at bounding box center [592, 491] width 173 height 20
checkbox input "true"
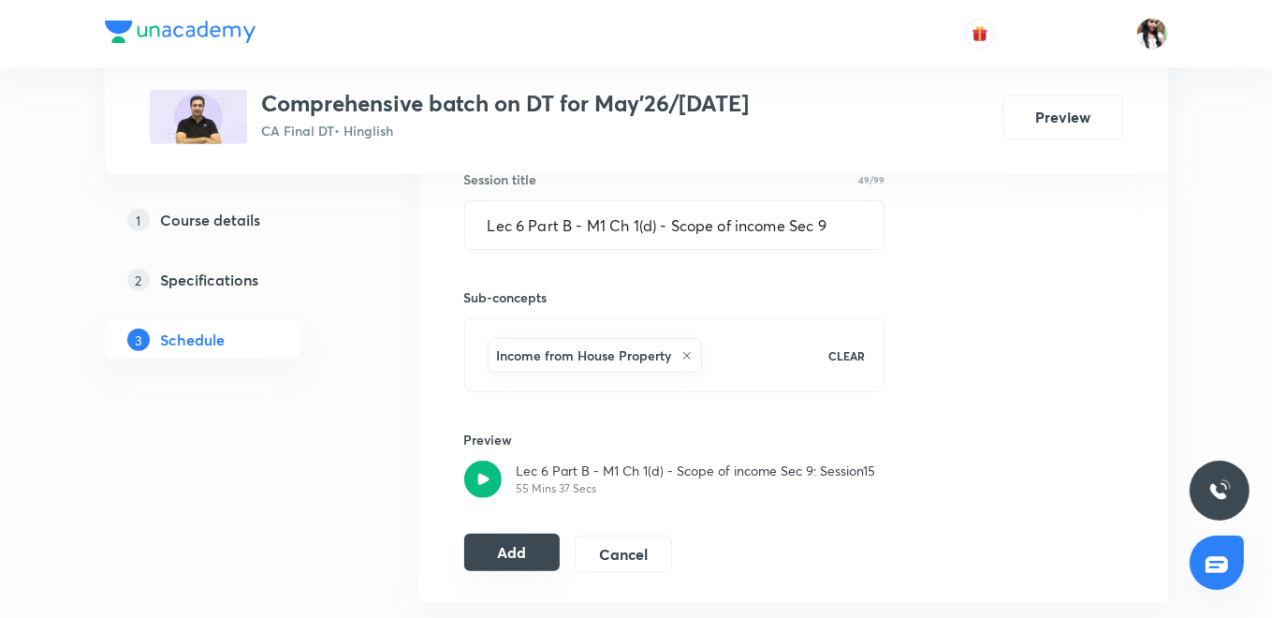
click at [534, 541] on button "Add" at bounding box center [512, 551] width 96 height 37
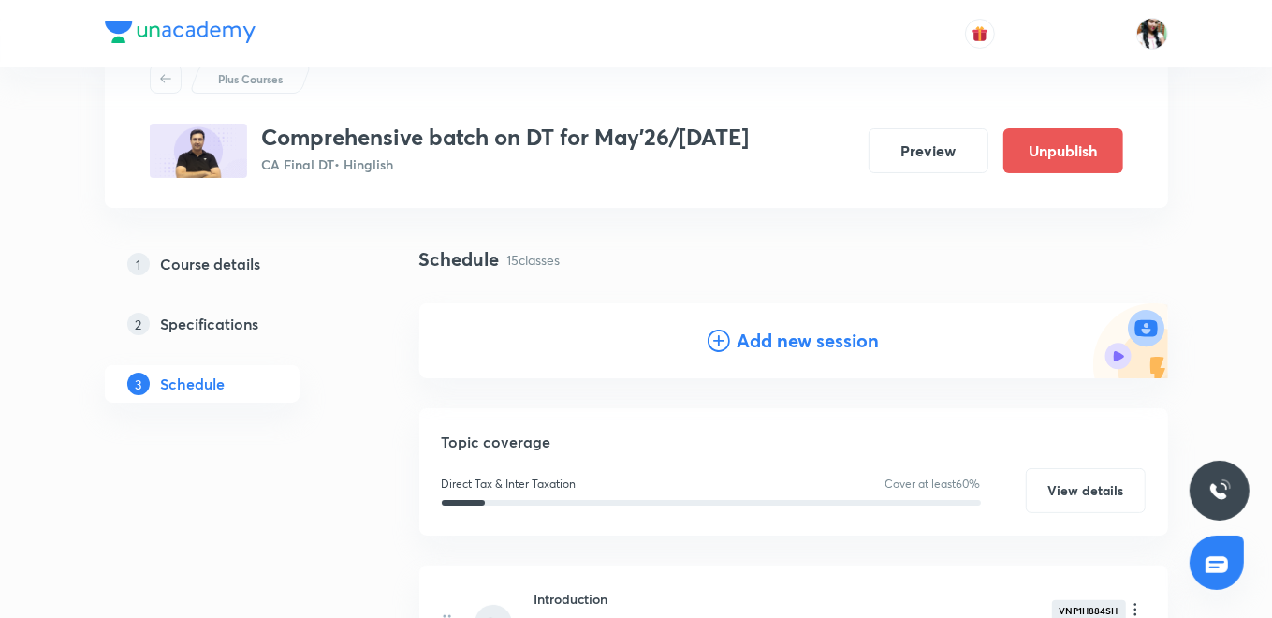
scroll to position [0, 0]
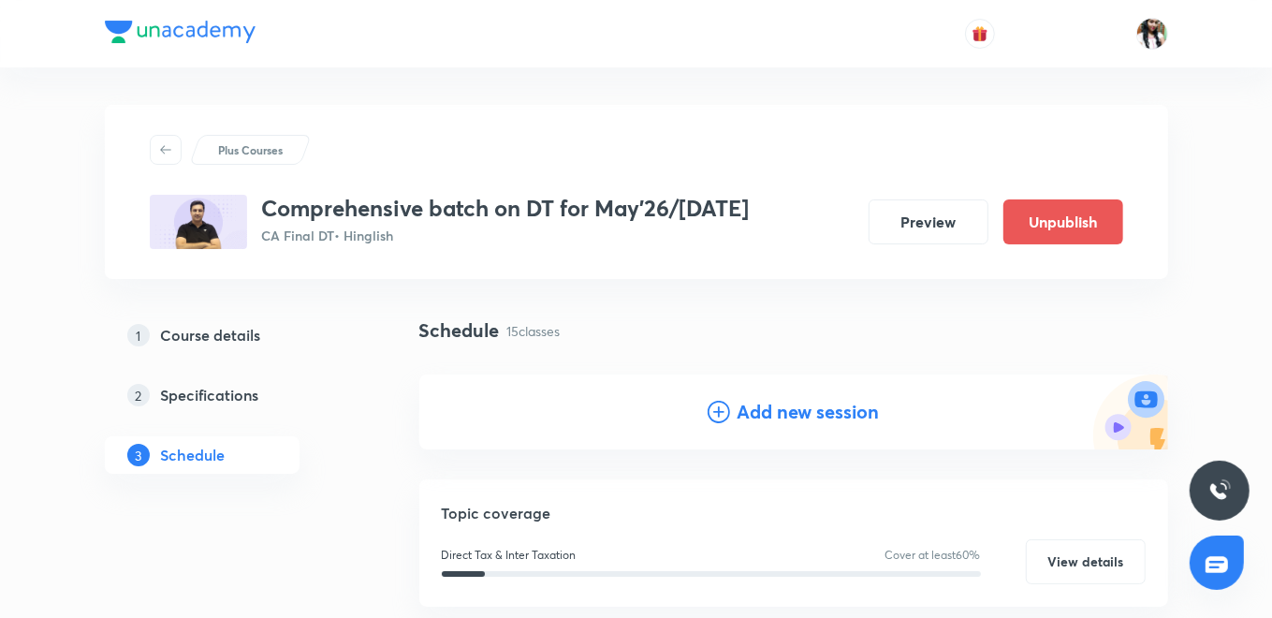
click at [765, 403] on h4 "Add new session" at bounding box center [808, 412] width 142 height 28
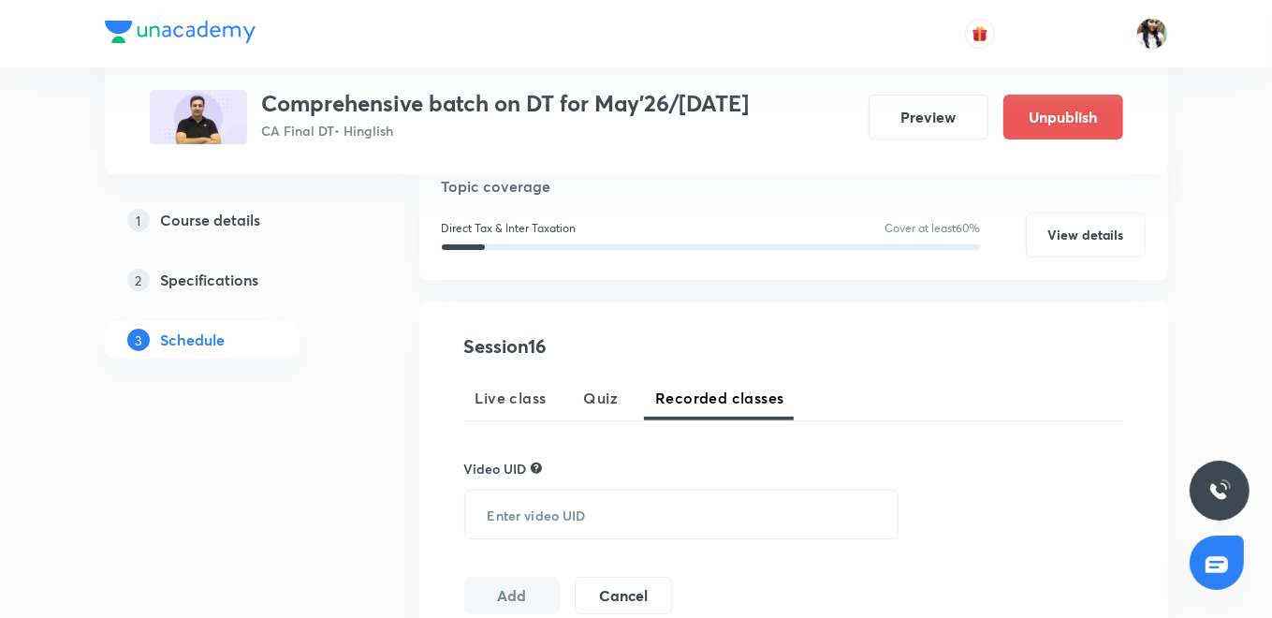
scroll to position [312, 0]
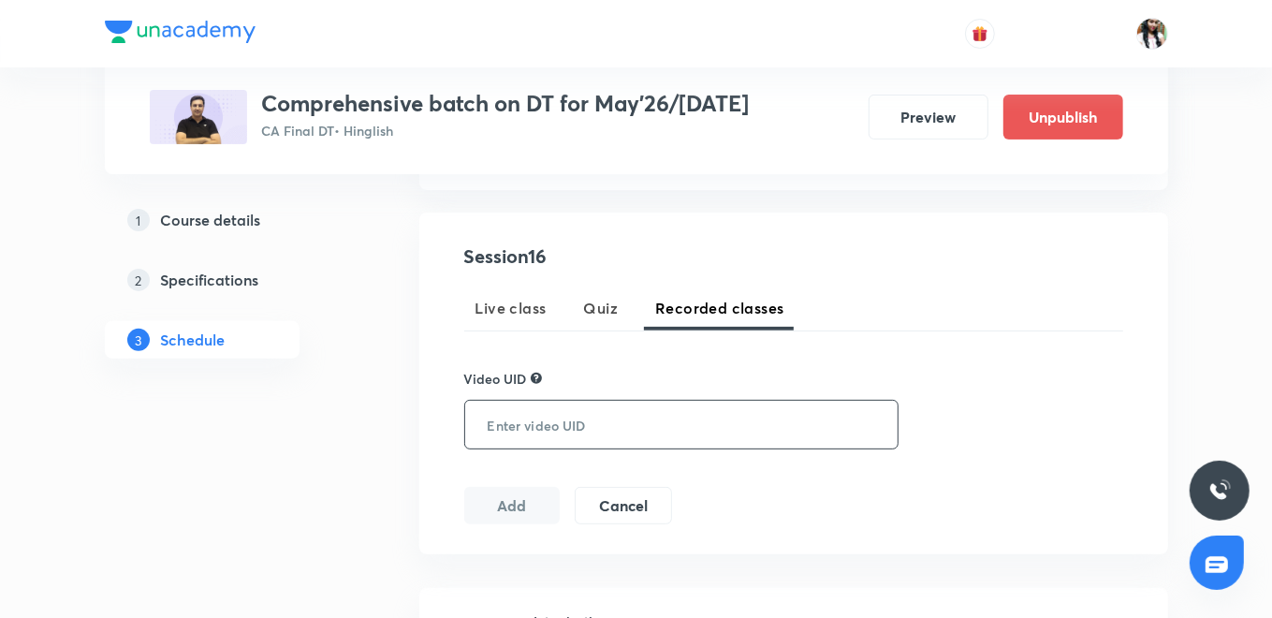
paste input "T9R6R4QYCI"
type input "T9R6R4QYCI"
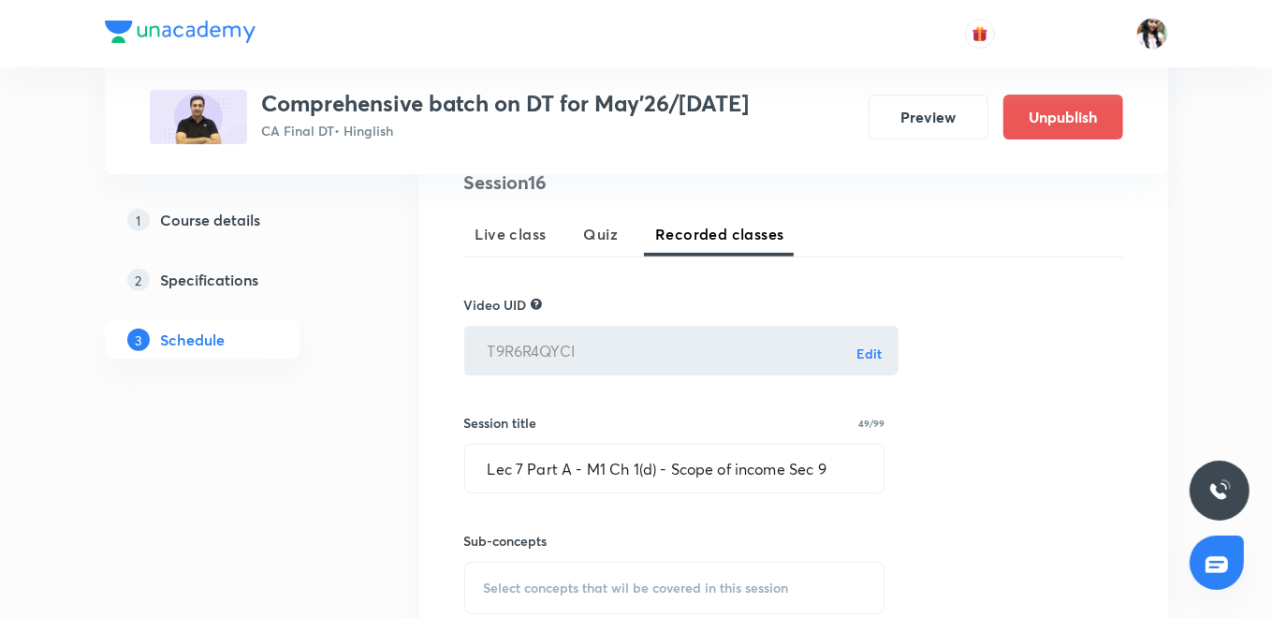
scroll to position [519, 0]
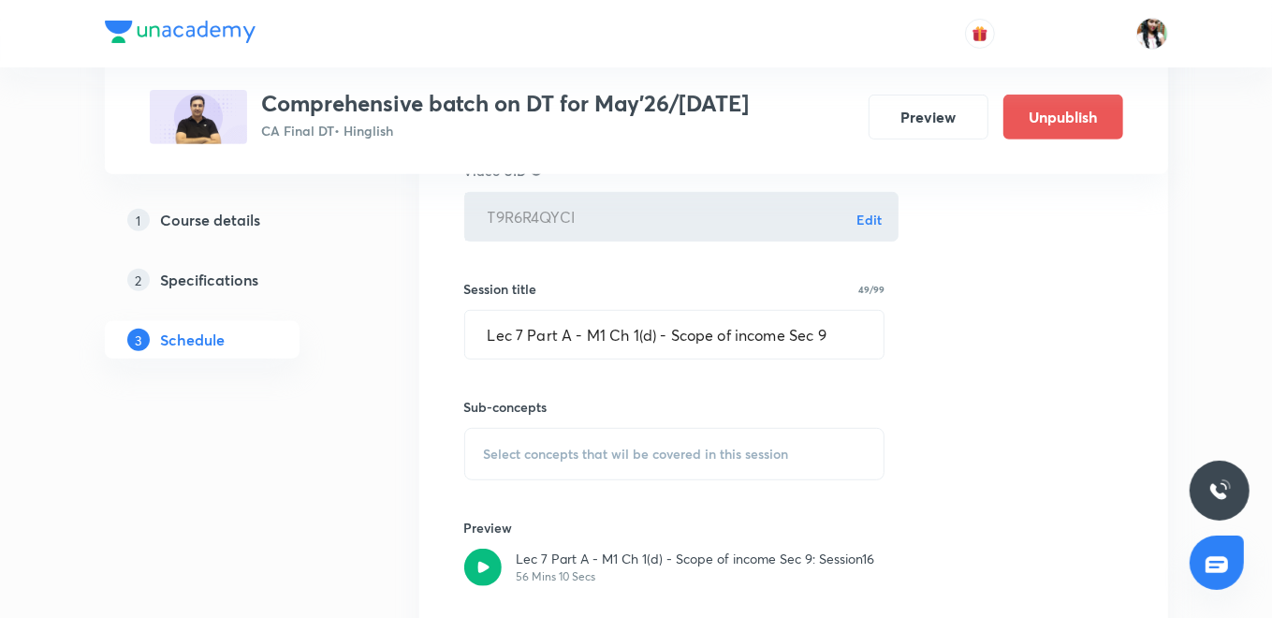
click at [630, 447] on span "Select concepts that wil be covered in this session" at bounding box center [636, 453] width 305 height 15
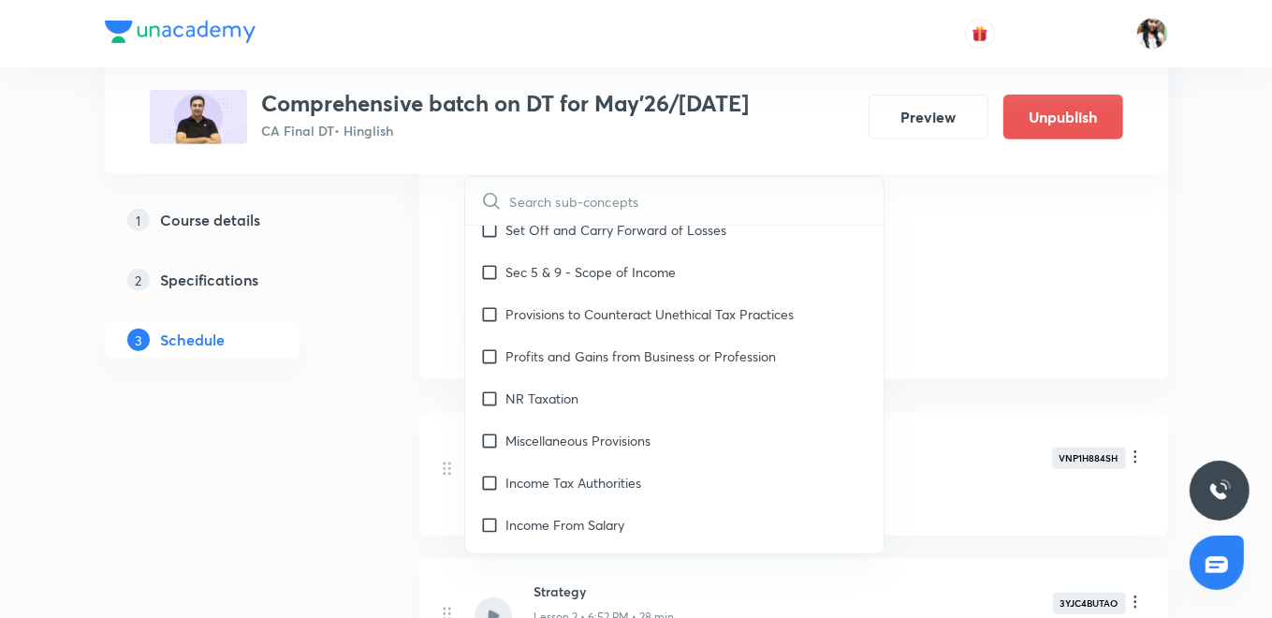
scroll to position [208, 0]
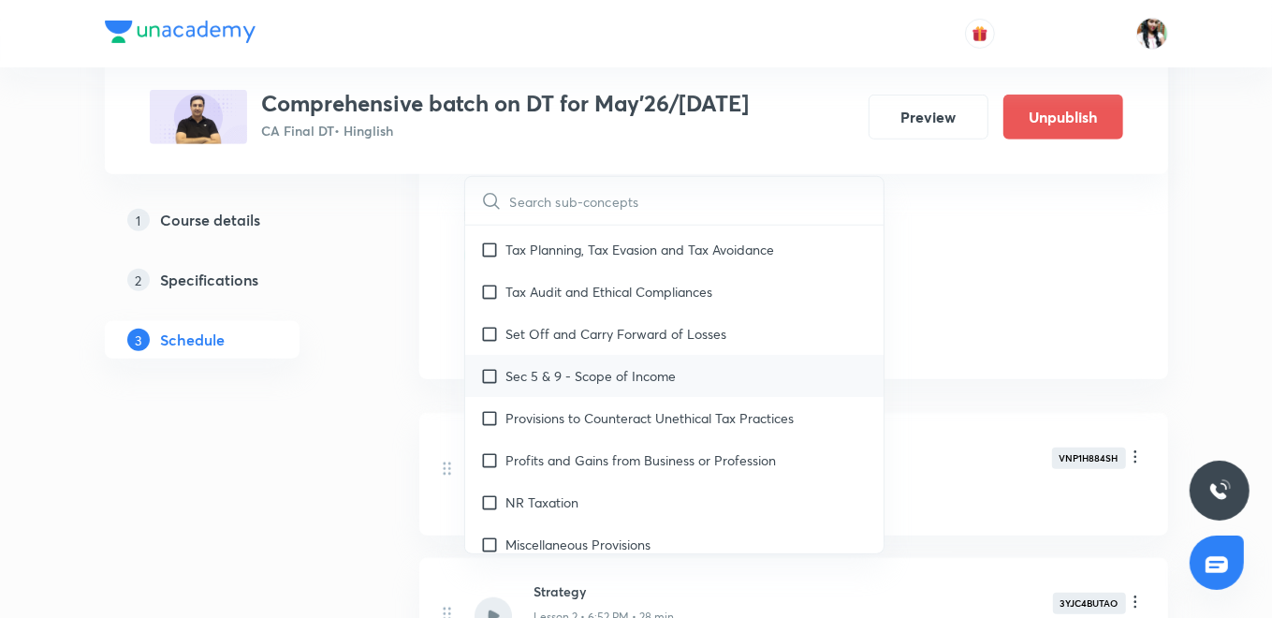
click at [635, 374] on p "Sec 5 & 9 - Scope of Income" at bounding box center [591, 376] width 170 height 20
checkbox input "true"
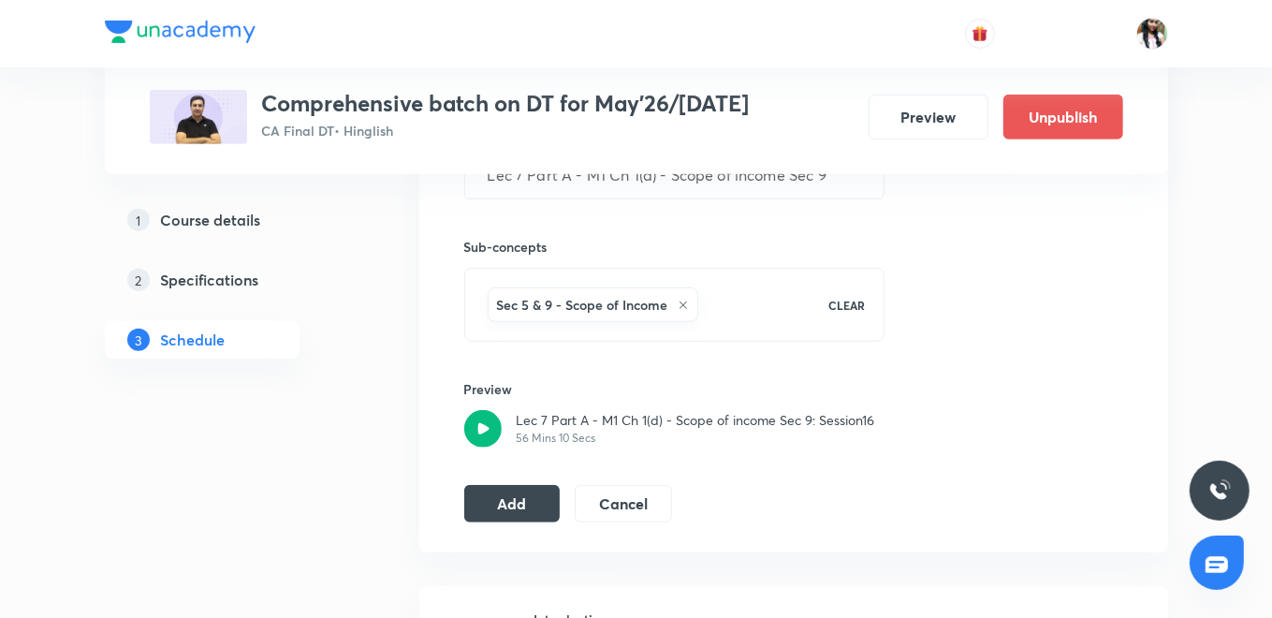
scroll to position [727, 0]
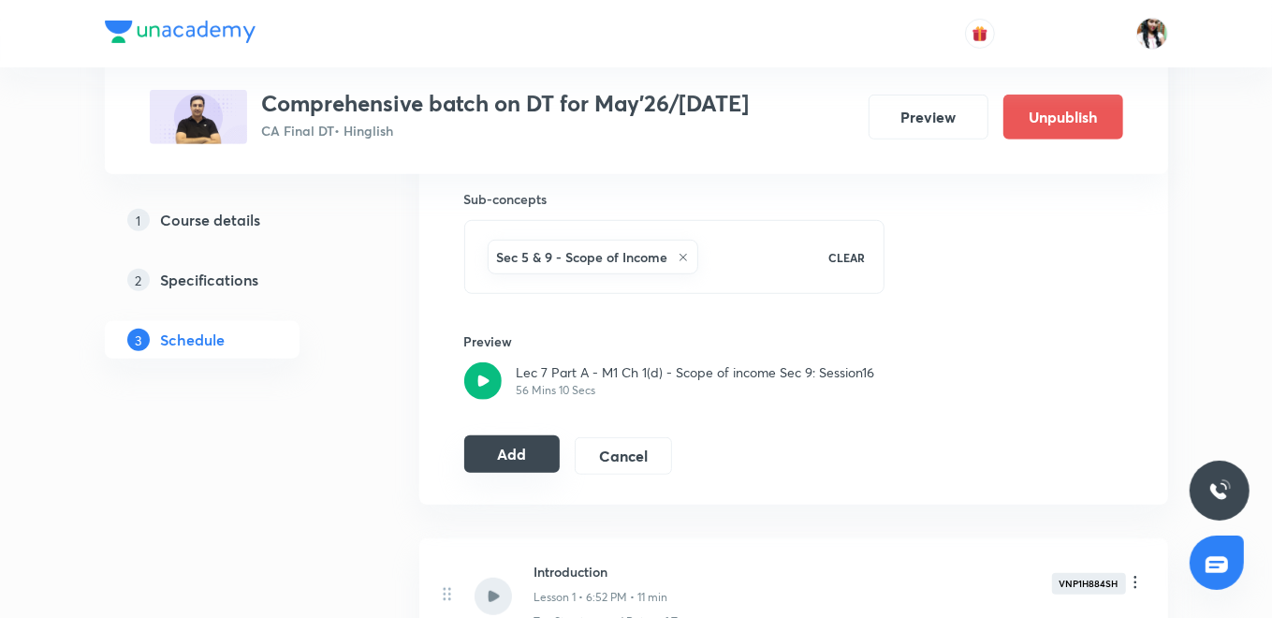
click at [533, 456] on button "Add" at bounding box center [512, 453] width 96 height 37
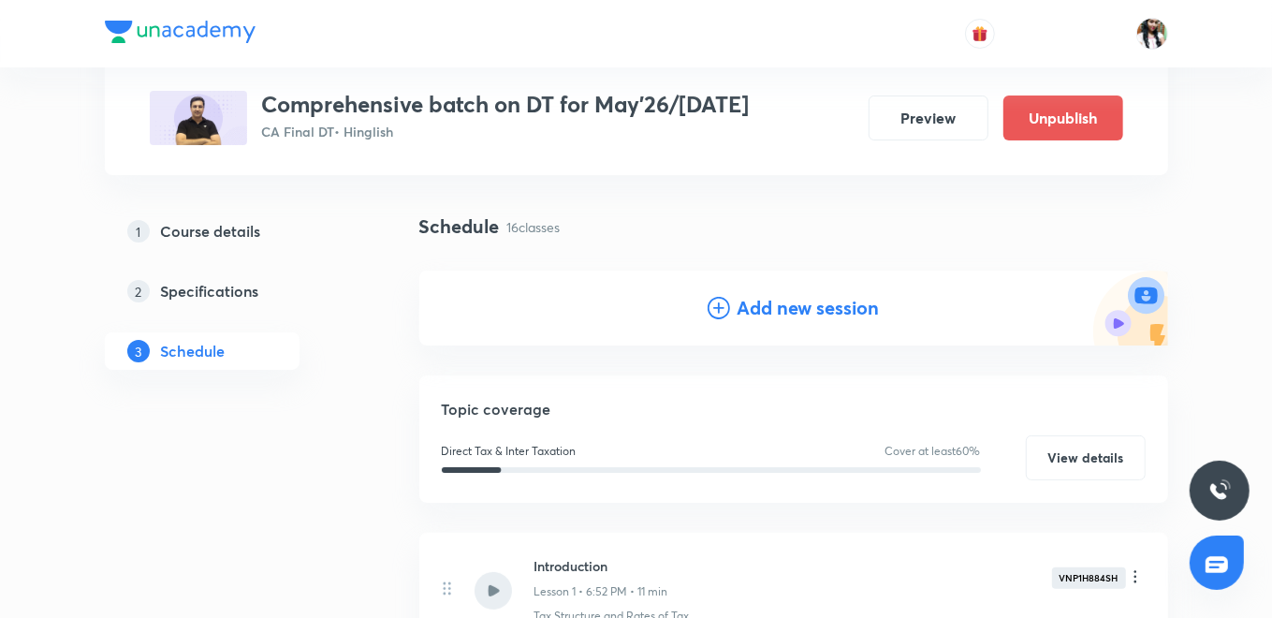
click at [765, 315] on h4 "Add new session" at bounding box center [808, 308] width 142 height 28
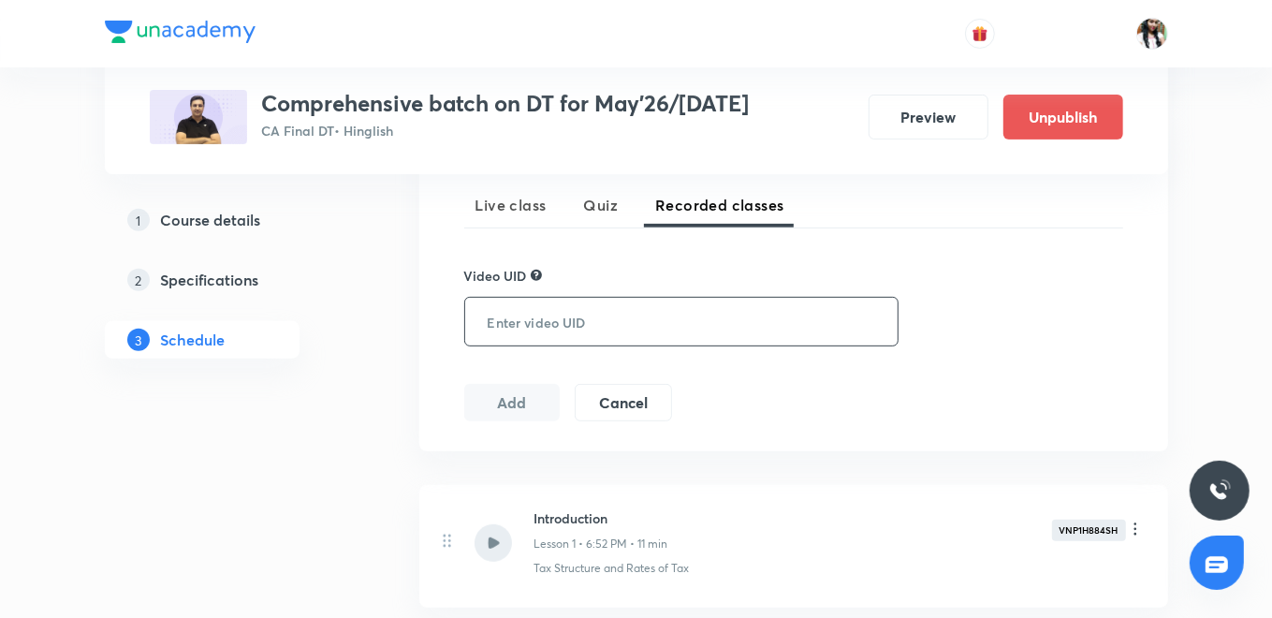
scroll to position [416, 0]
paste input "UDV4DW9NB3"
type input "UDV4DW9NB3"
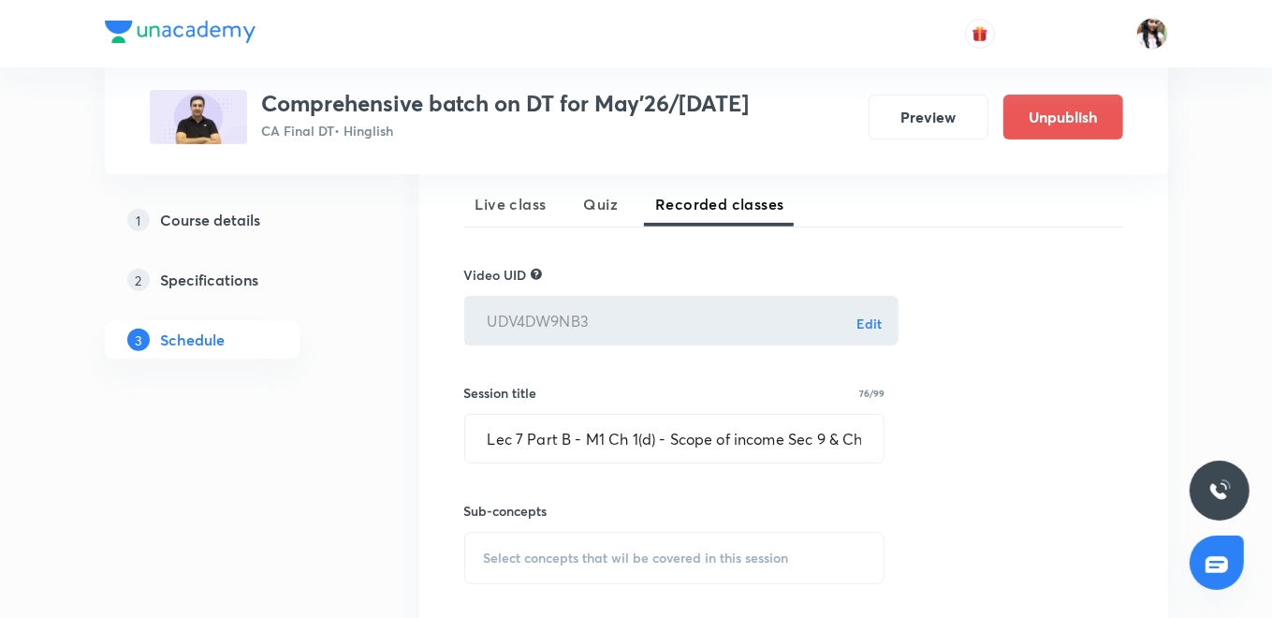
click at [569, 539] on div "Select concepts that wil be covered in this session" at bounding box center [674, 558] width 421 height 52
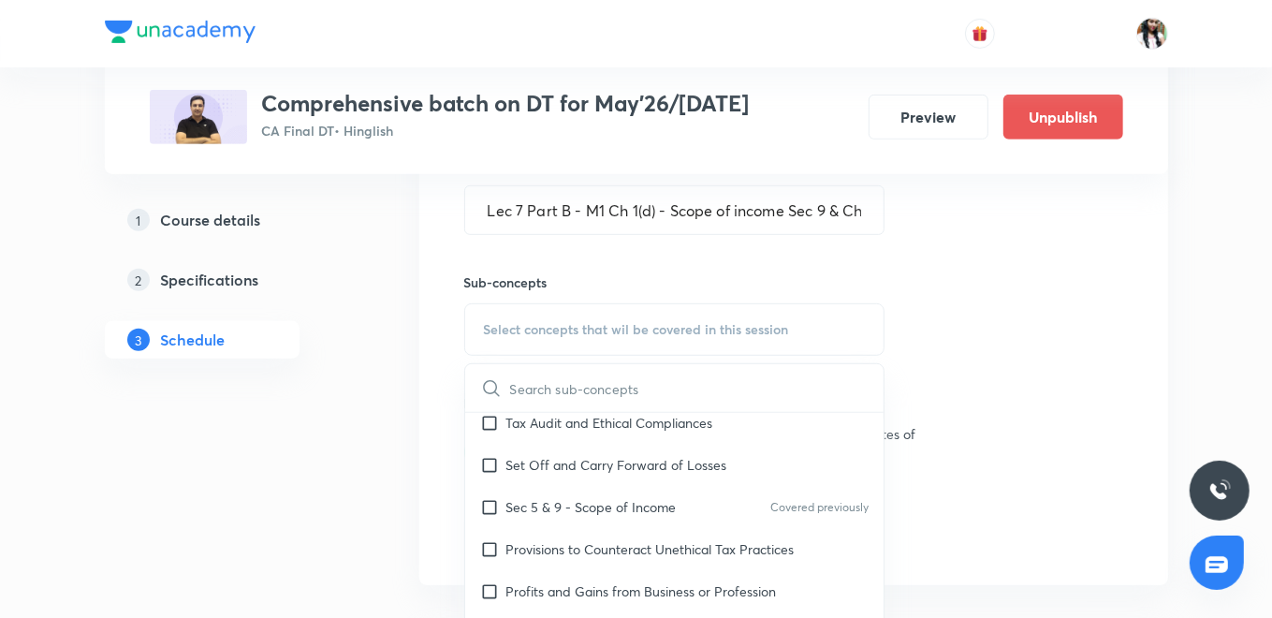
scroll to position [312, 0]
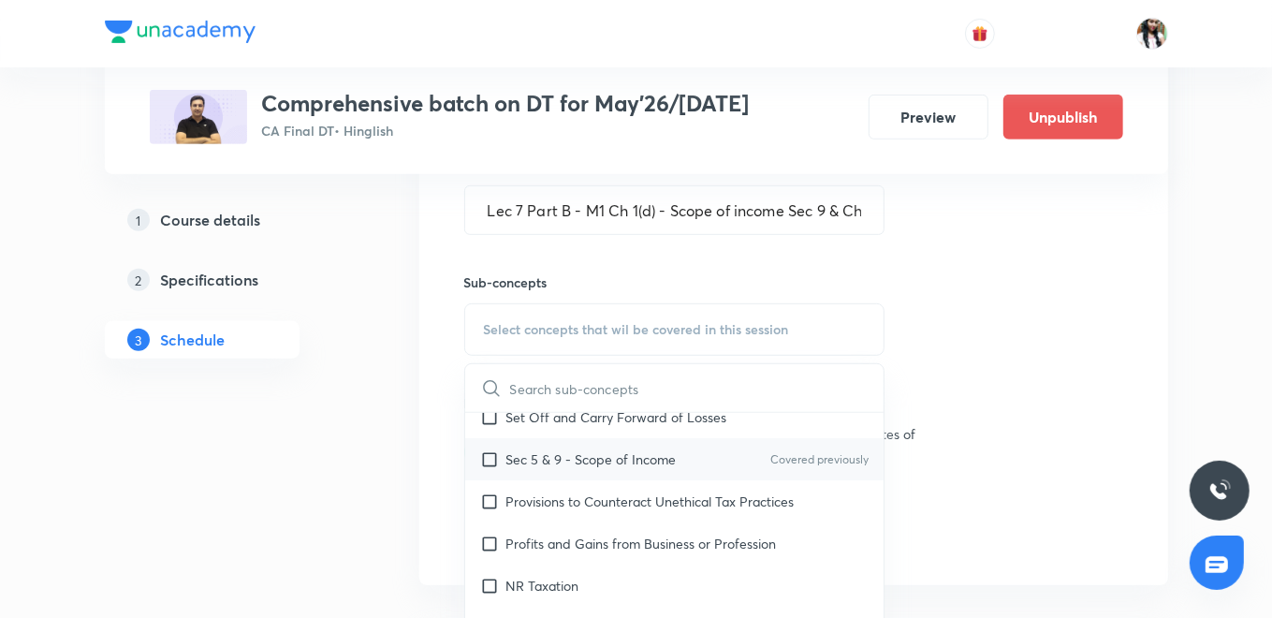
click at [599, 452] on p "Sec 5 & 9 - Scope of Income" at bounding box center [591, 459] width 170 height 20
checkbox input "true"
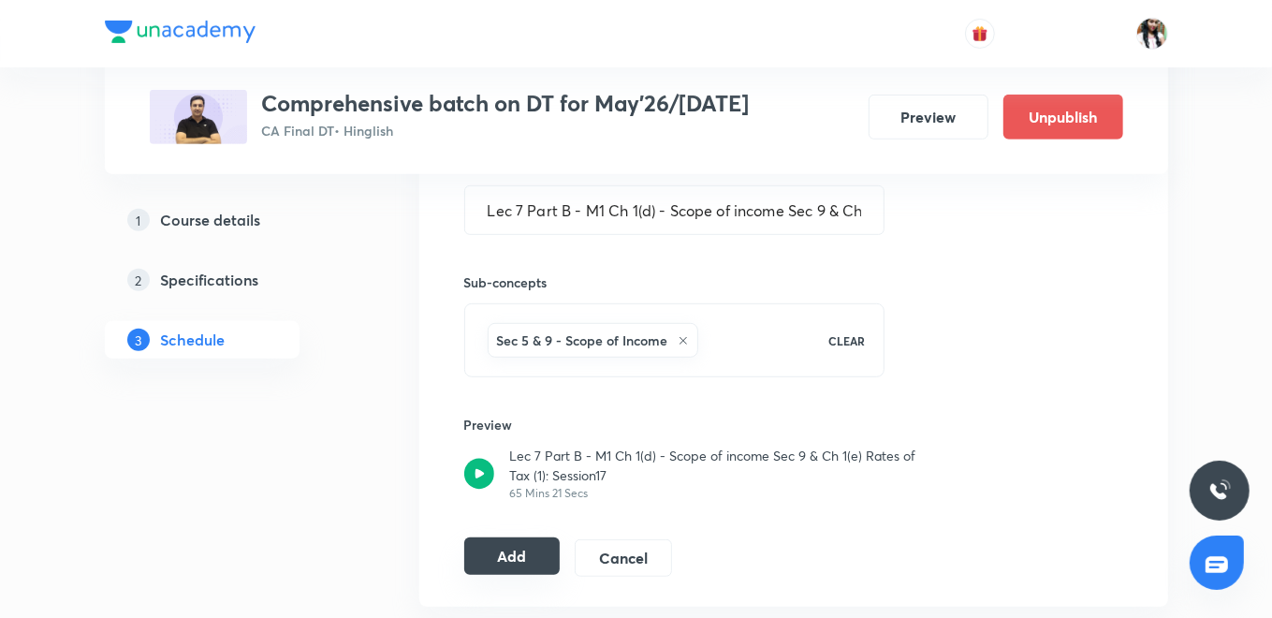
click at [517, 551] on button "Add" at bounding box center [512, 555] width 96 height 37
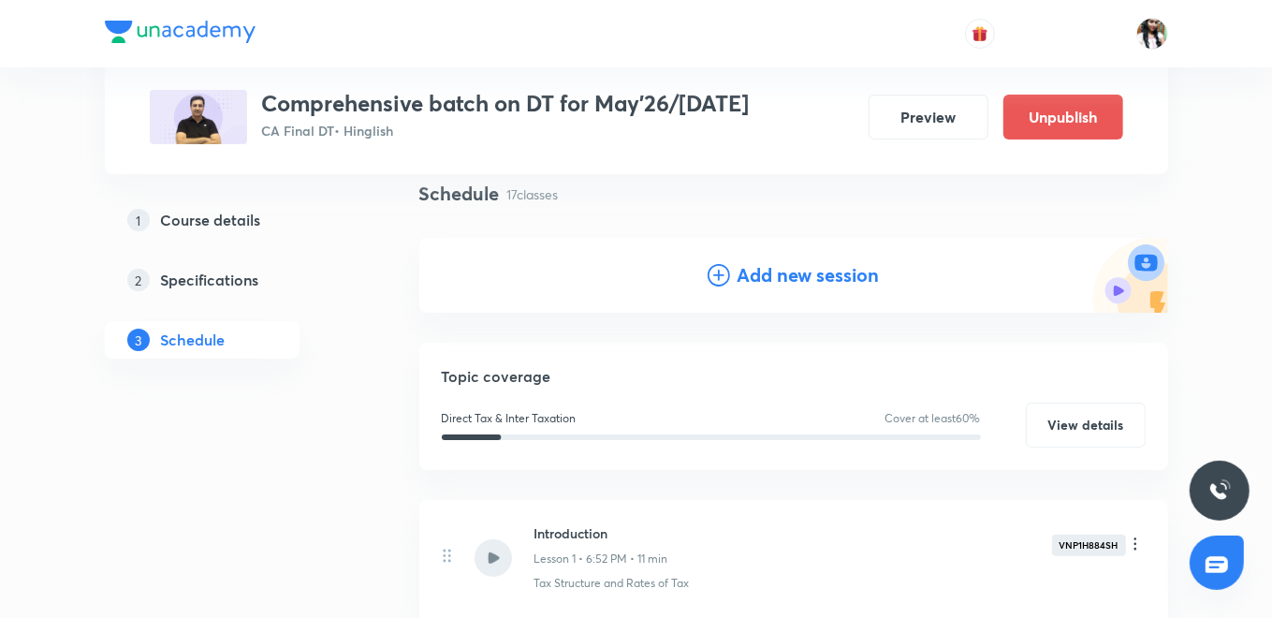
scroll to position [20, 0]
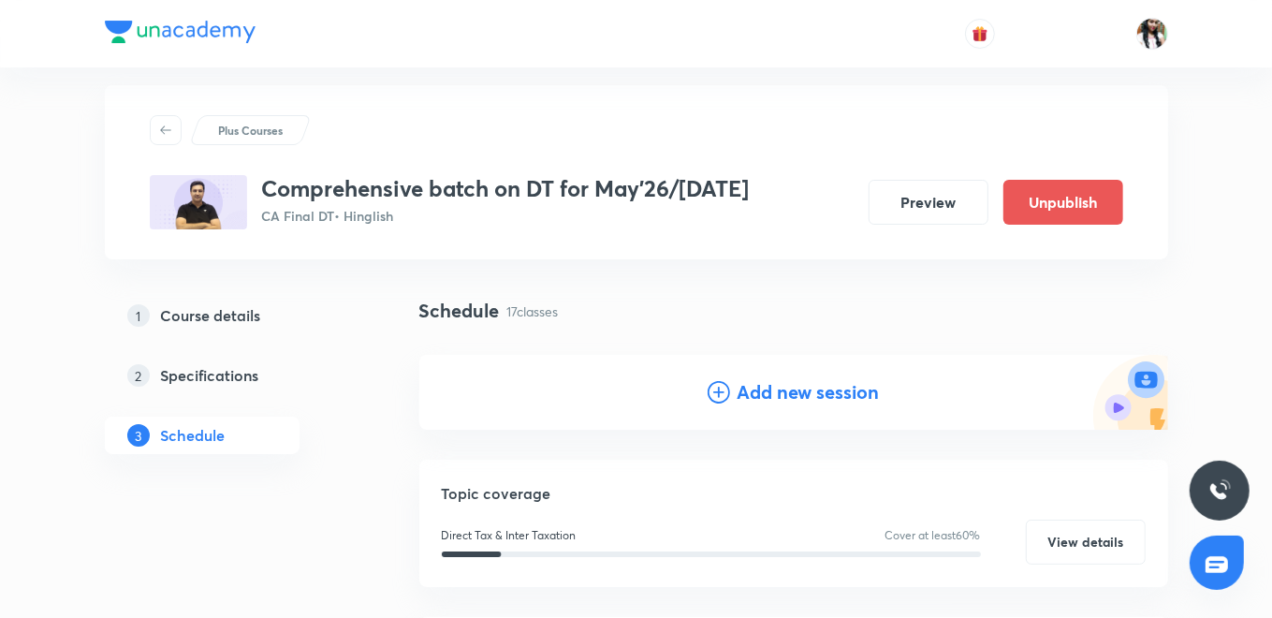
click at [755, 390] on h4 "Add new session" at bounding box center [808, 392] width 142 height 28
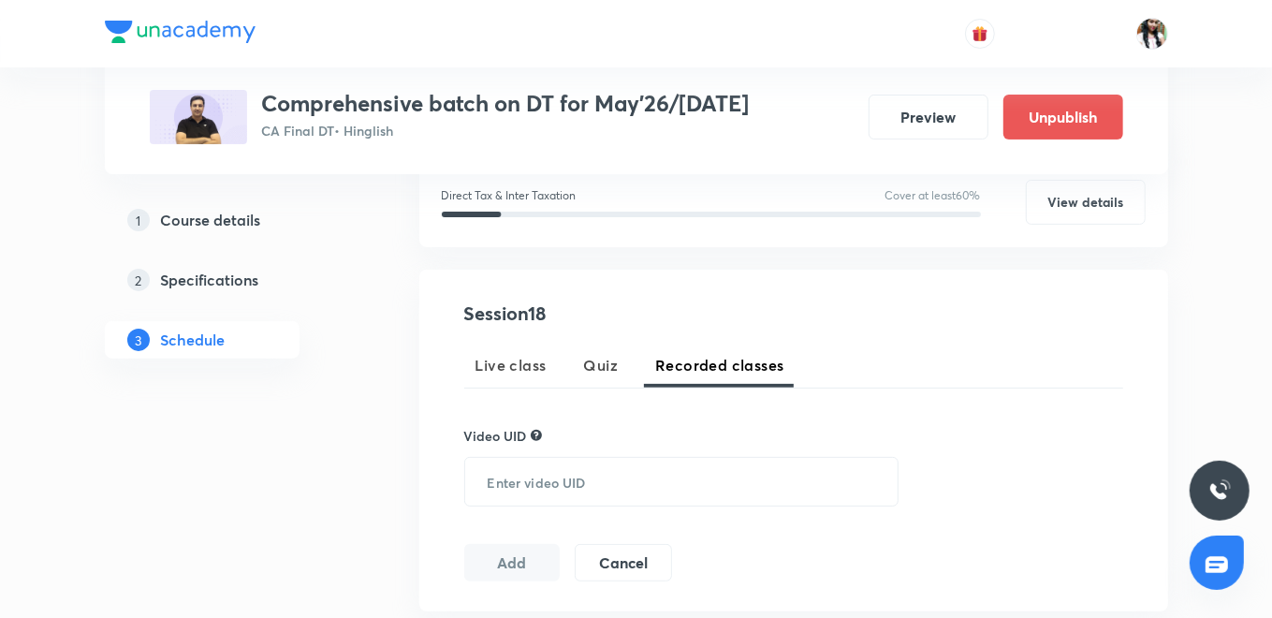
scroll to position [331, 0]
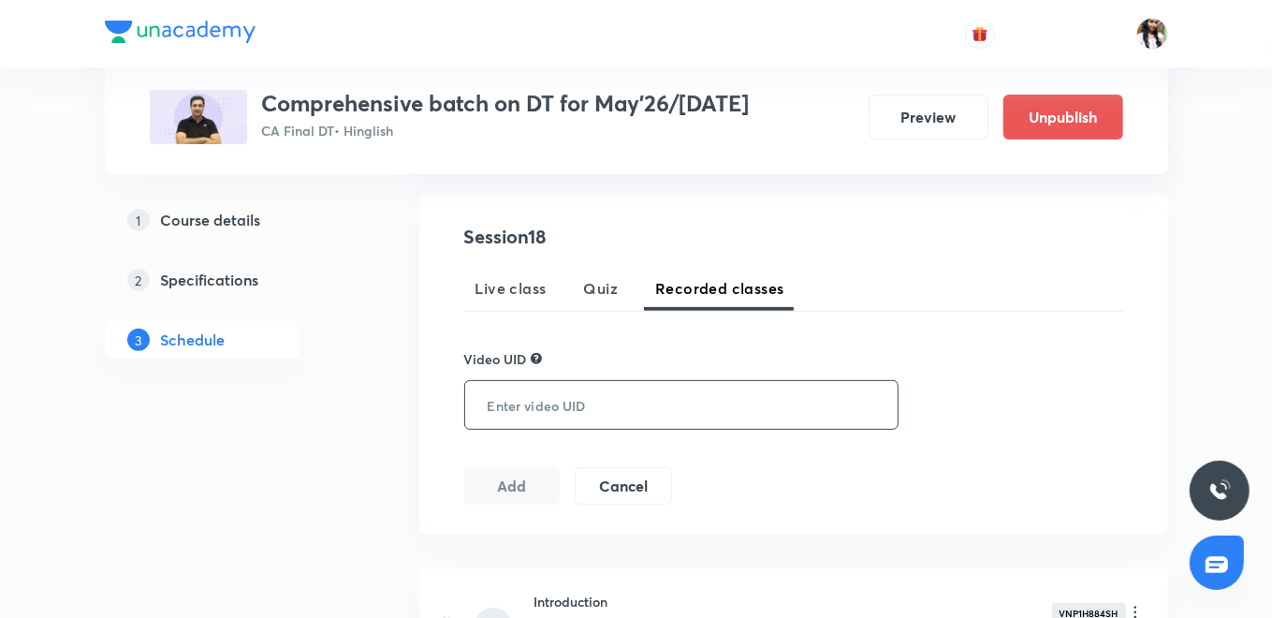
paste input "4403KJ6ACP"
type input "4403KJ6ACP"
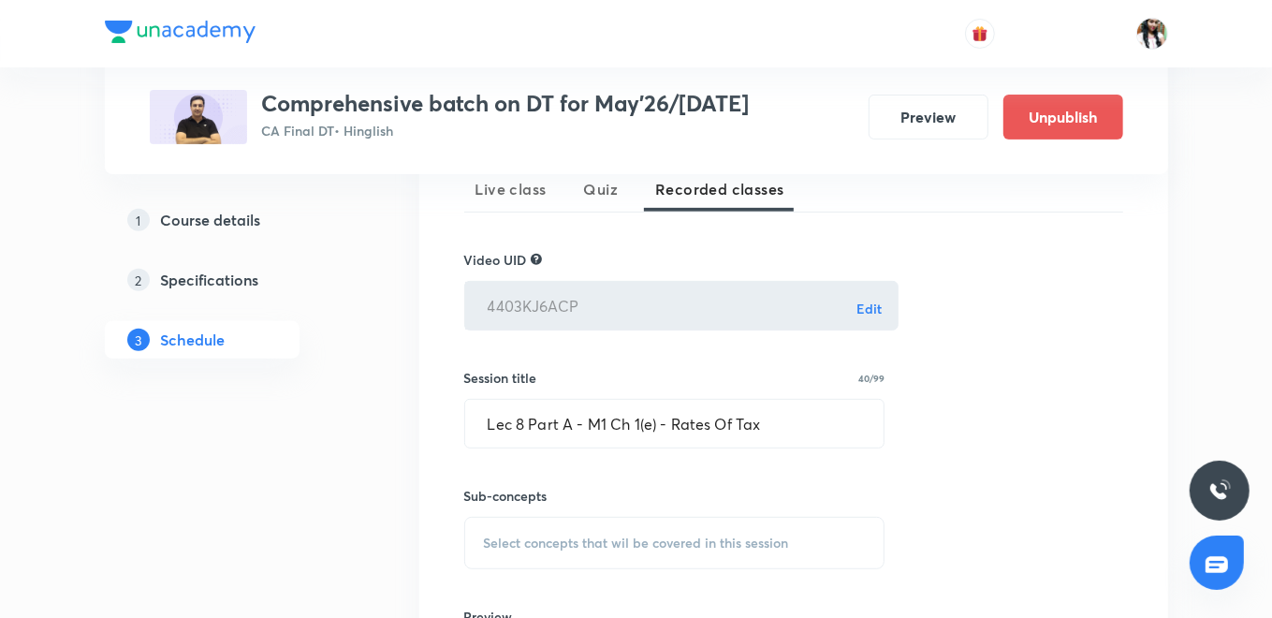
scroll to position [644, 0]
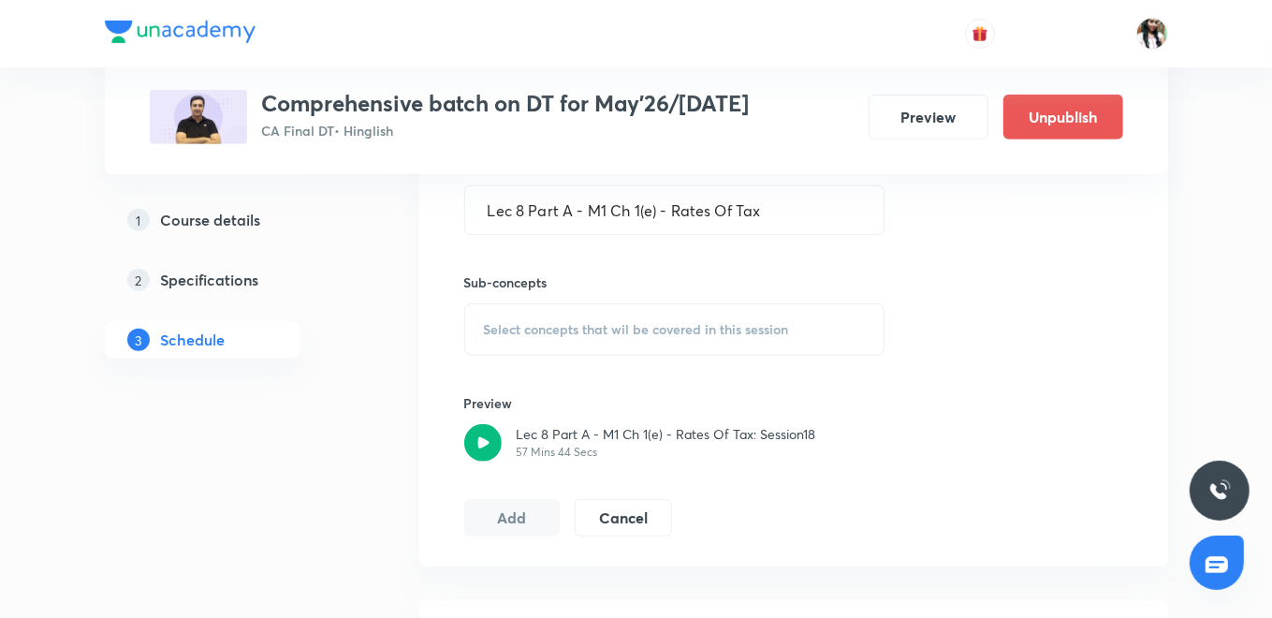
click at [639, 324] on span "Select concepts that wil be covered in this session" at bounding box center [636, 329] width 305 height 15
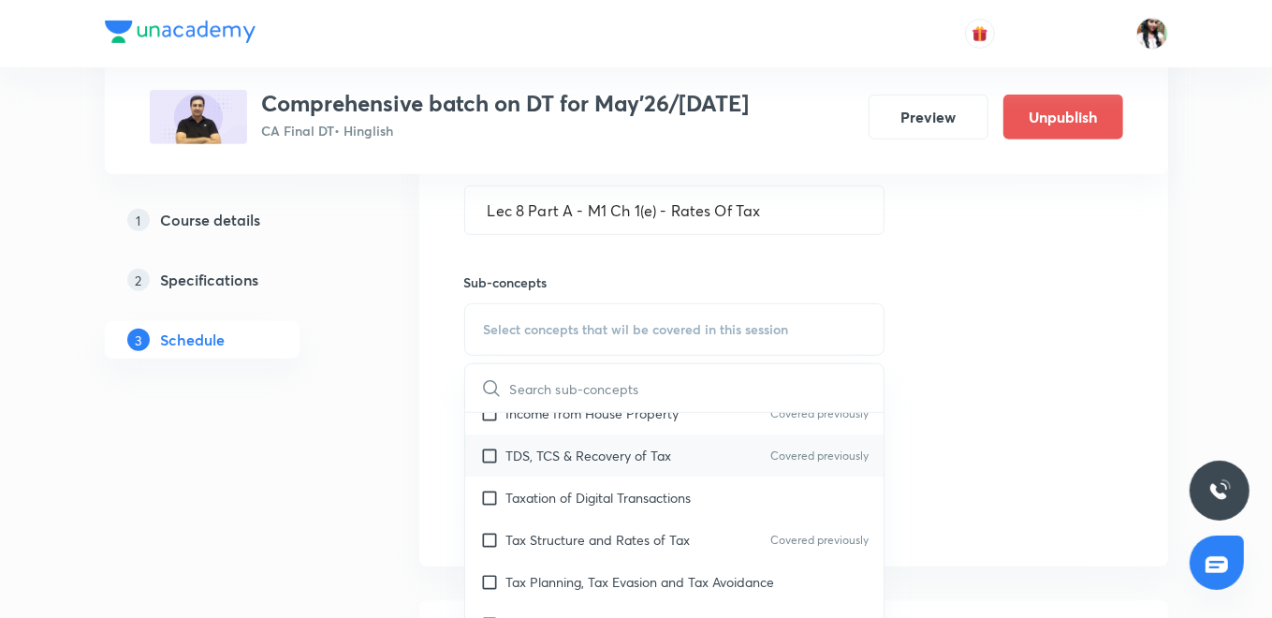
scroll to position [104, 0]
click at [676, 503] on p "Tax Structure and Rates of Tax" at bounding box center [598, 499] width 184 height 20
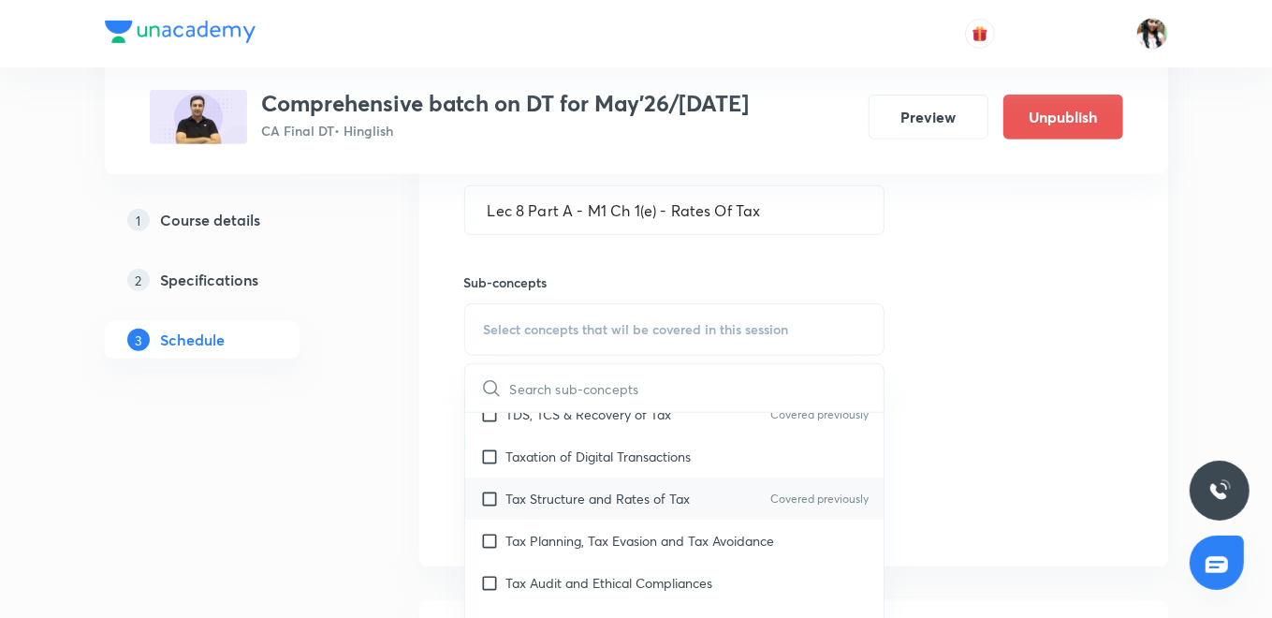
checkbox input "true"
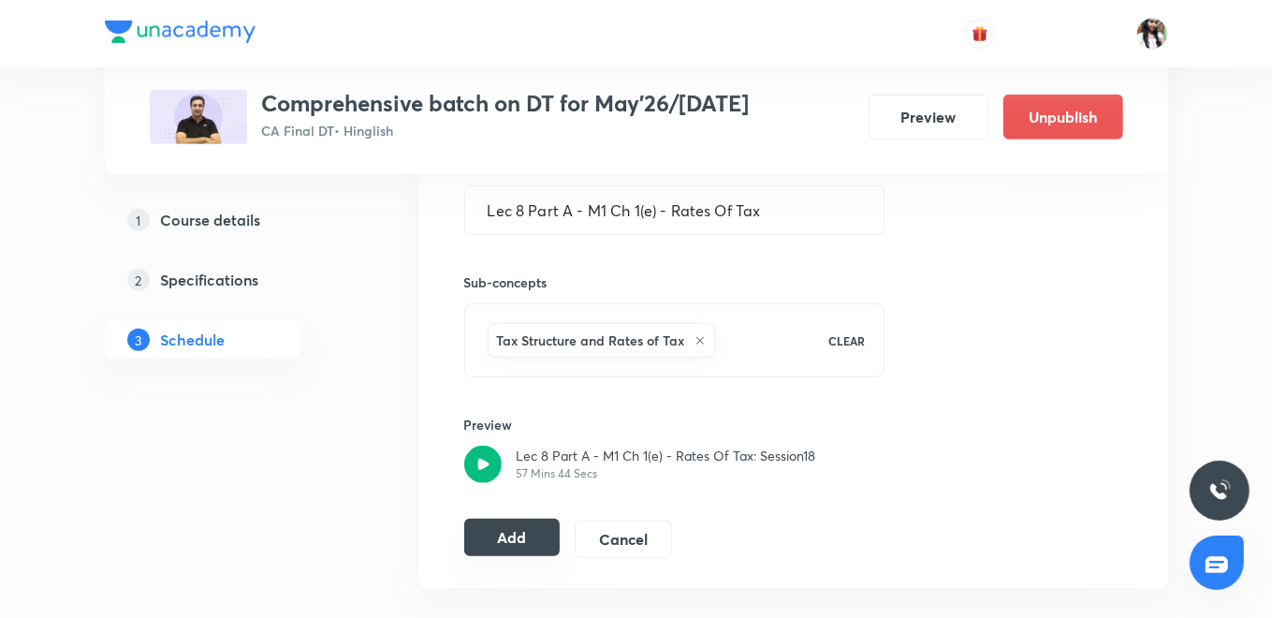
click at [522, 536] on button "Add" at bounding box center [512, 536] width 96 height 37
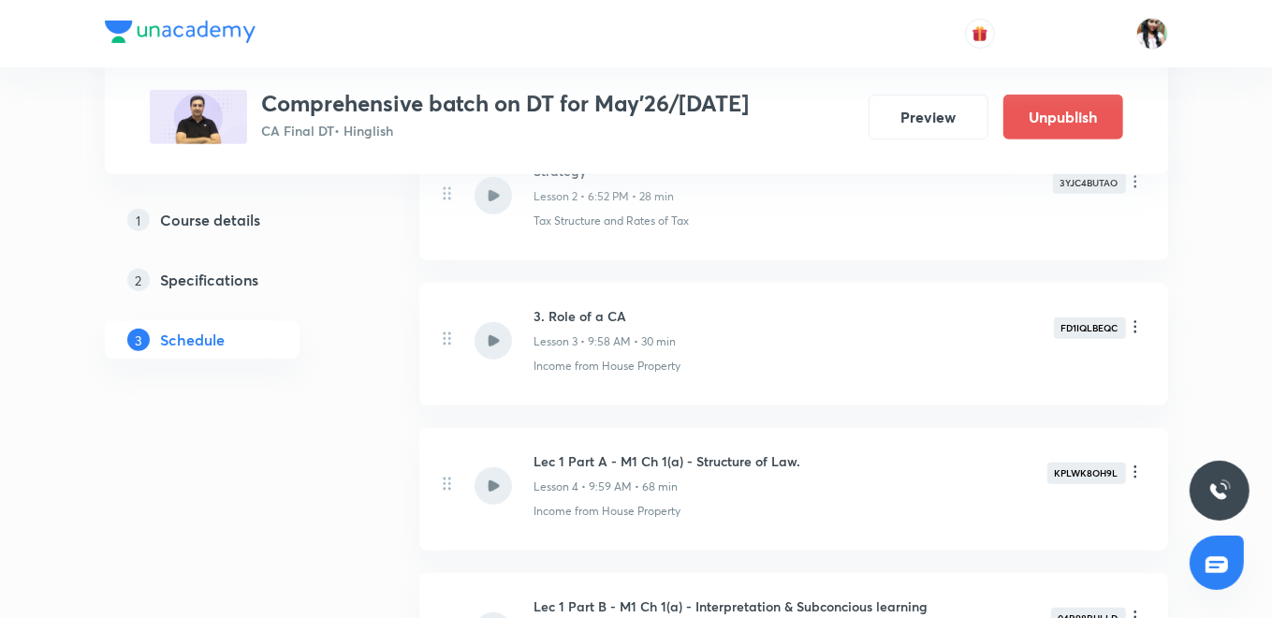
scroll to position [227, 0]
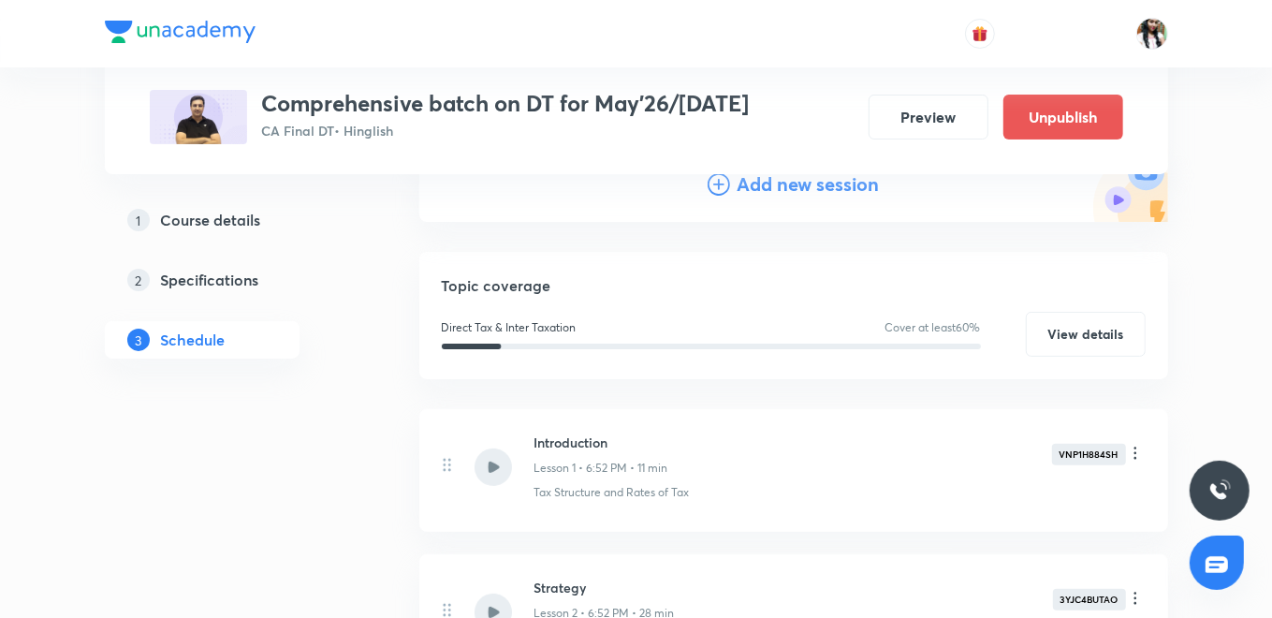
click at [774, 185] on h4 "Add new session" at bounding box center [808, 184] width 142 height 28
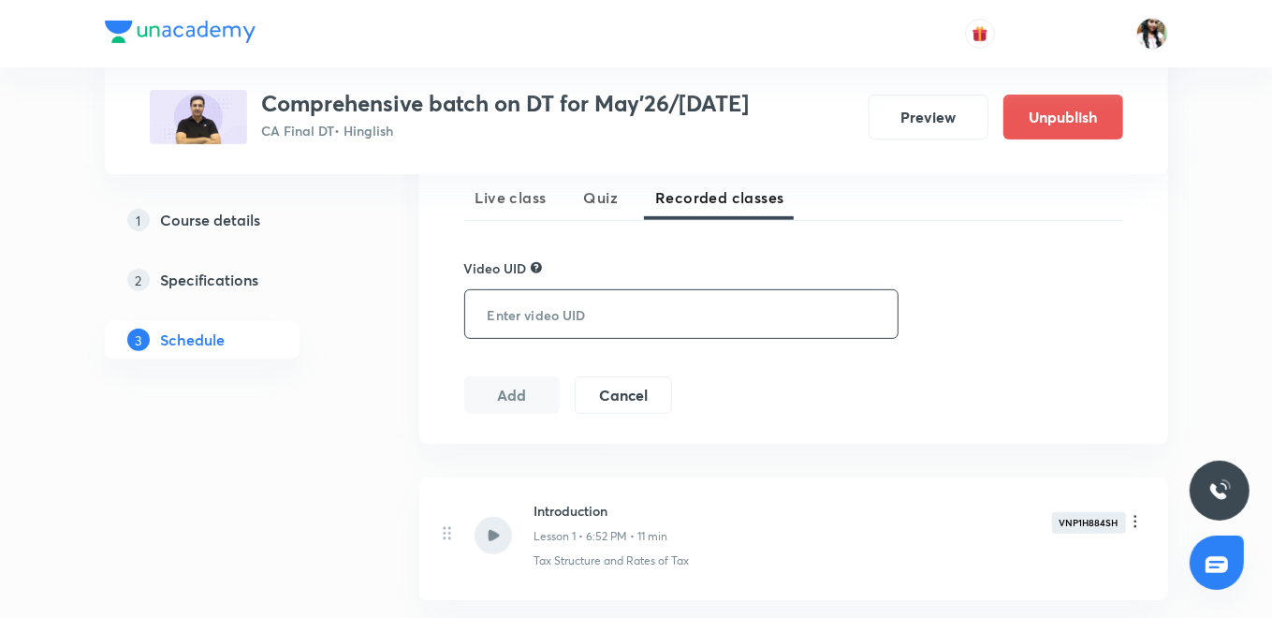
scroll to position [435, 0]
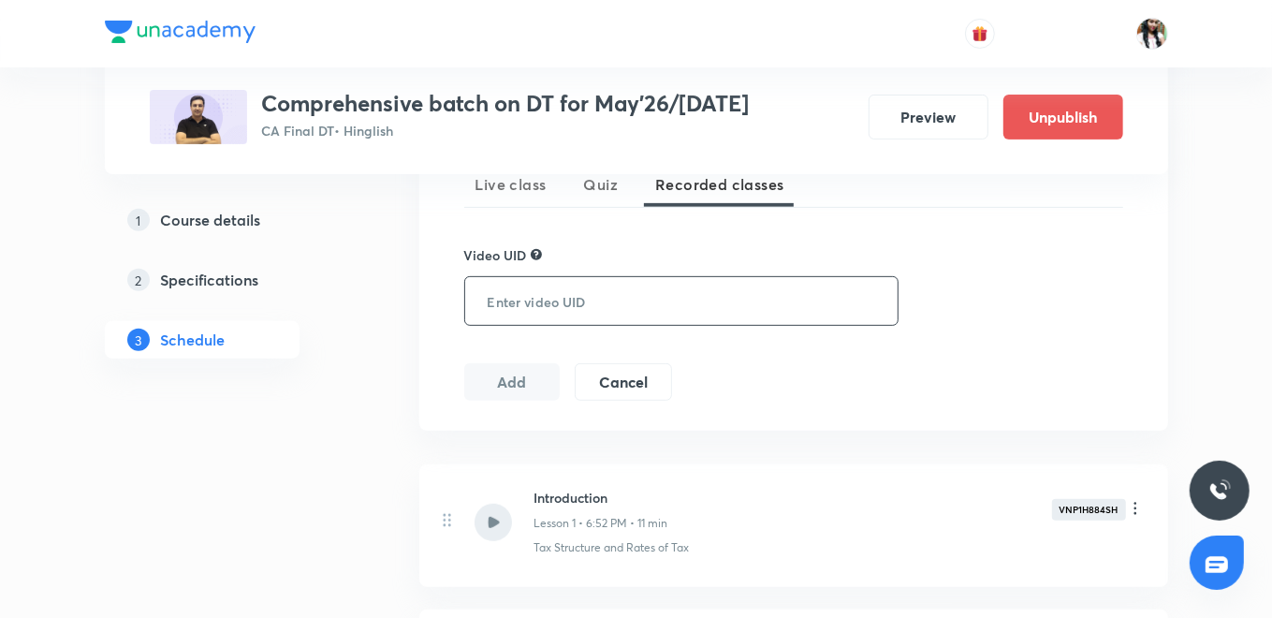
paste input "DJ5886UFE8"
type input "DJ5886UFE8"
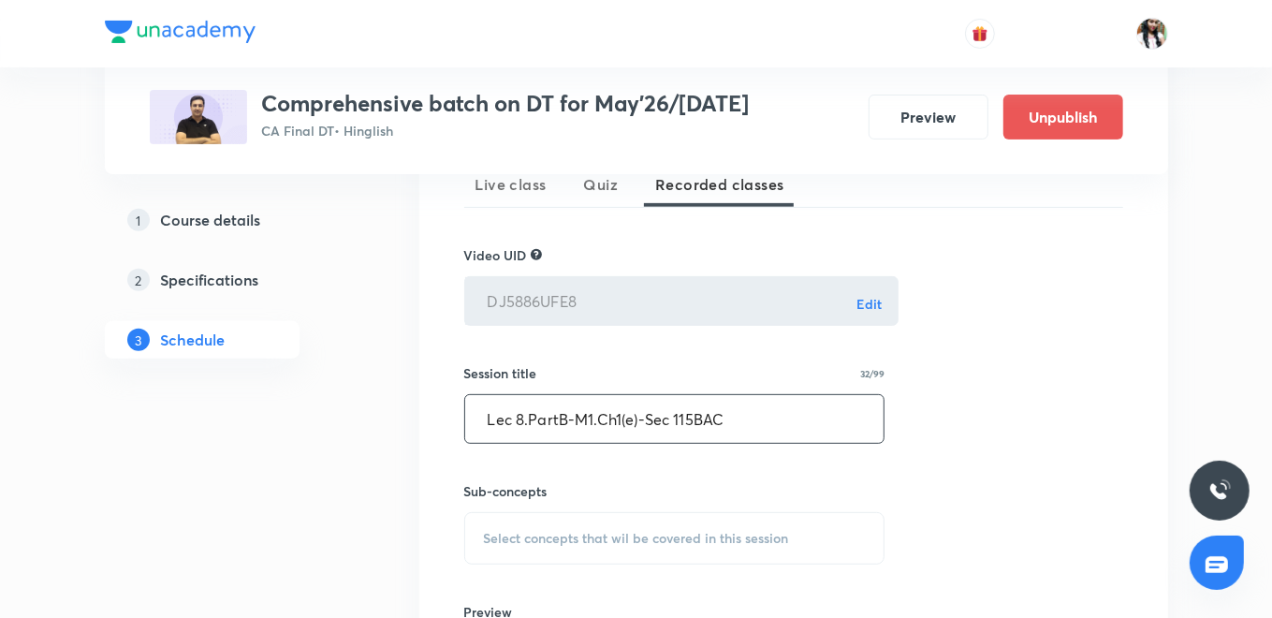
drag, startPoint x: 595, startPoint y: 533, endPoint x: 609, endPoint y: 406, distance: 127.1
click at [596, 533] on span "Select concepts that wil be covered in this session" at bounding box center [636, 538] width 305 height 15
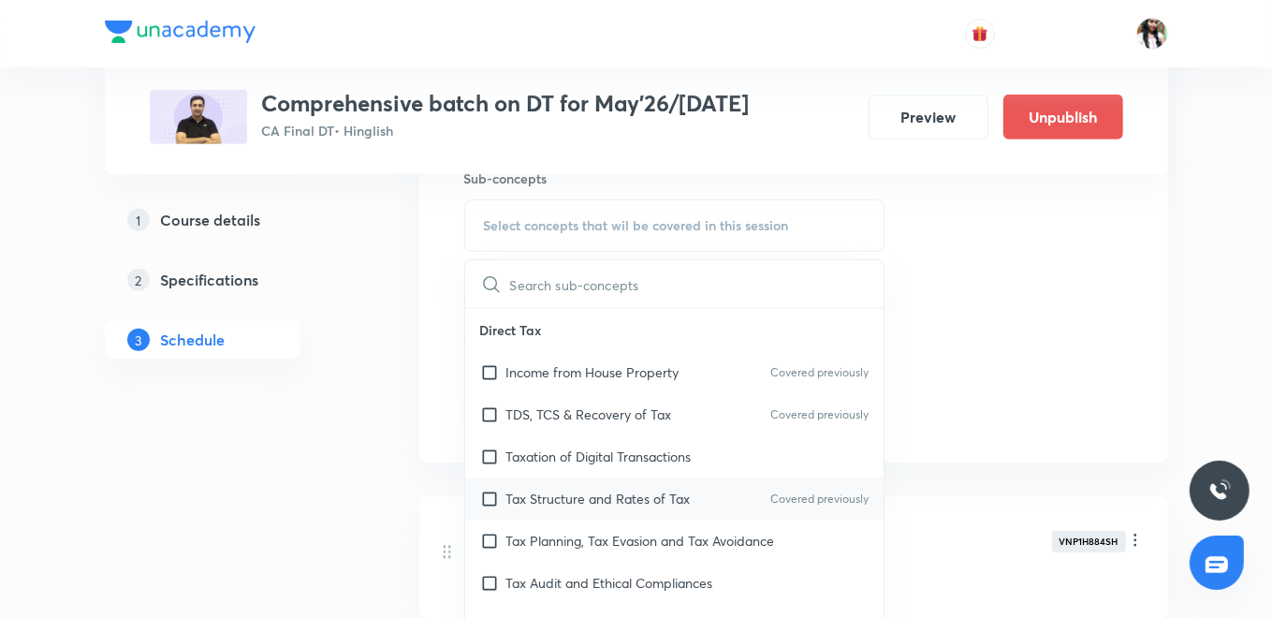
click at [631, 489] on p "Tax Structure and Rates of Tax" at bounding box center [598, 499] width 184 height 20
checkbox input "true"
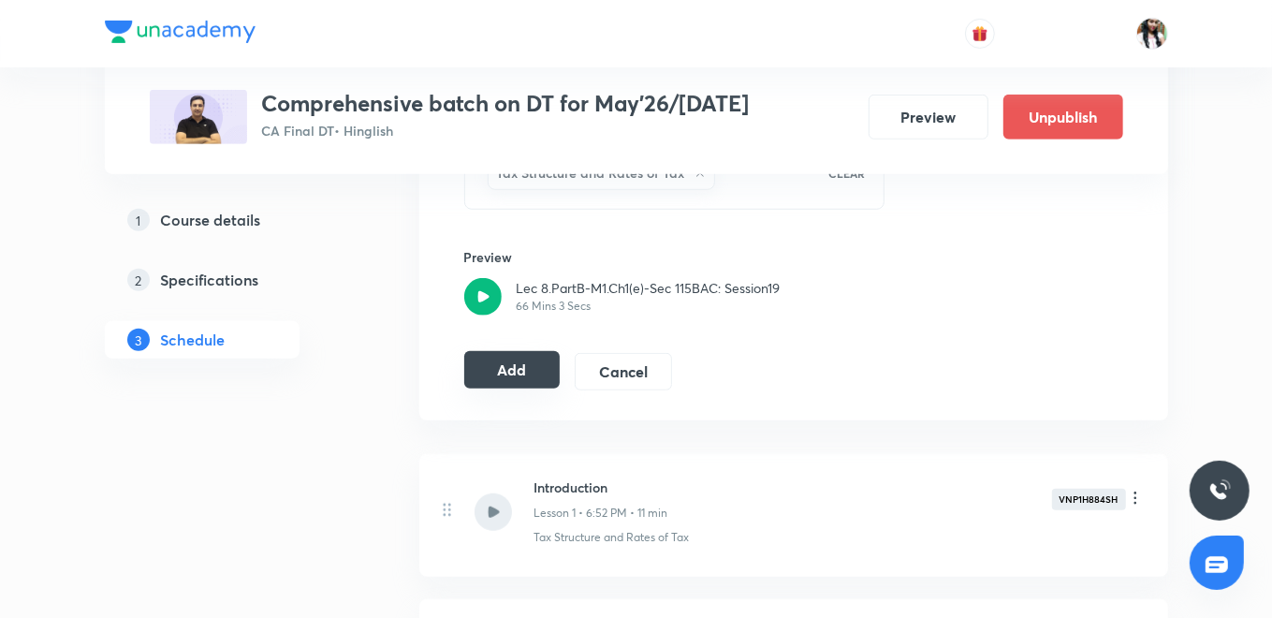
scroll to position [852, 0]
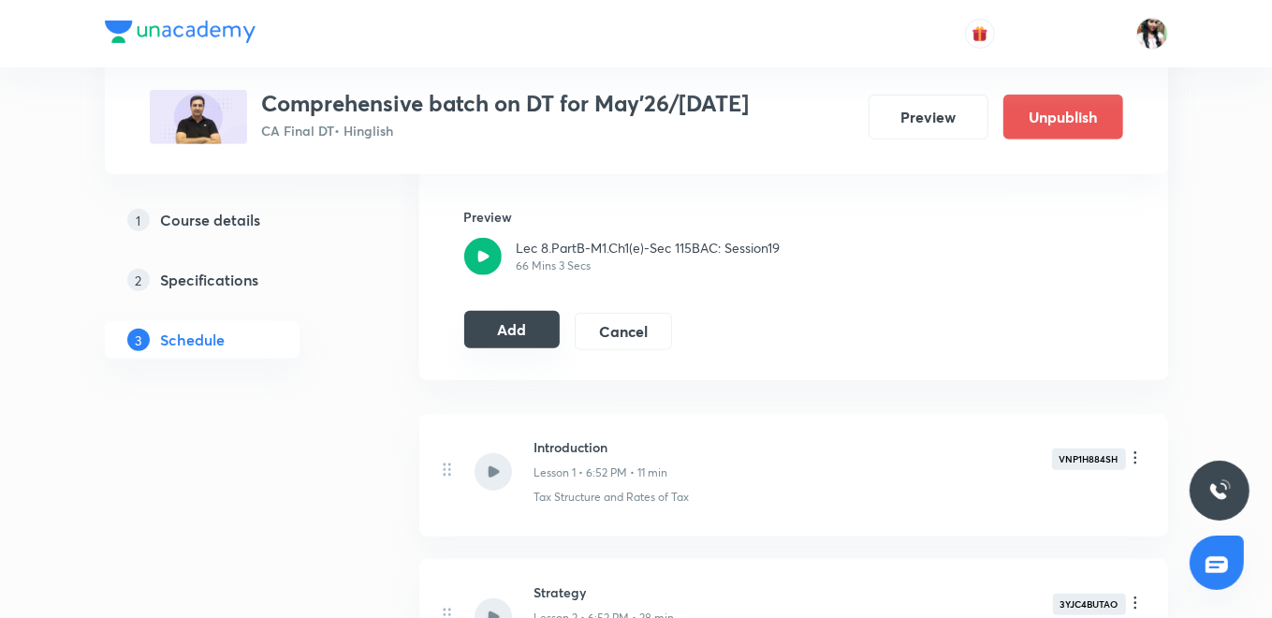
click at [529, 323] on button "Add" at bounding box center [512, 329] width 96 height 37
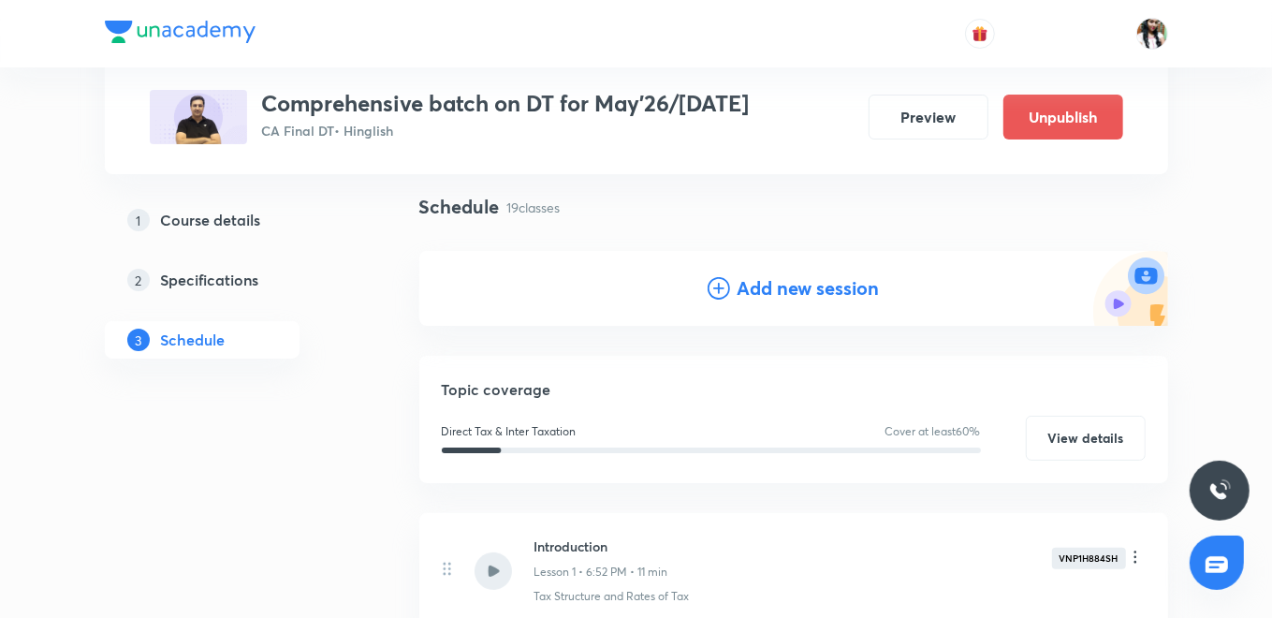
click at [756, 284] on h4 "Add new session" at bounding box center [808, 288] width 142 height 28
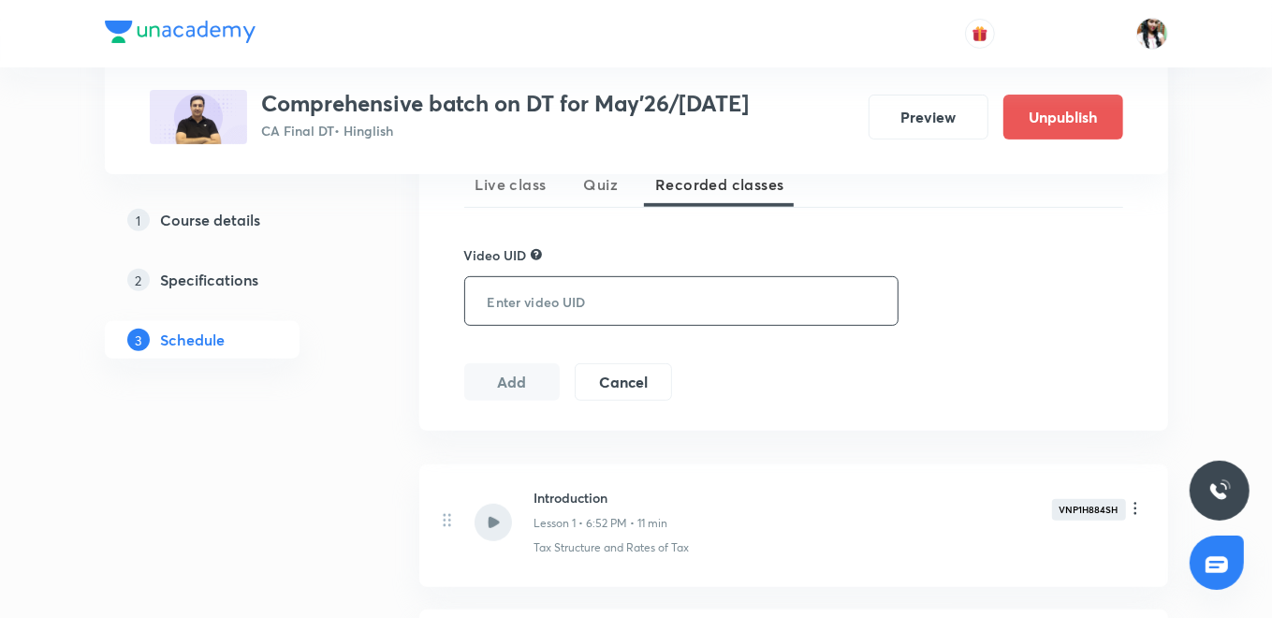
paste input "INW3AU3W0Z"
type input "INW3AU3W0Z"
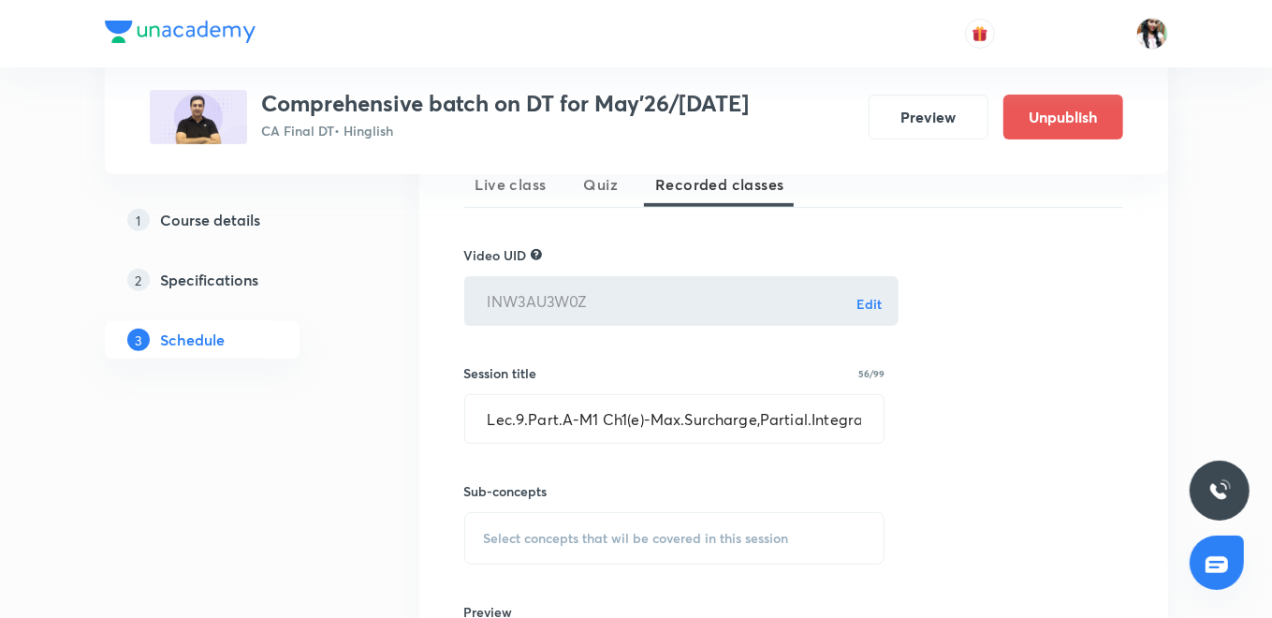
click at [581, 534] on span "Select concepts that wil be covered in this session" at bounding box center [636, 538] width 305 height 15
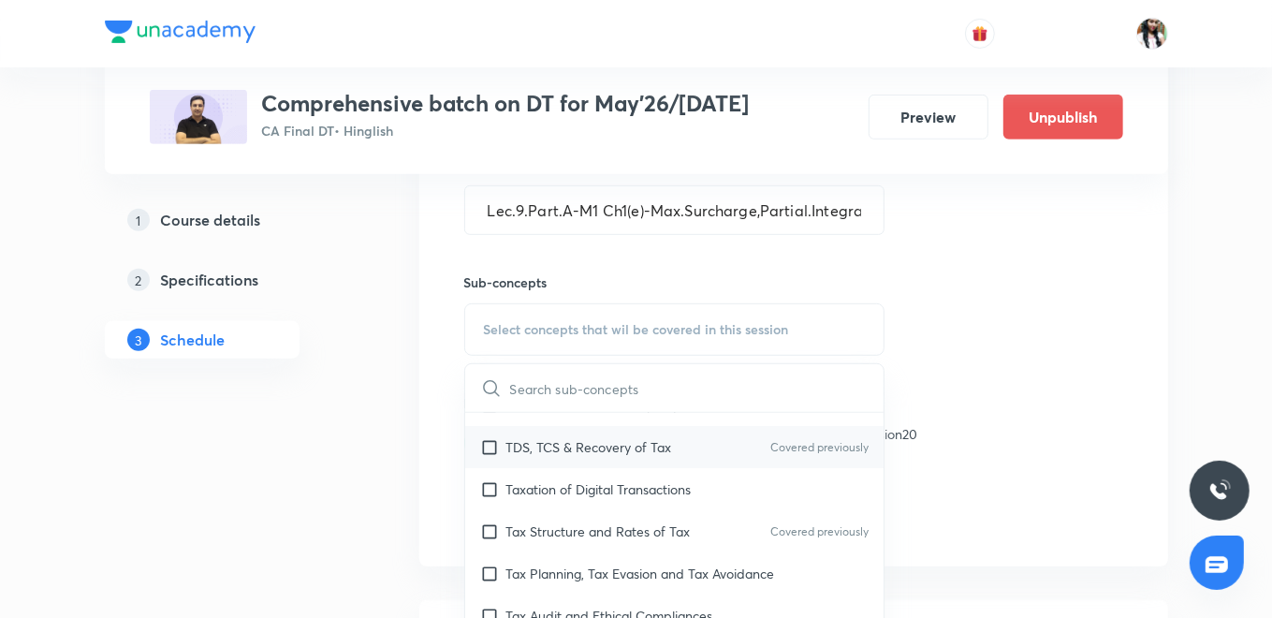
scroll to position [104, 0]
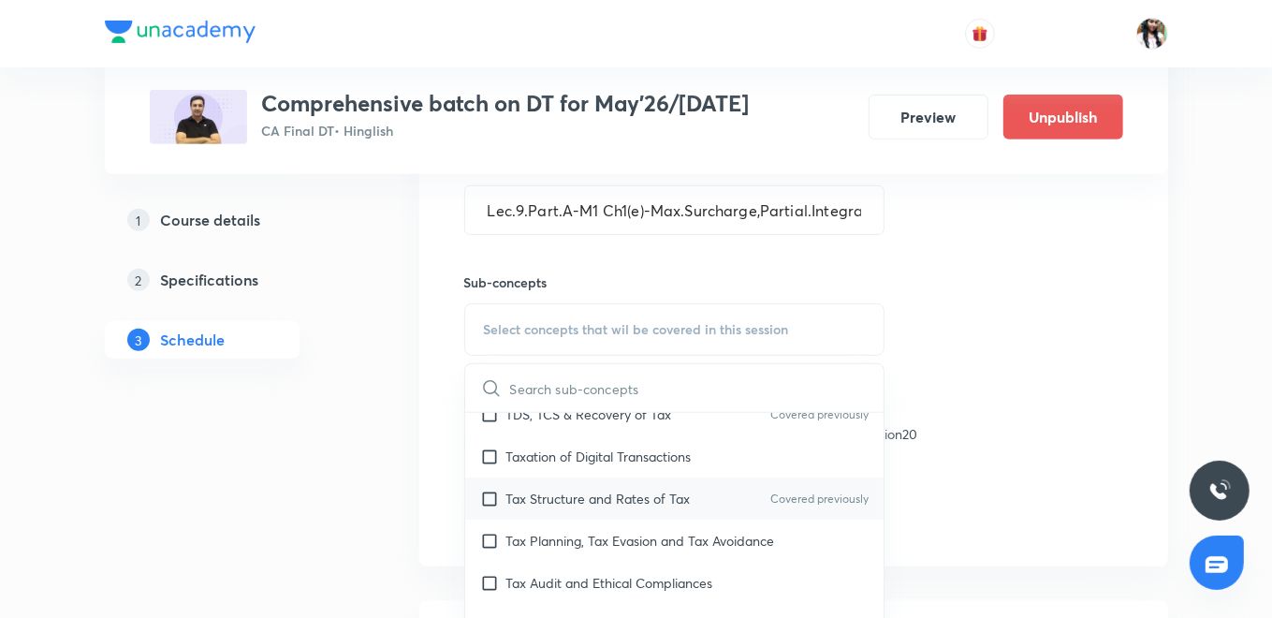
click at [615, 503] on p "Tax Structure and Rates of Tax" at bounding box center [598, 499] width 184 height 20
checkbox input "true"
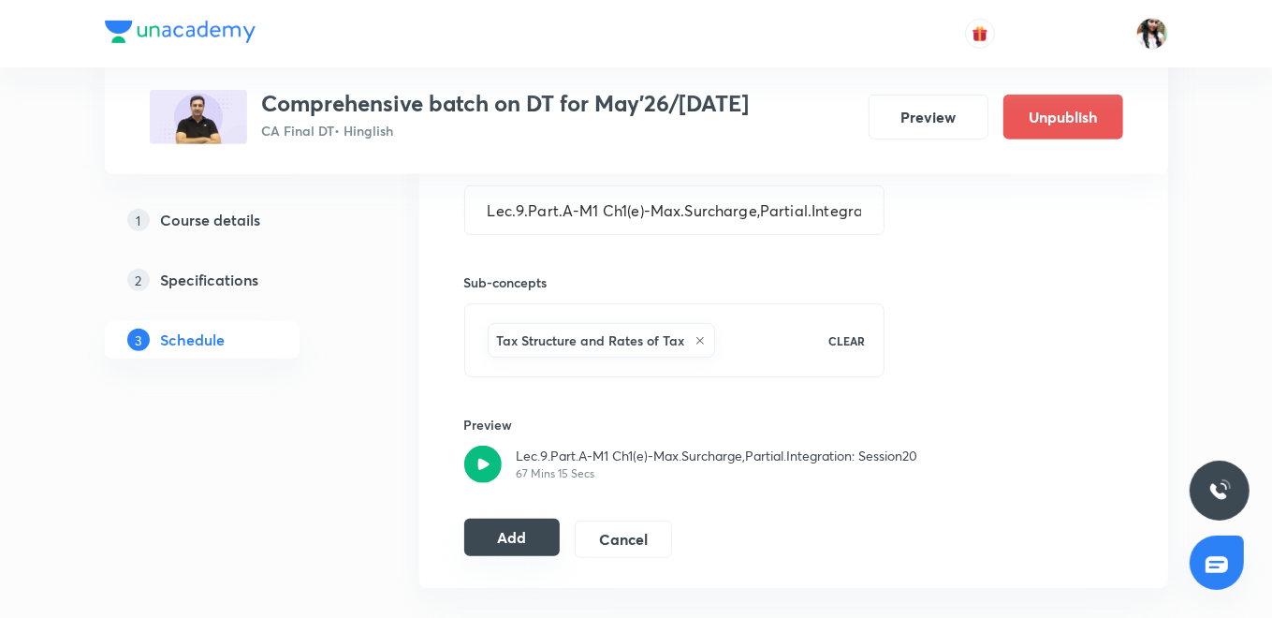
click at [513, 540] on button "Add" at bounding box center [512, 536] width 96 height 37
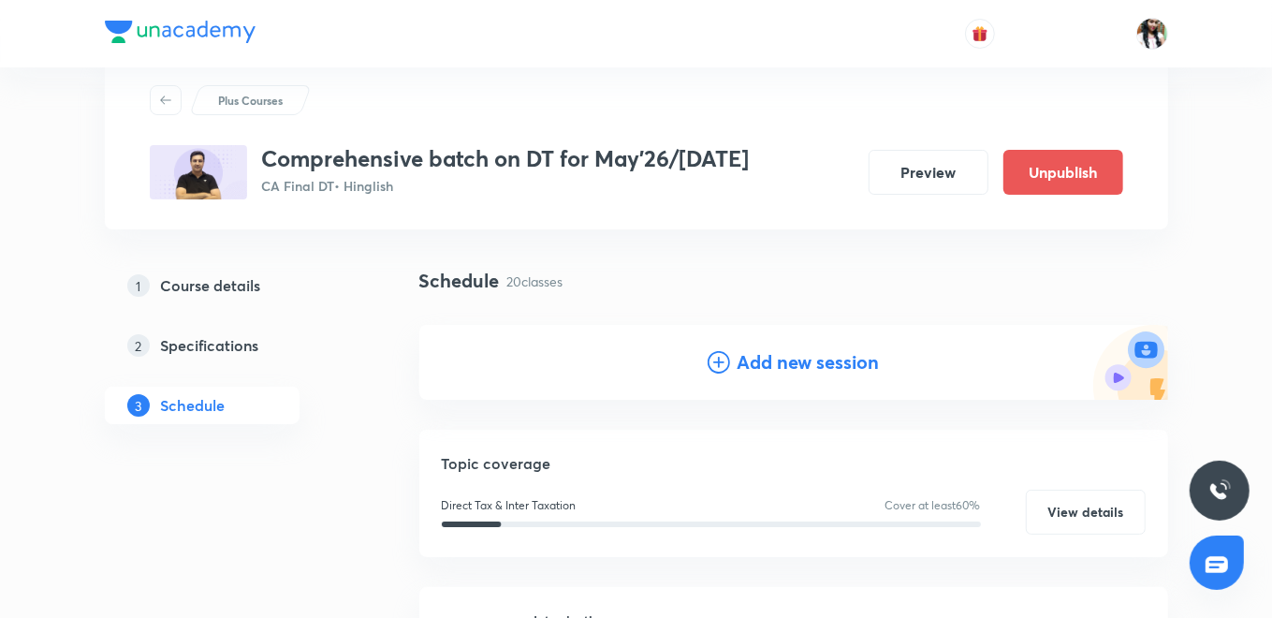
scroll to position [20, 0]
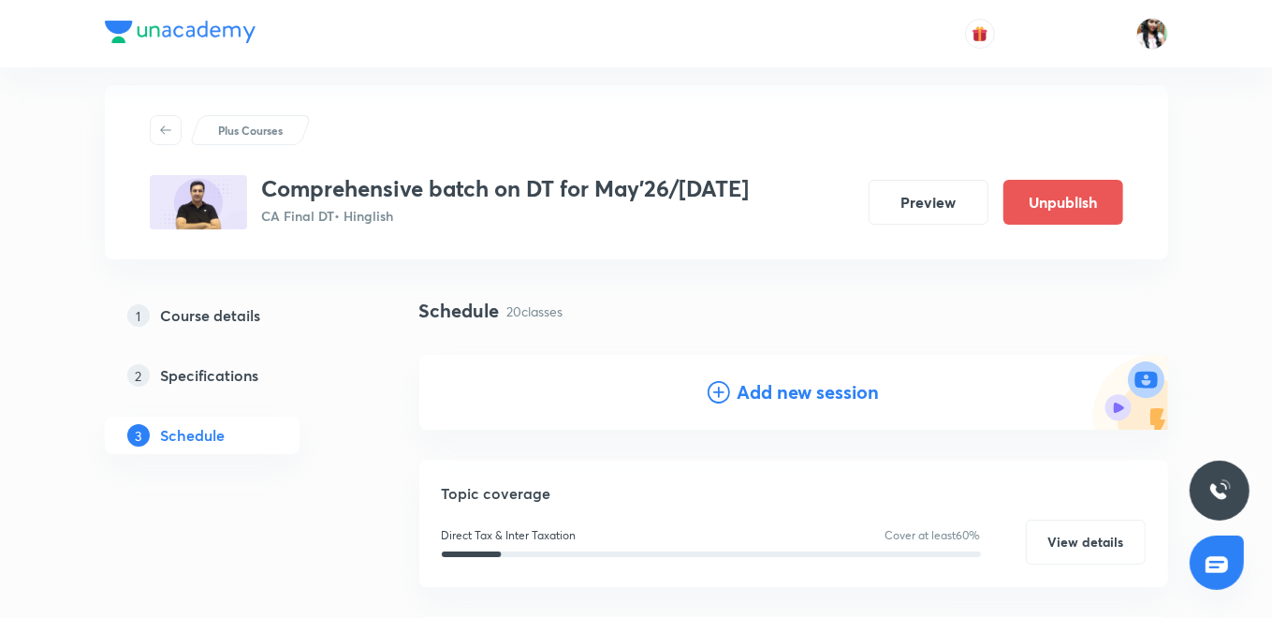
click at [781, 390] on h4 "Add new session" at bounding box center [808, 392] width 142 height 28
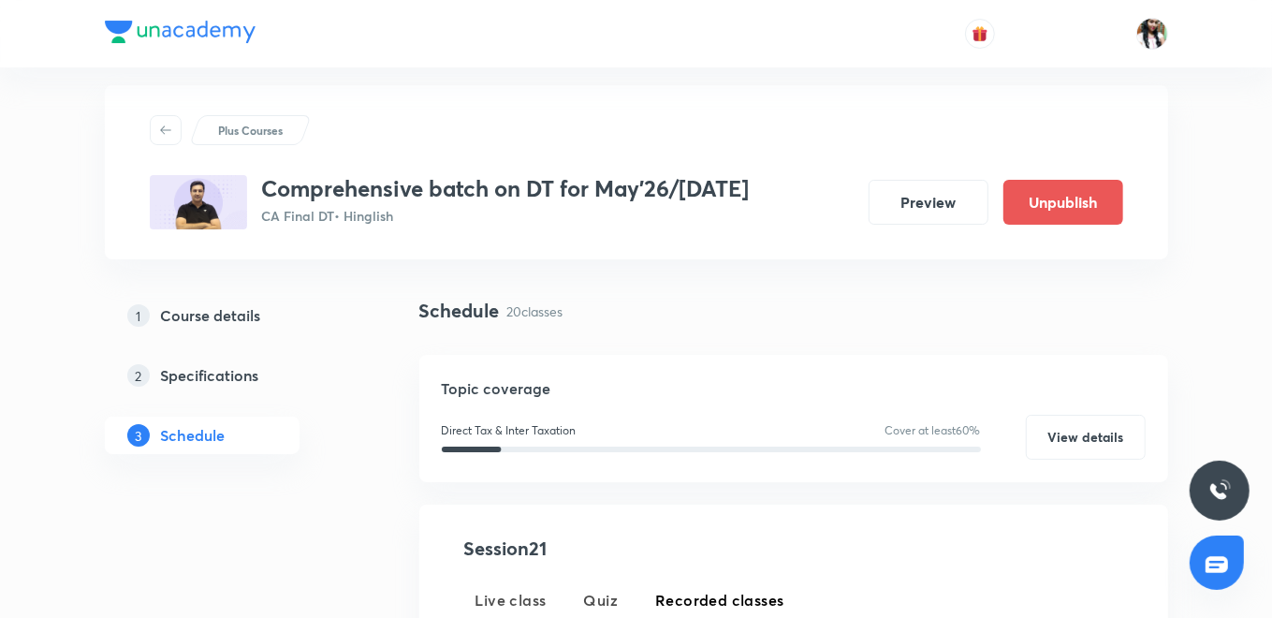
scroll to position [331, 0]
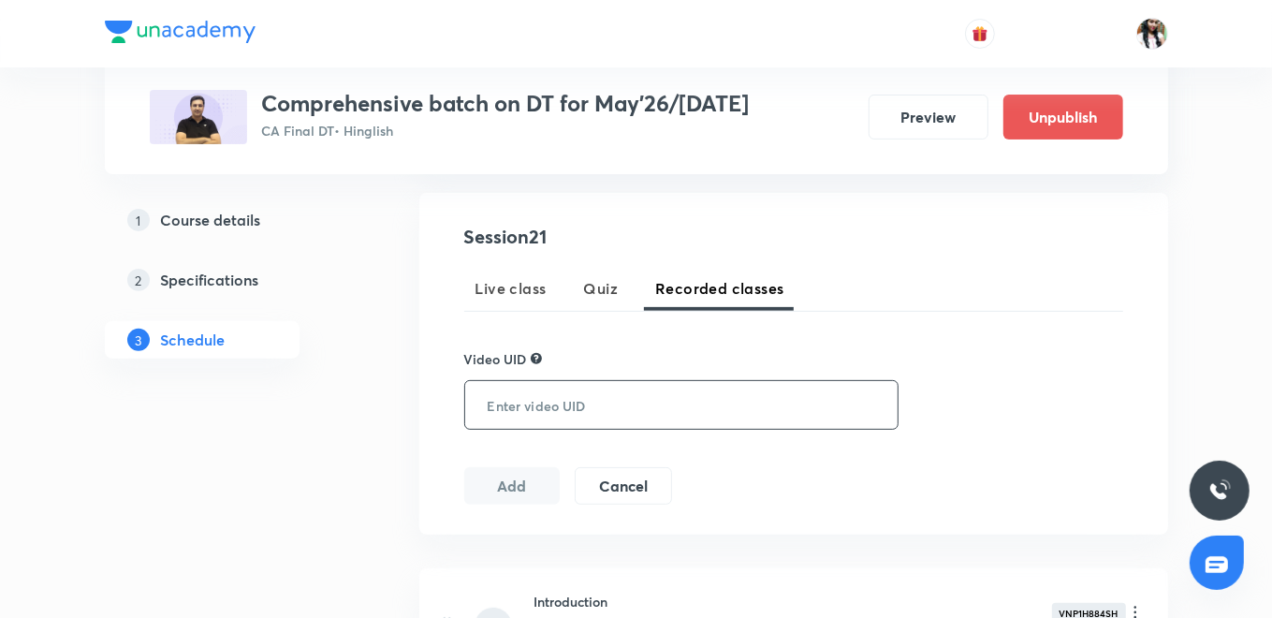
paste input "DKMT6JRCKR"
type input "DKMT6JRCKR"
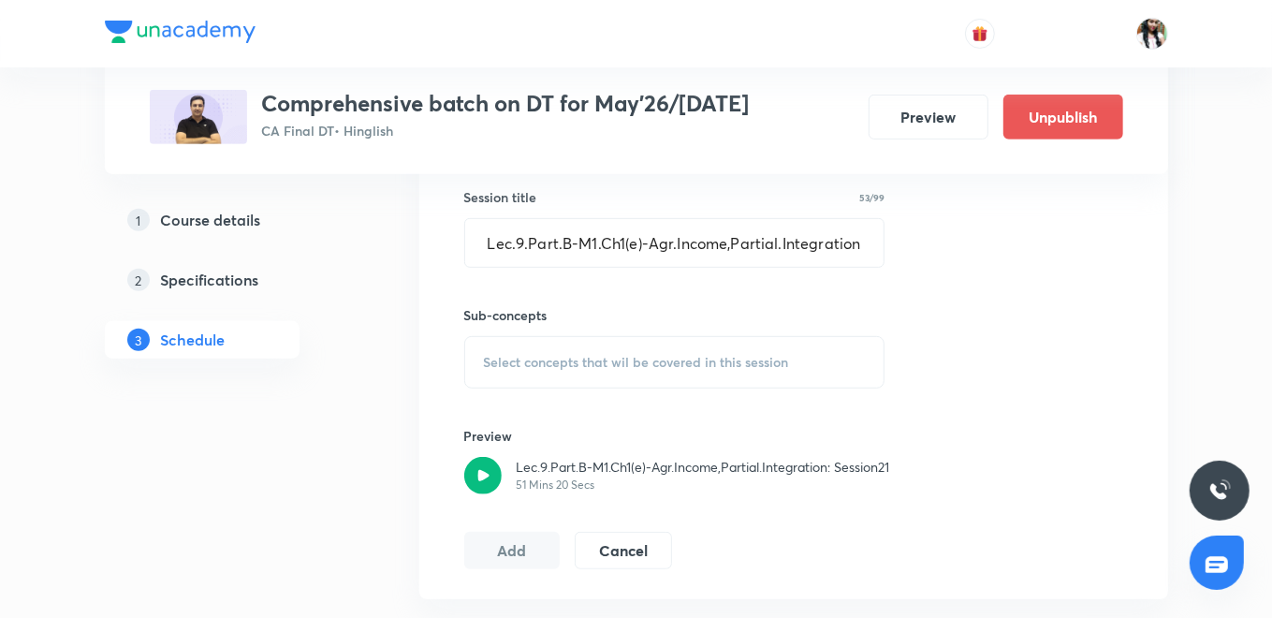
scroll to position [644, 0]
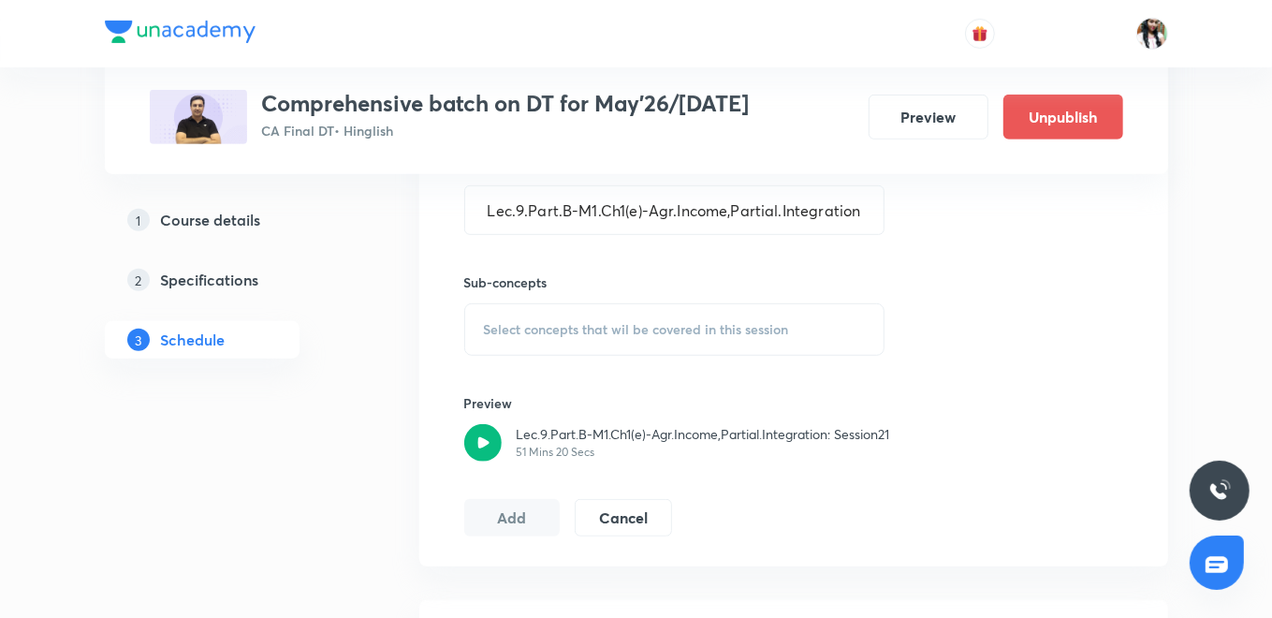
click at [616, 330] on span "Select concepts that wil be covered in this session" at bounding box center [636, 329] width 305 height 15
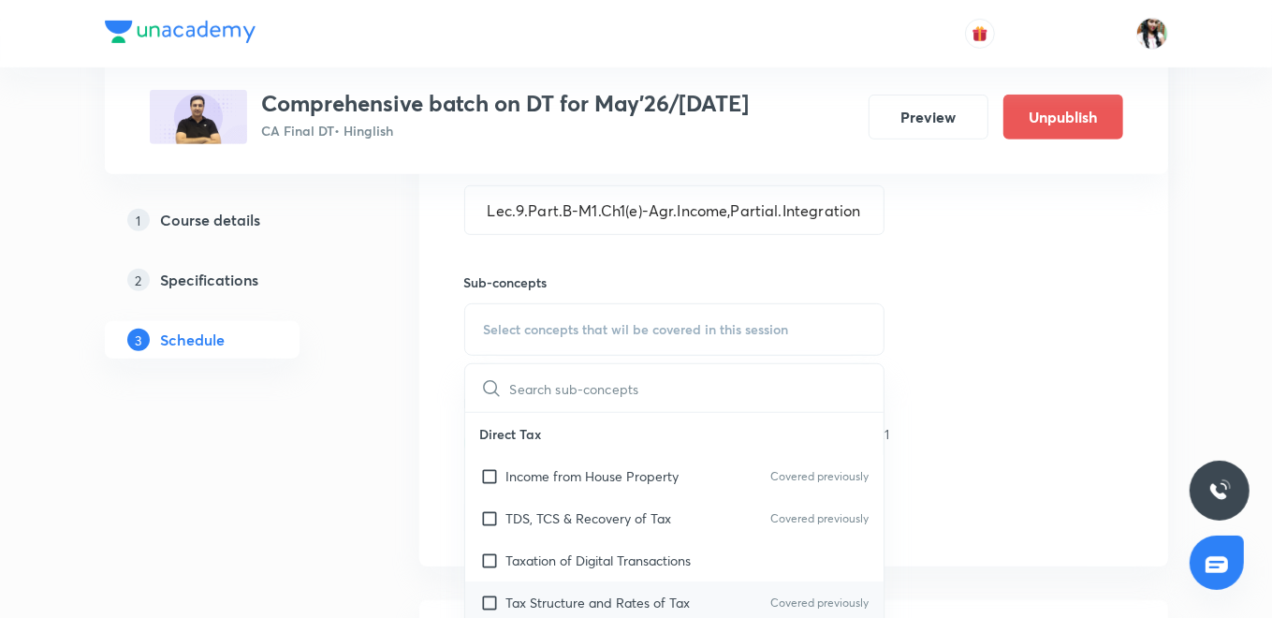
click at [585, 592] on p "Tax Structure and Rates of Tax" at bounding box center [598, 602] width 184 height 20
checkbox input "true"
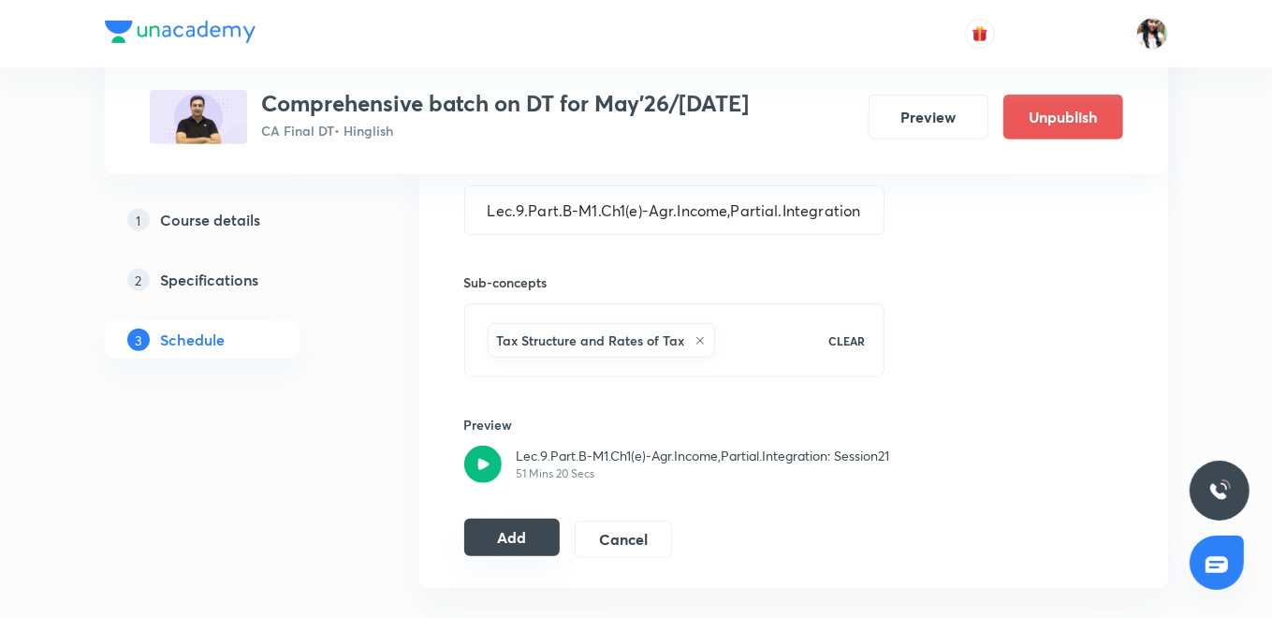
click at [513, 528] on button "Add" at bounding box center [512, 536] width 96 height 37
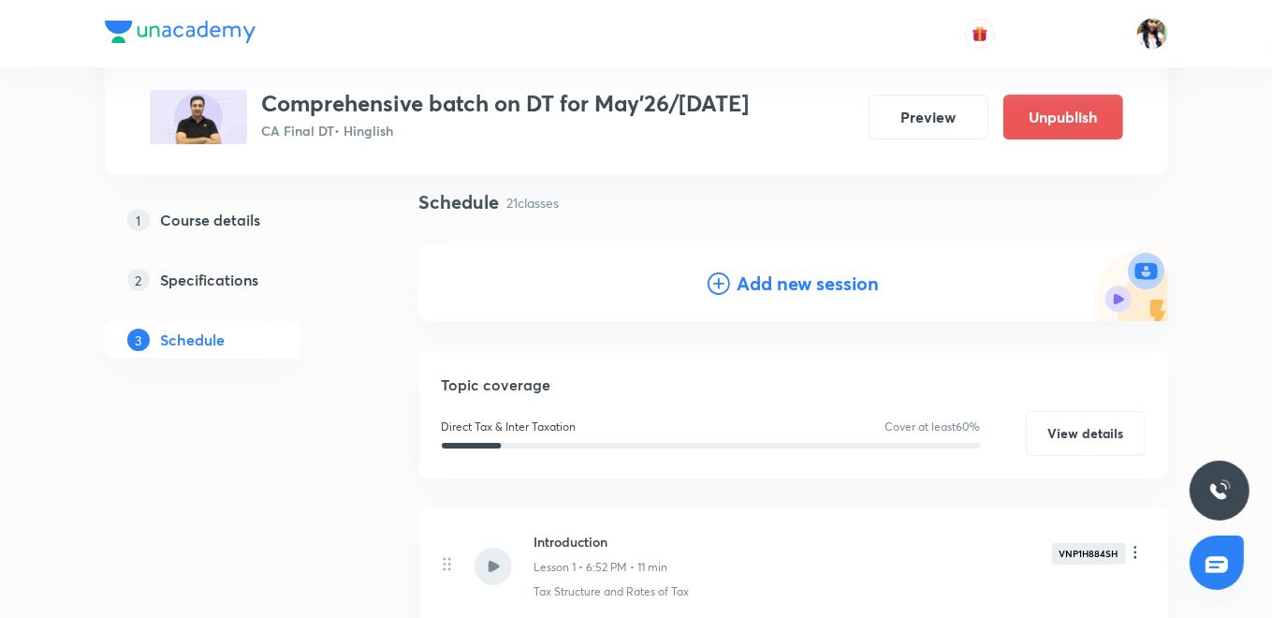
scroll to position [0, 0]
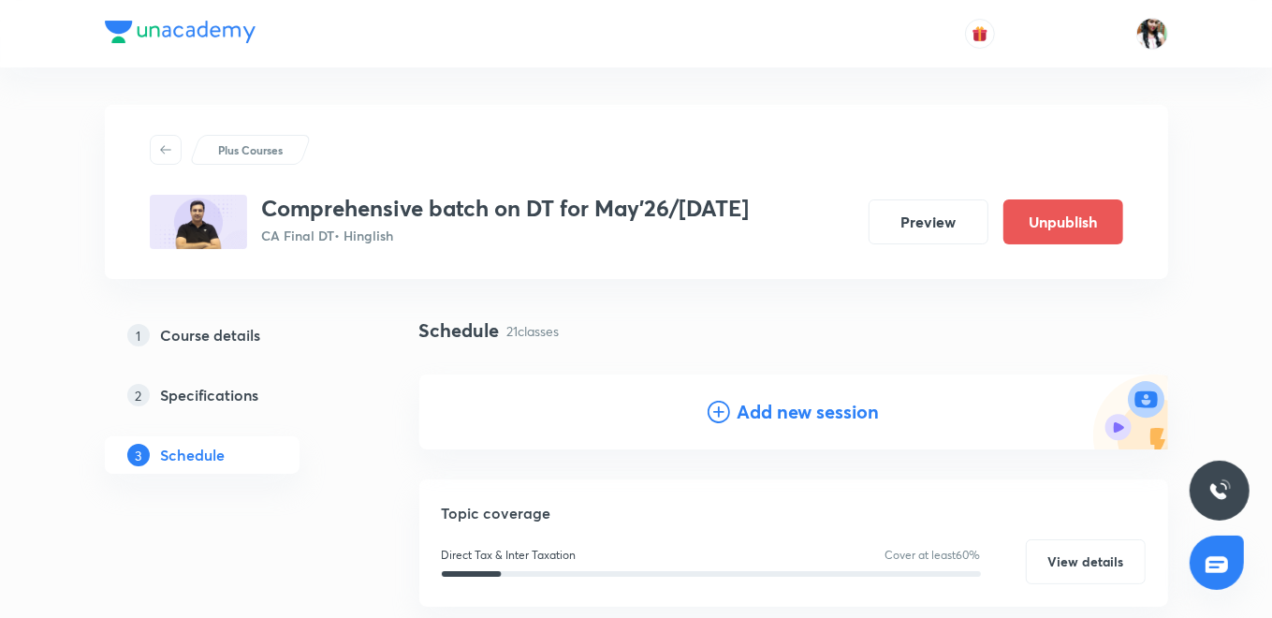
drag, startPoint x: 778, startPoint y: 399, endPoint x: 755, endPoint y: 301, distance: 99.9
click at [778, 398] on h4 "Add new session" at bounding box center [808, 412] width 142 height 28
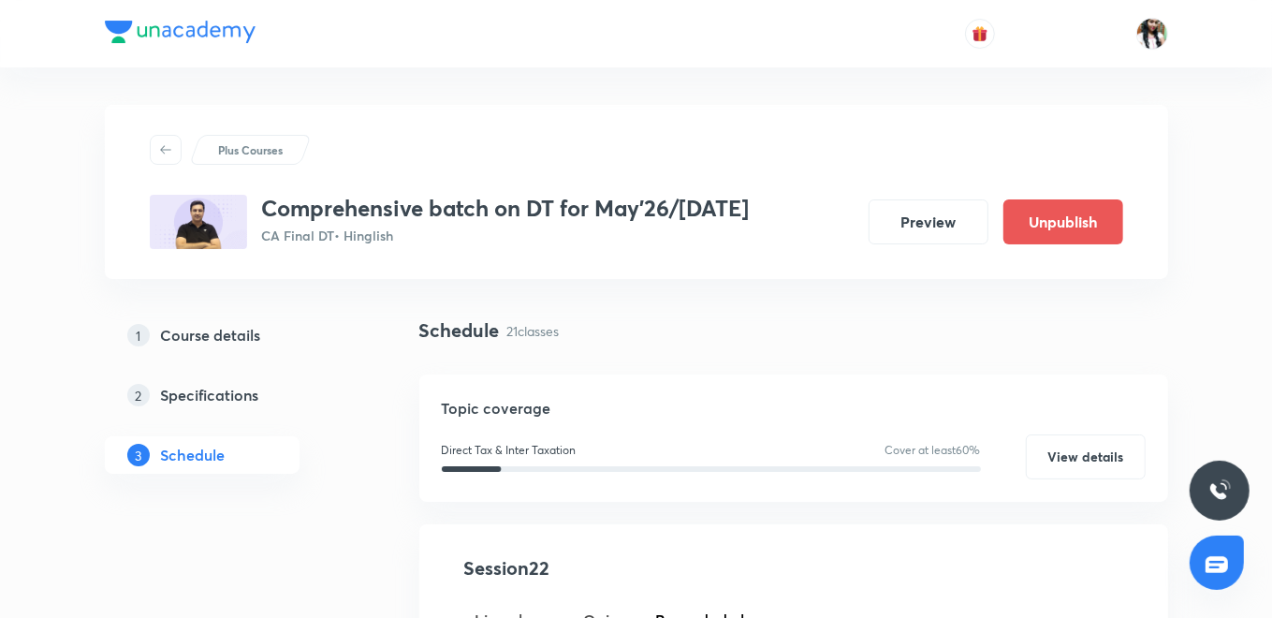
scroll to position [312, 0]
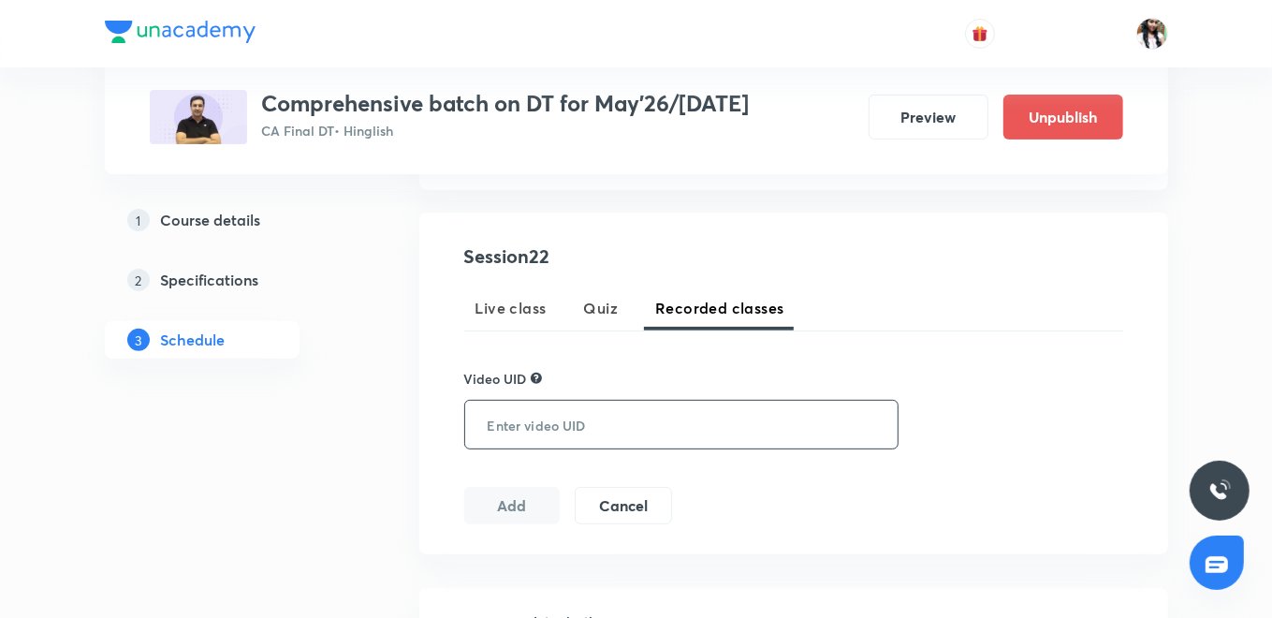
paste input "UAP8072TJP"
type input "UAP8072TJP"
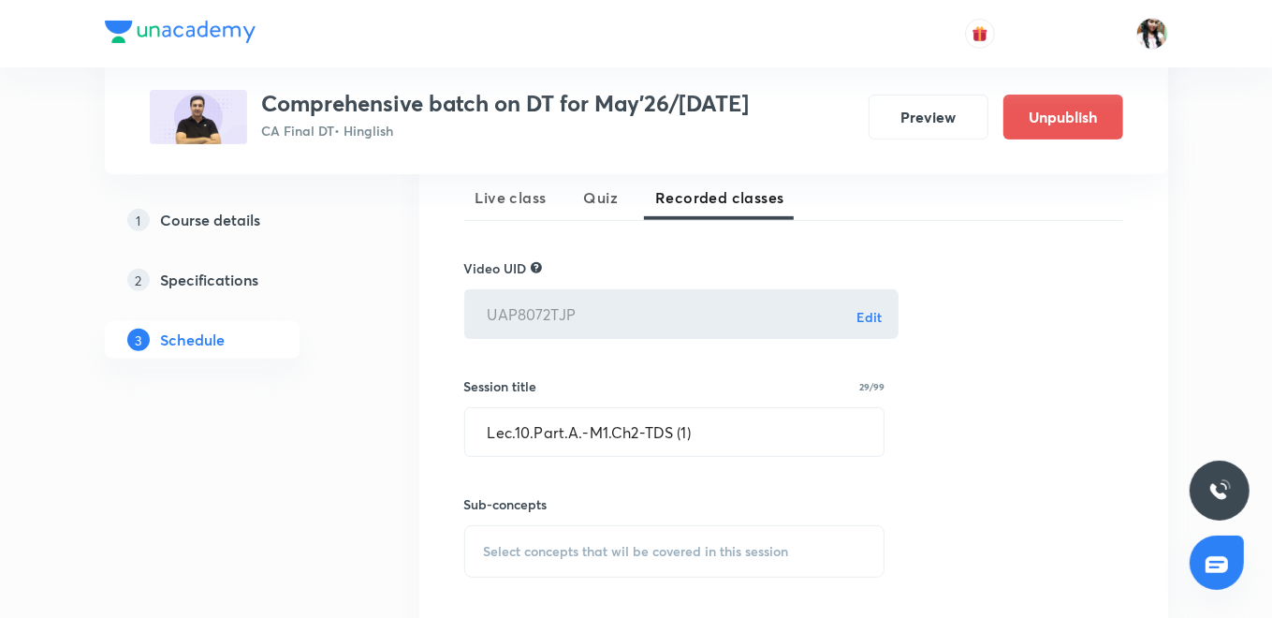
scroll to position [519, 0]
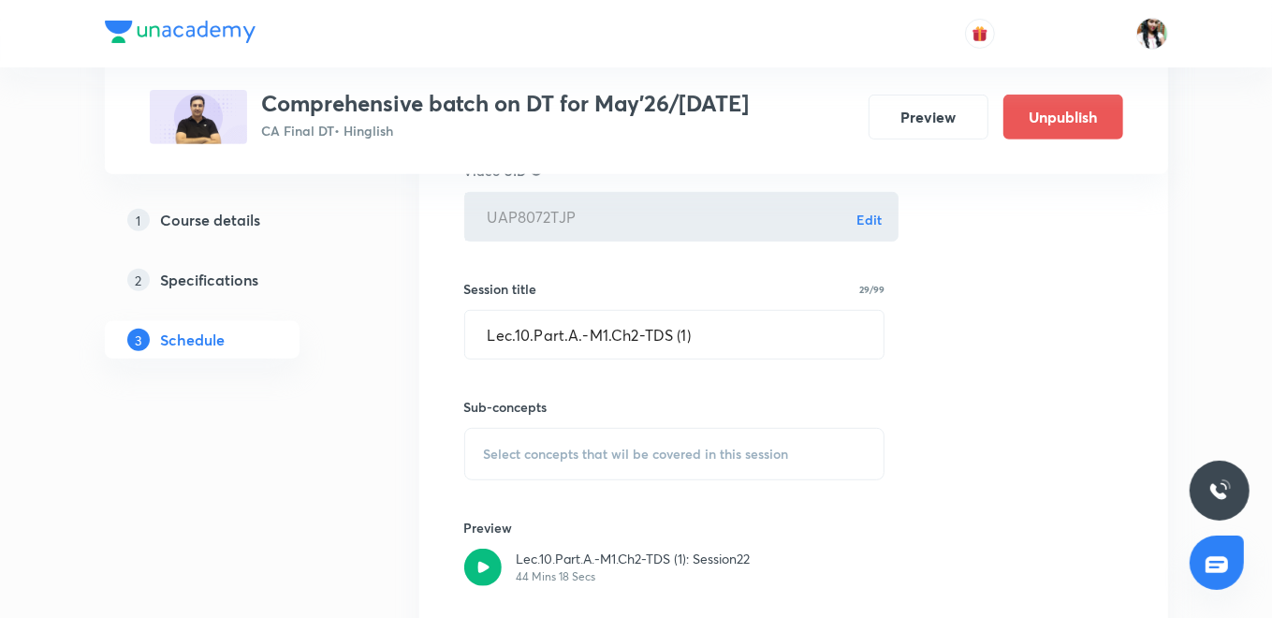
click at [643, 457] on span "Select concepts that wil be covered in this session" at bounding box center [636, 453] width 305 height 15
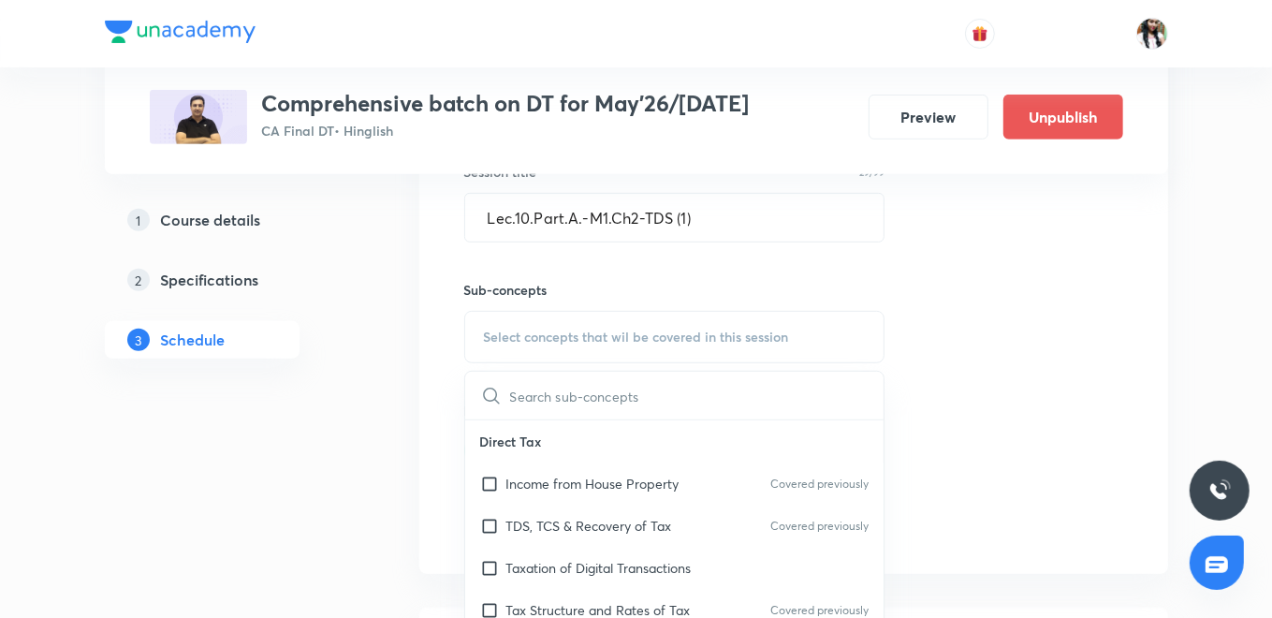
scroll to position [727, 0]
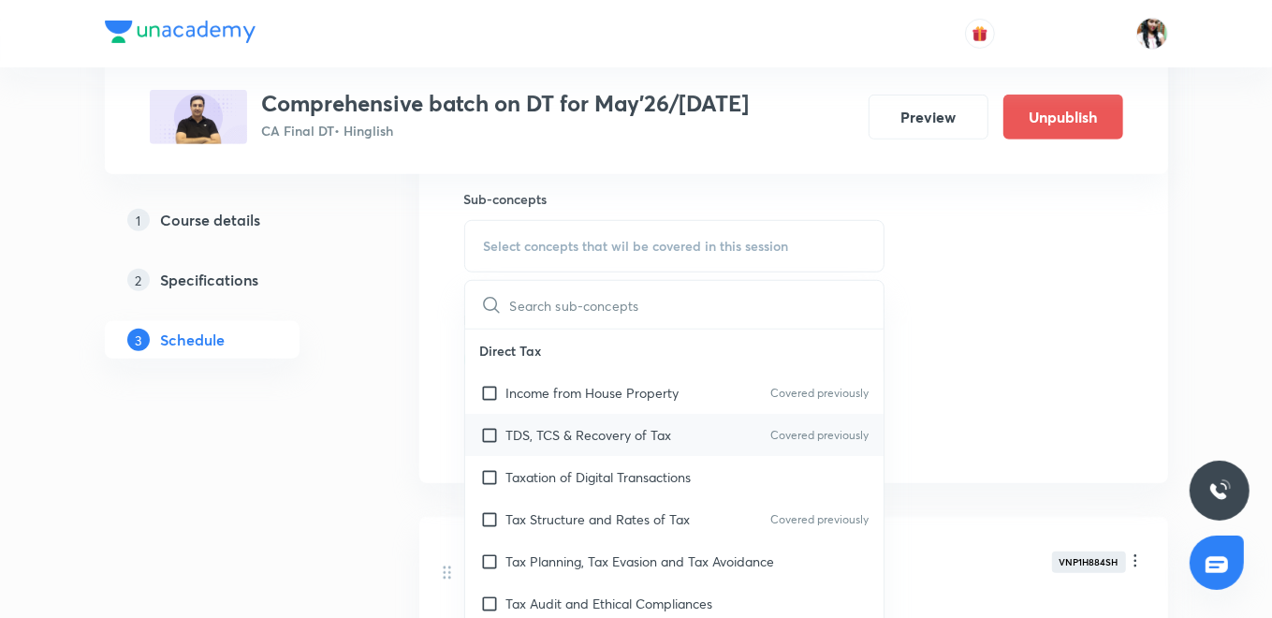
click at [631, 444] on div "TDS, TCS & Recovery of Tax Covered previously" at bounding box center [674, 435] width 419 height 42
checkbox input "true"
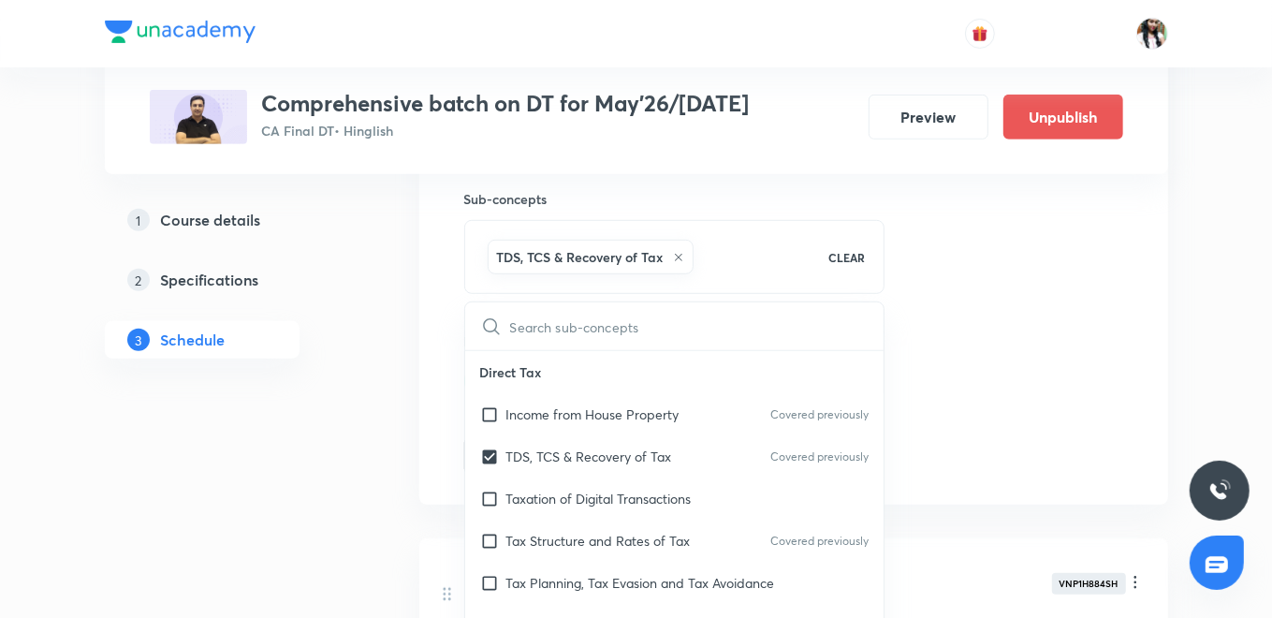
click at [432, 409] on div "Session 22 Live class Quiz Recorded classes Video UID UAP8072TJP Edit ​ Session…" at bounding box center [793, 151] width 749 height 708
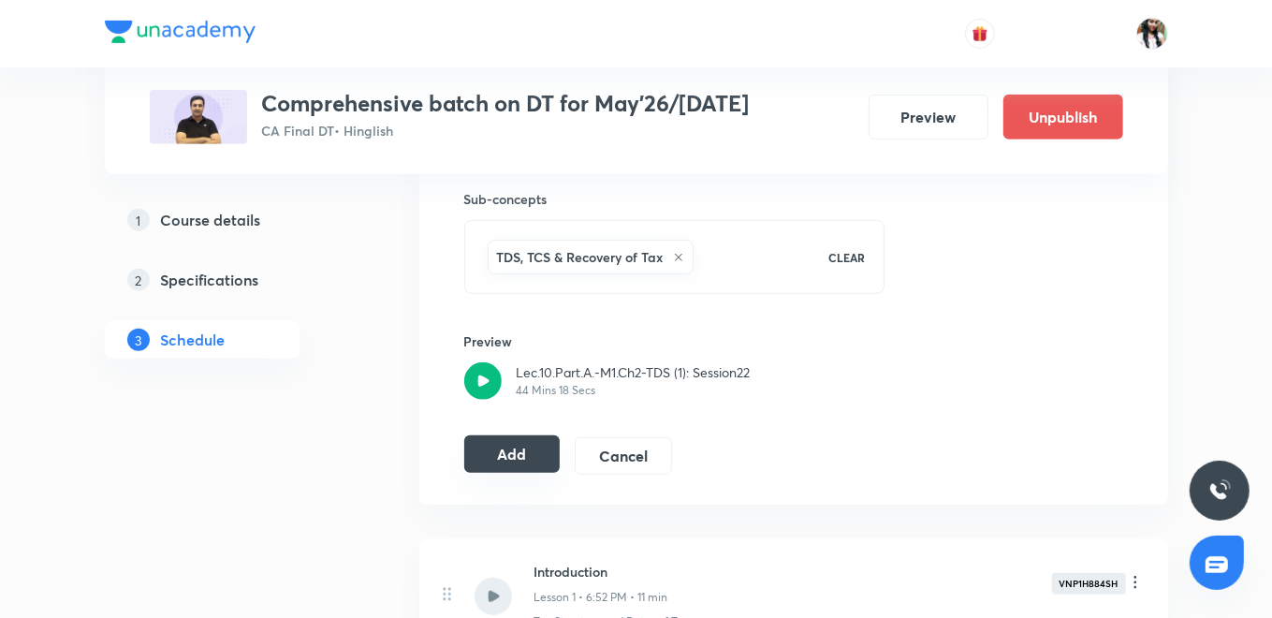
click at [513, 453] on button "Add" at bounding box center [512, 453] width 96 height 37
